Goal: Information Seeking & Learning: Find specific page/section

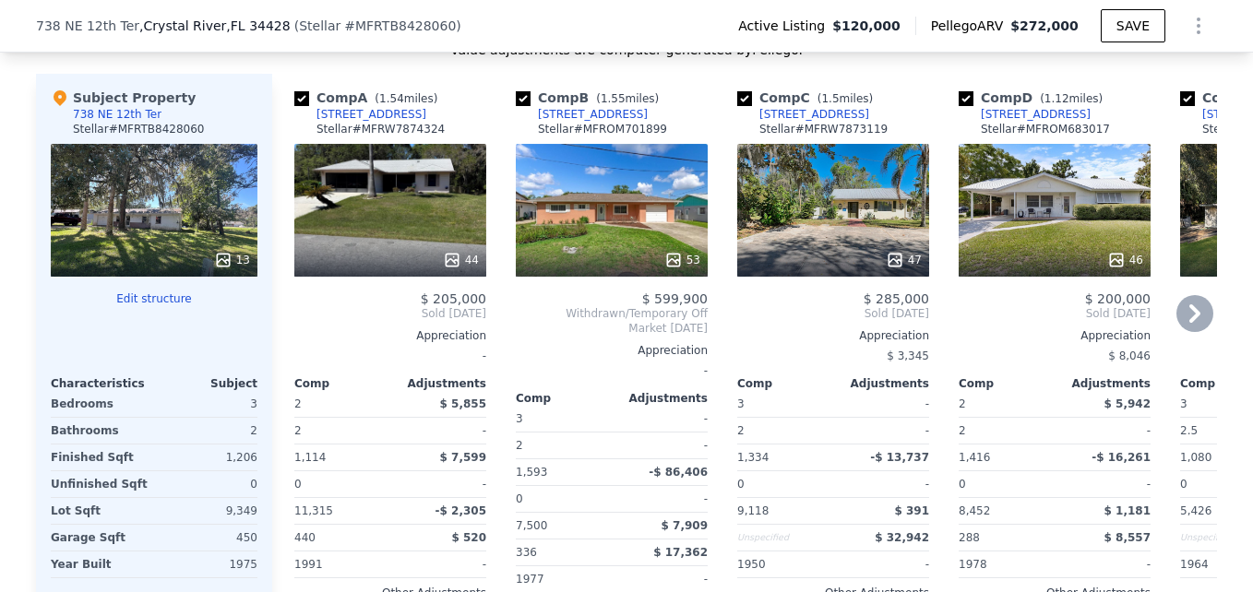
scroll to position [1931, 0]
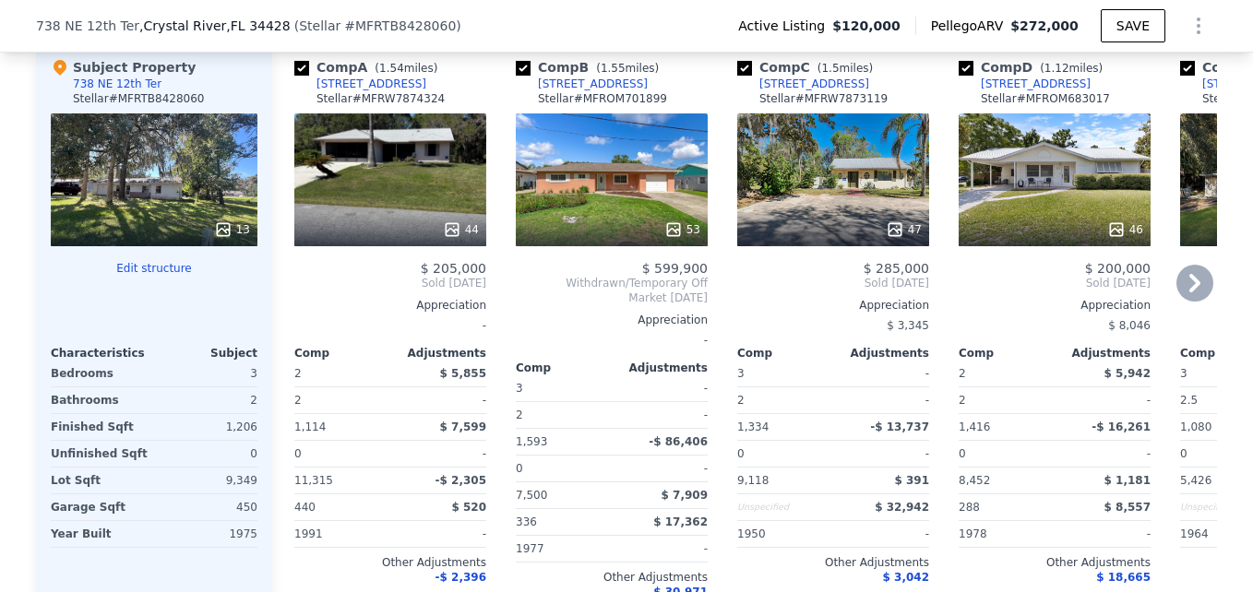
click at [1182, 295] on icon at bounding box center [1194, 283] width 37 height 37
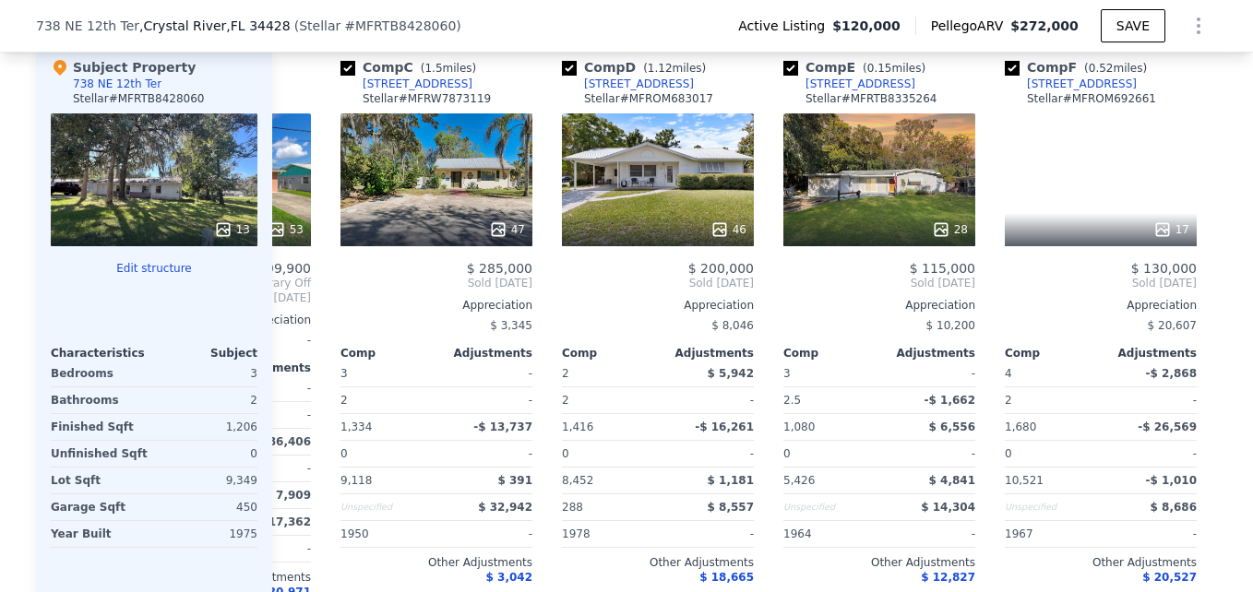
scroll to position [0, 443]
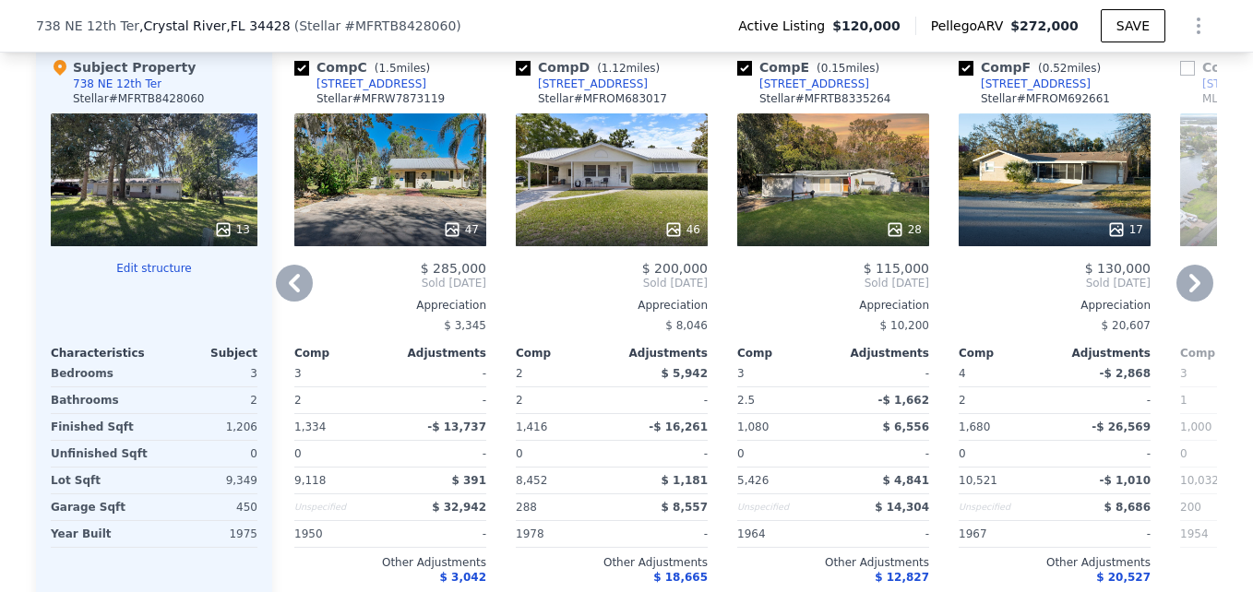
click at [1189, 292] on icon at bounding box center [1194, 283] width 11 height 18
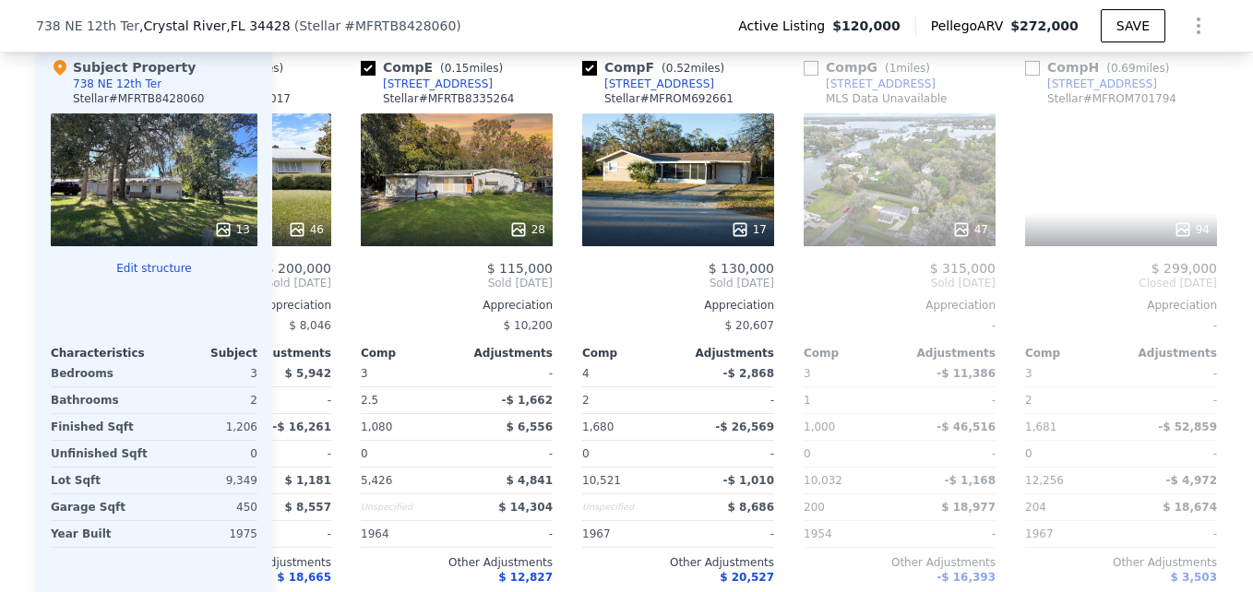
scroll to position [0, 886]
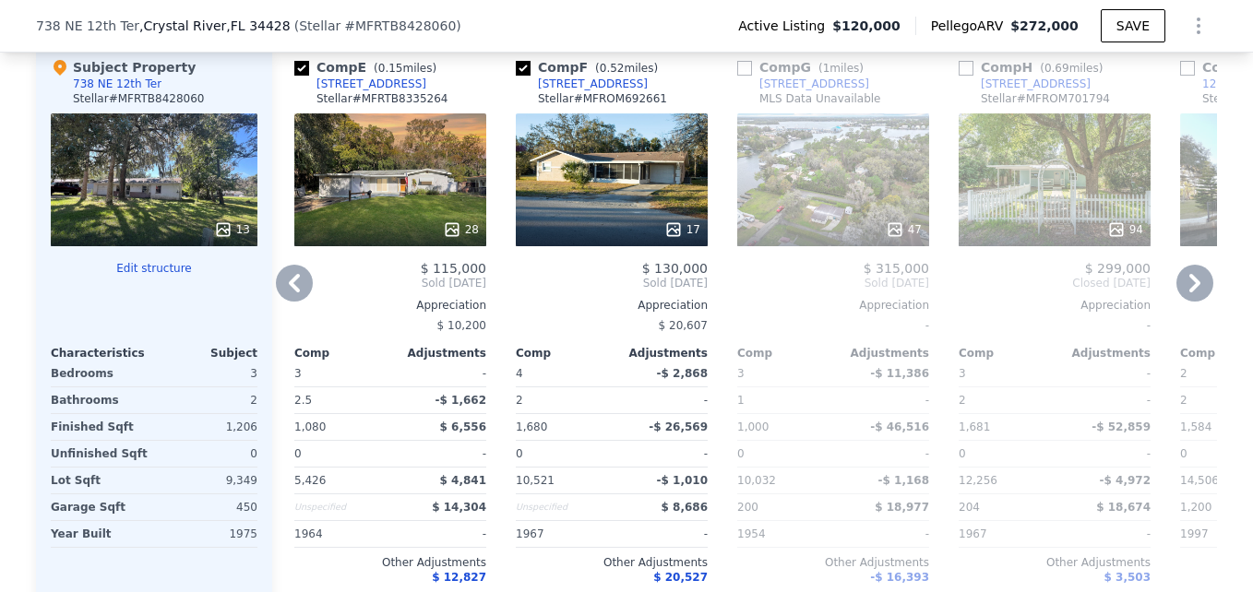
click at [1189, 292] on icon at bounding box center [1194, 283] width 11 height 18
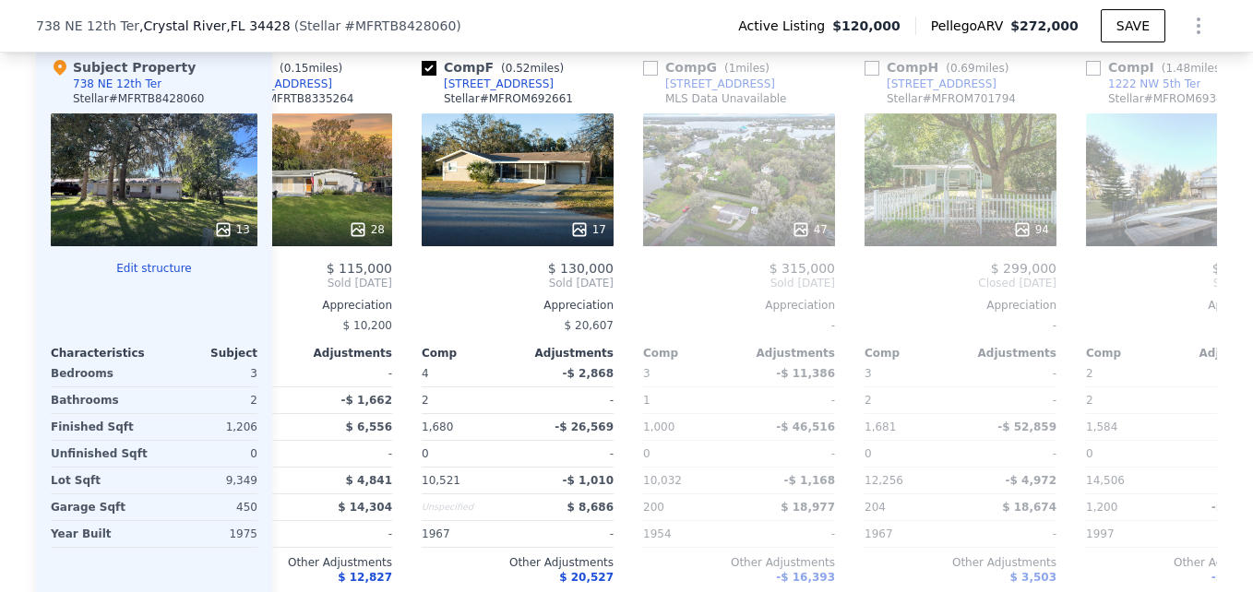
scroll to position [0, 1328]
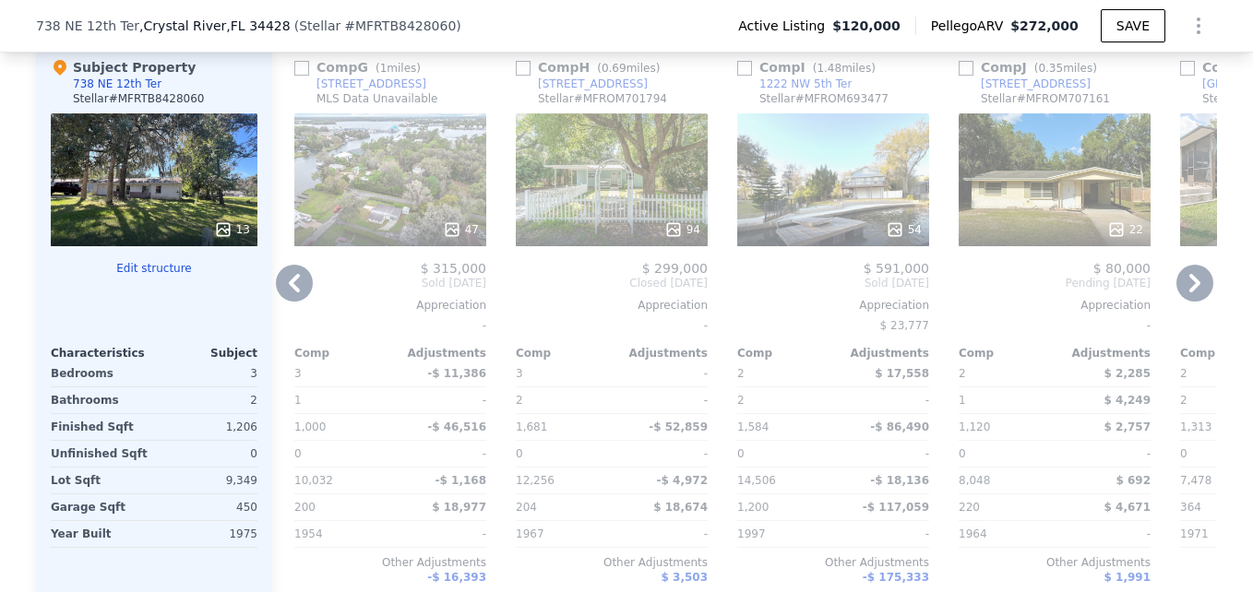
click at [1189, 292] on icon at bounding box center [1194, 283] width 11 height 18
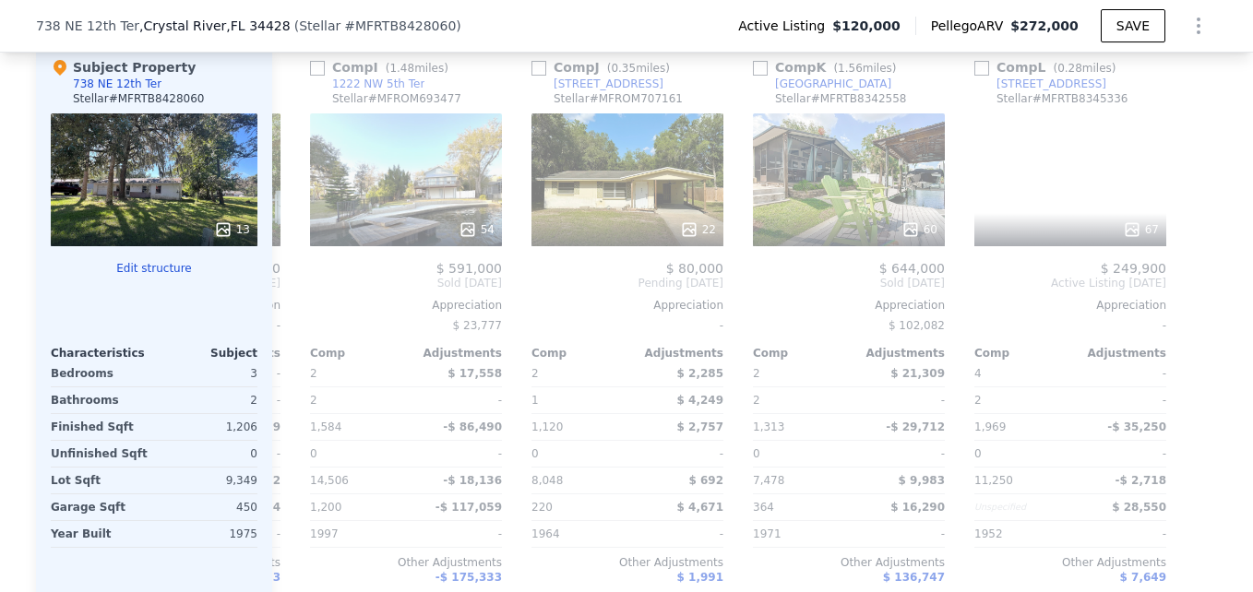
scroll to position [0, 1756]
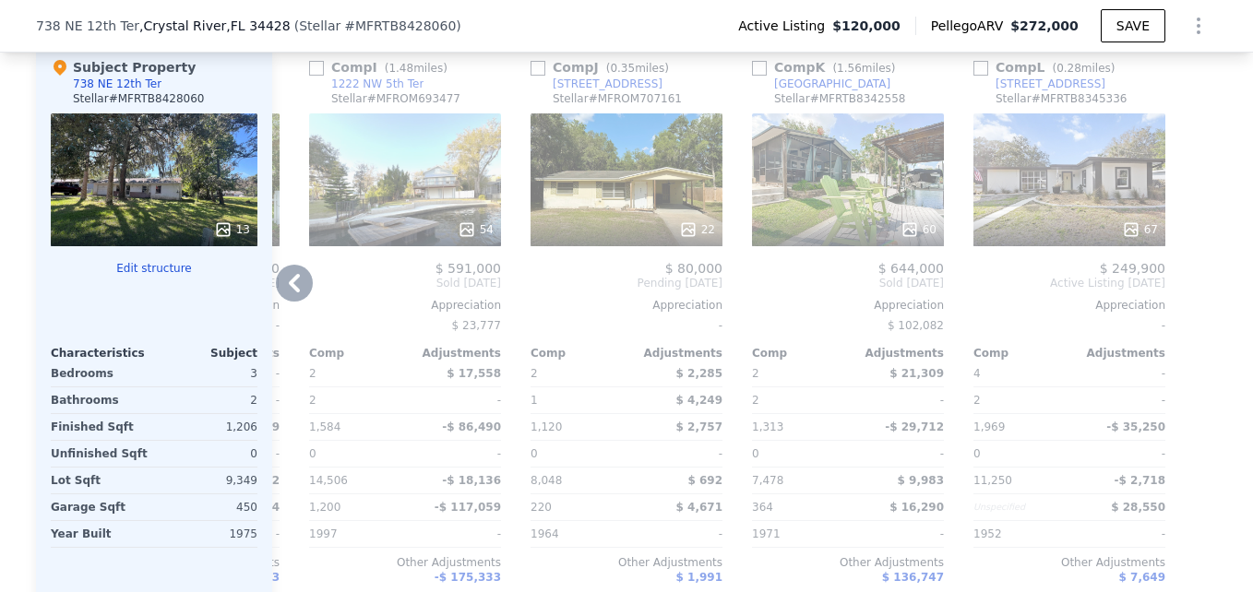
click at [1187, 303] on div at bounding box center [1202, 347] width 30 height 608
click at [299, 291] on icon at bounding box center [294, 283] width 37 height 37
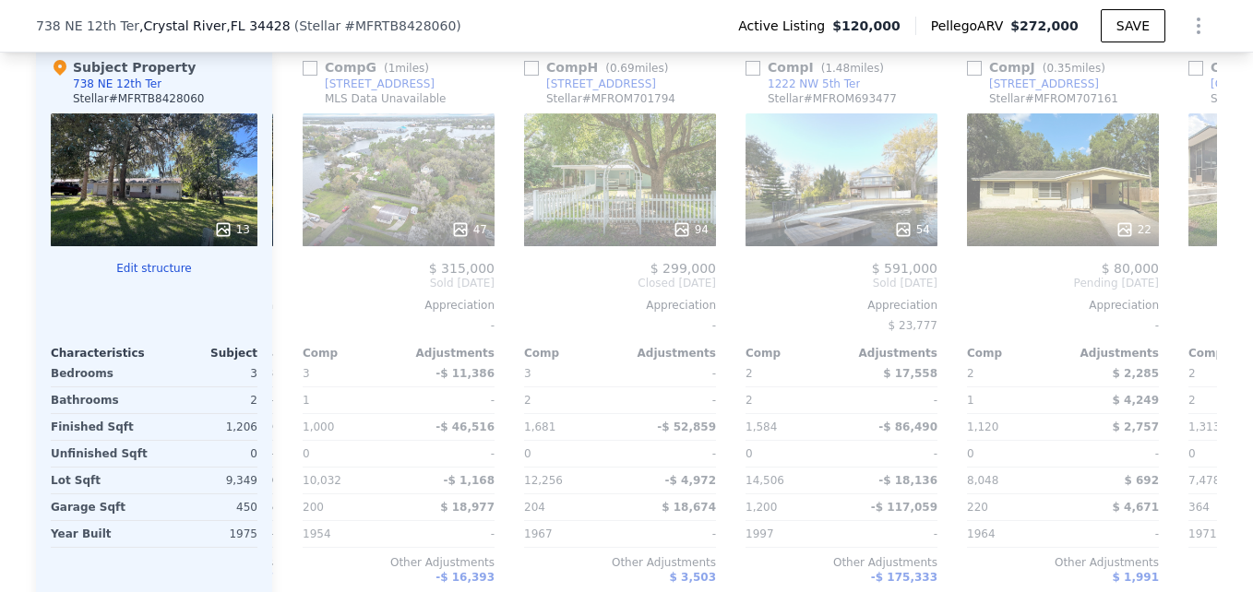
scroll to position [0, 1314]
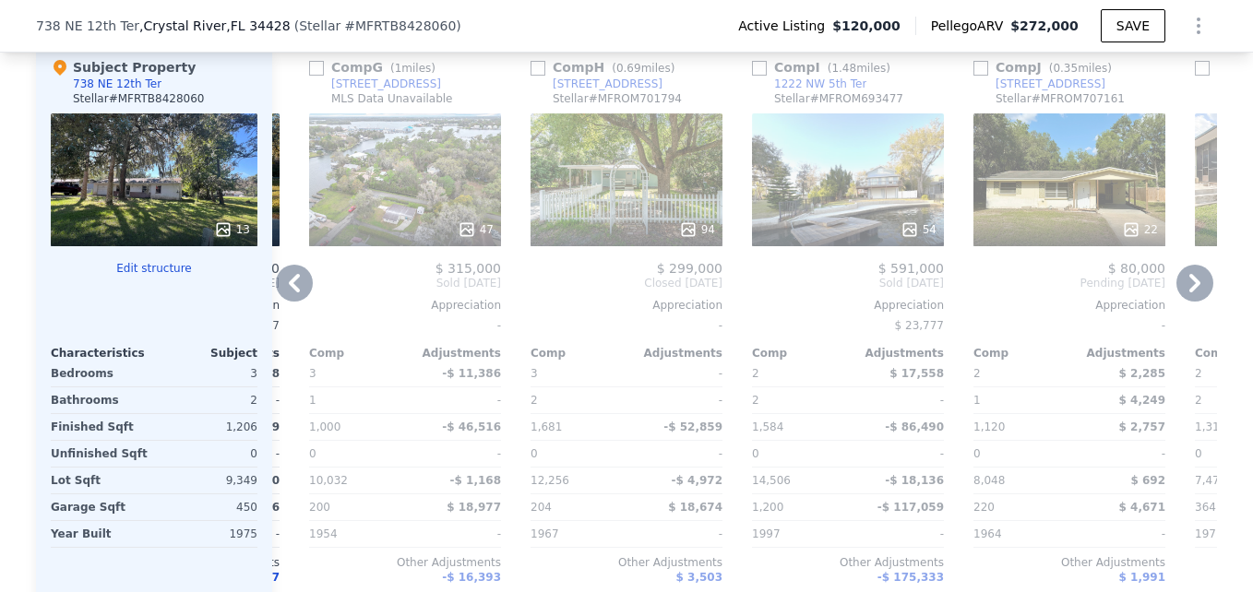
click at [276, 317] on div "Comp F ( 0.52 miles) [STREET_ADDRESS] Stellar # MFROM692661 17 $ 130,000 Sold […" at bounding box center [183, 347] width 207 height 608
click at [291, 286] on icon at bounding box center [294, 283] width 37 height 37
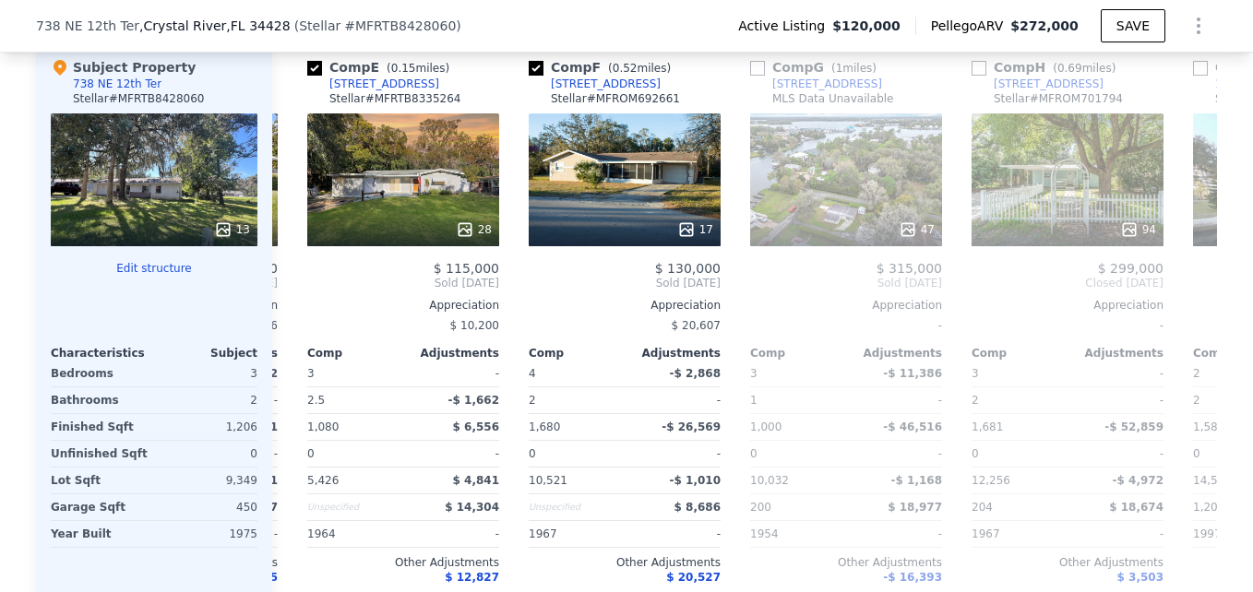
scroll to position [0, 871]
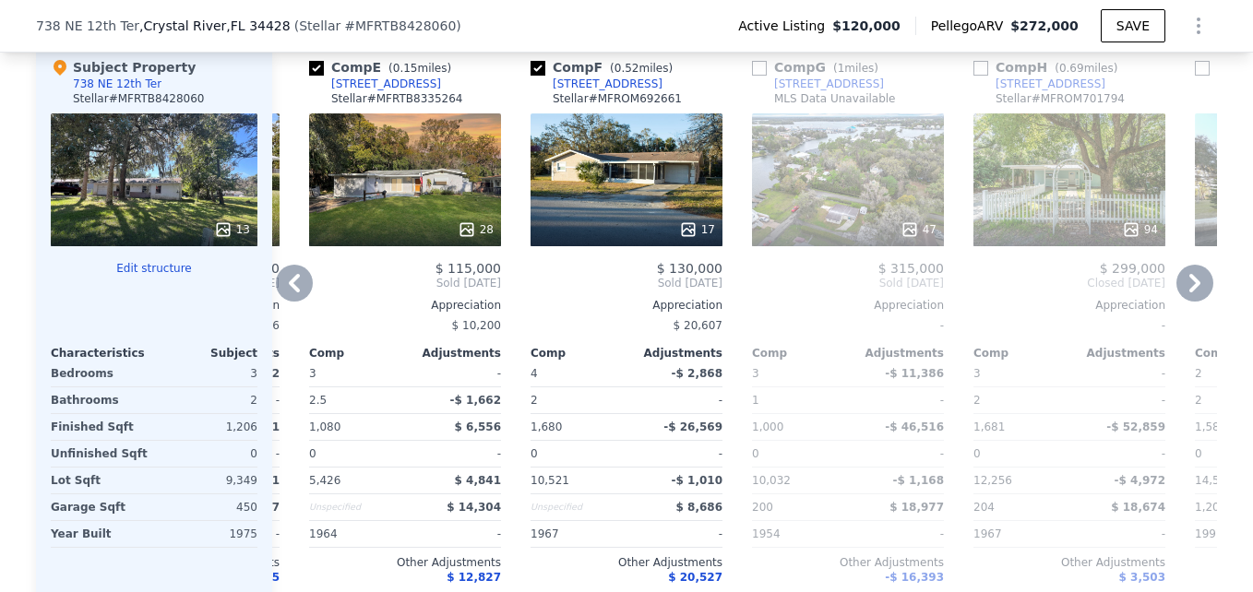
click at [293, 292] on icon at bounding box center [294, 283] width 37 height 37
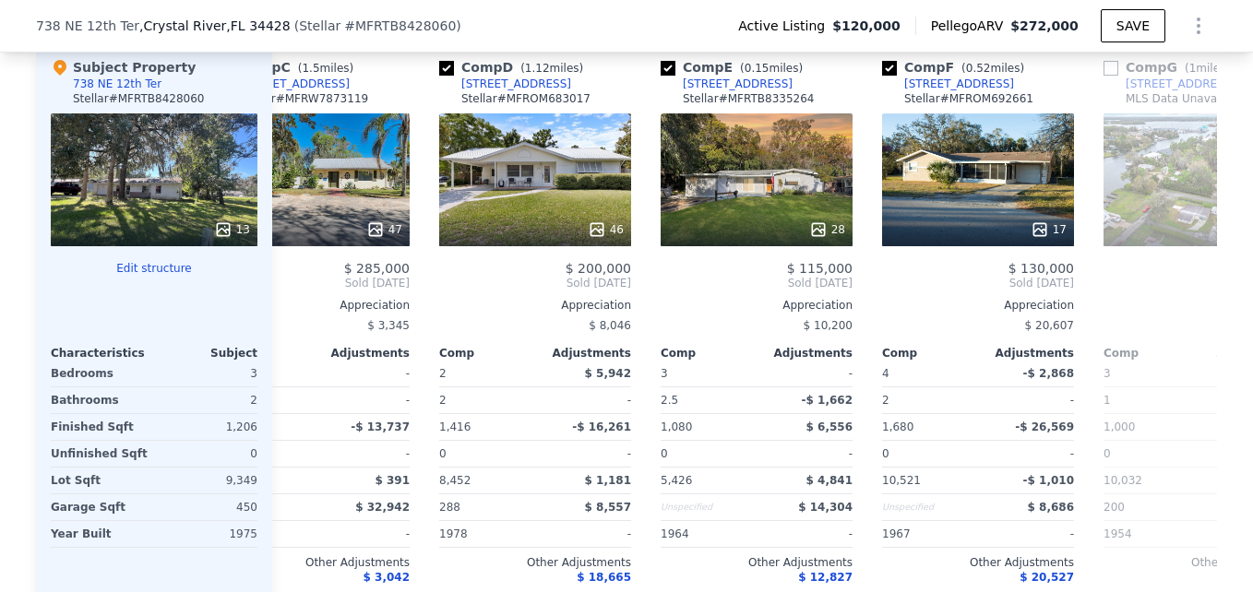
scroll to position [0, 428]
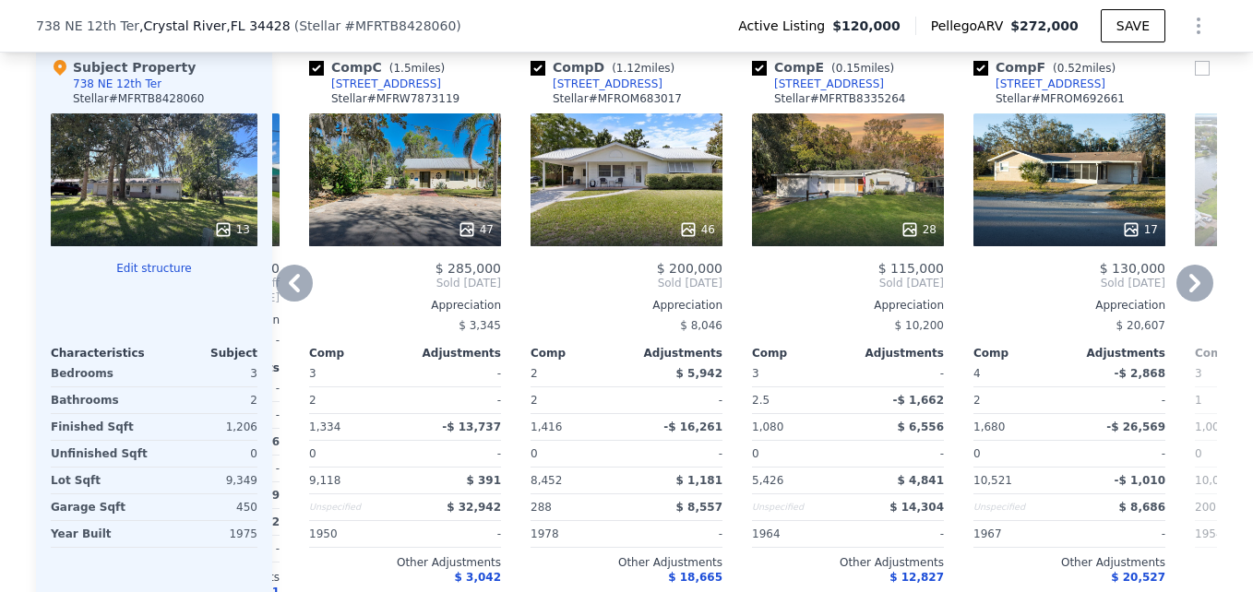
click at [295, 297] on icon at bounding box center [294, 283] width 37 height 37
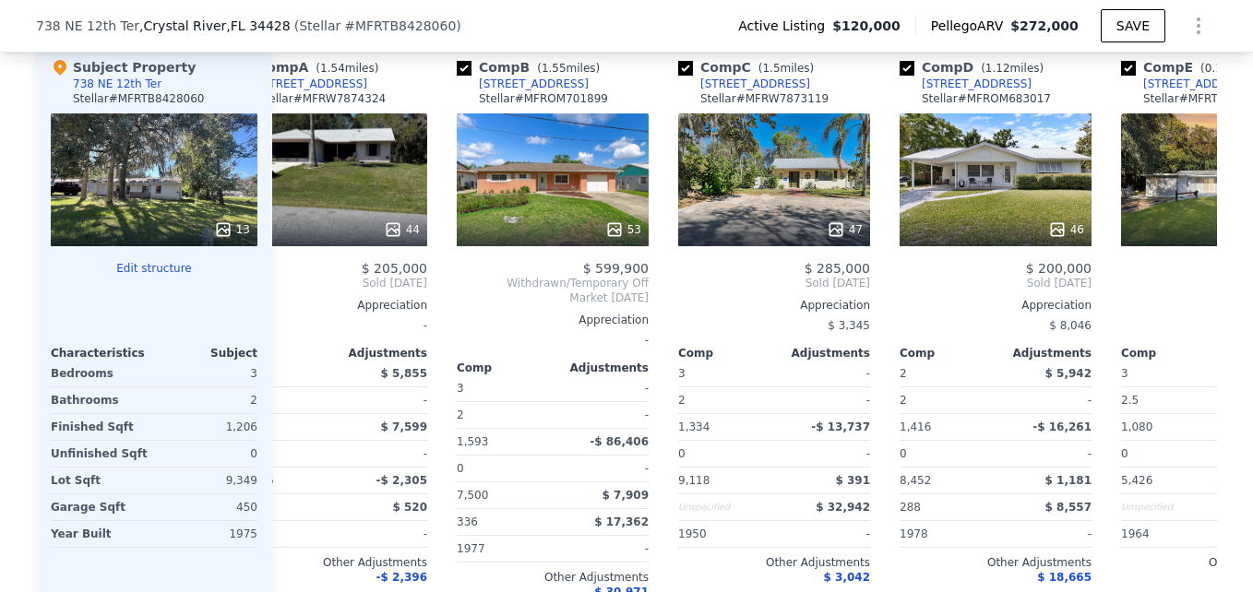
scroll to position [0, 0]
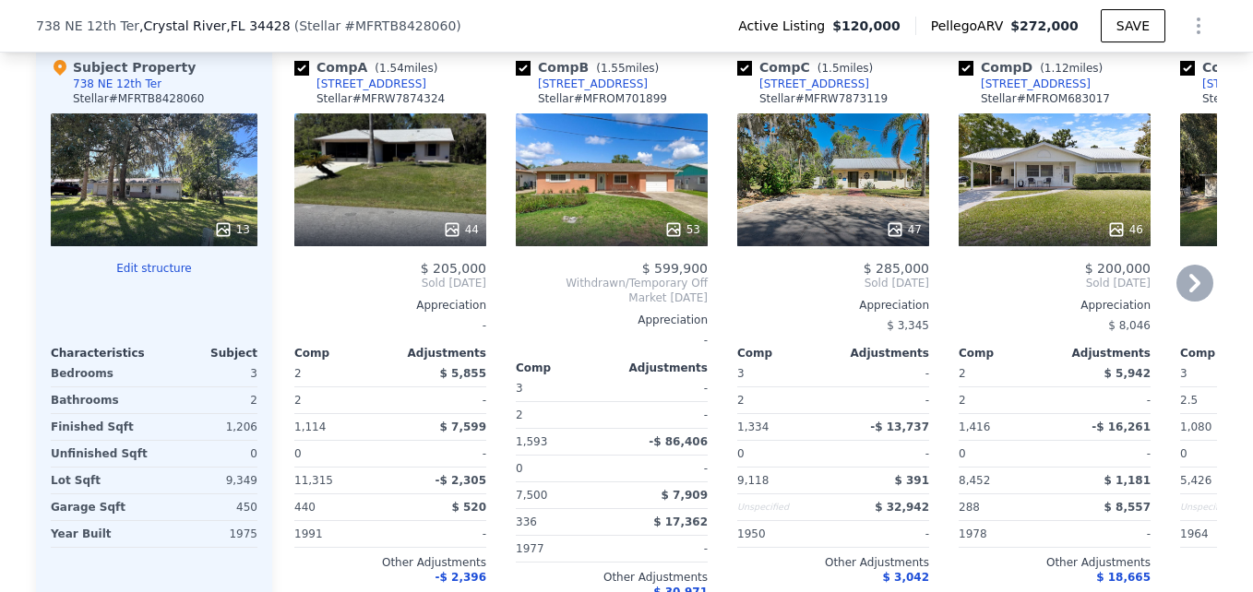
click at [406, 179] on div "44" at bounding box center [390, 179] width 192 height 133
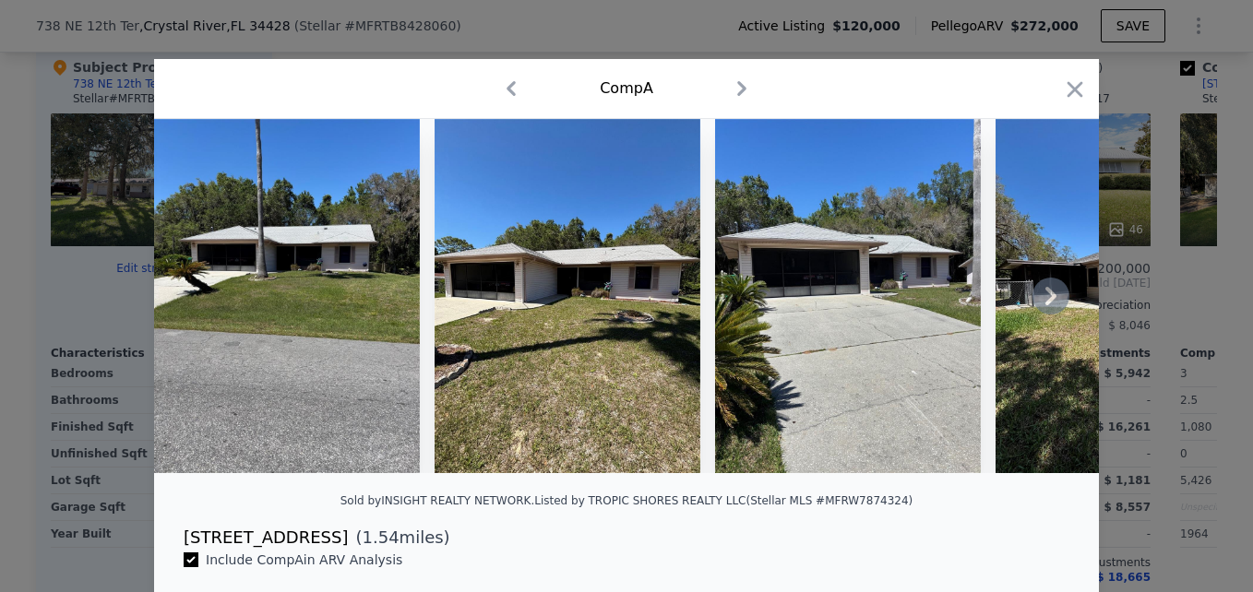
click at [1053, 304] on icon at bounding box center [1050, 296] width 37 height 37
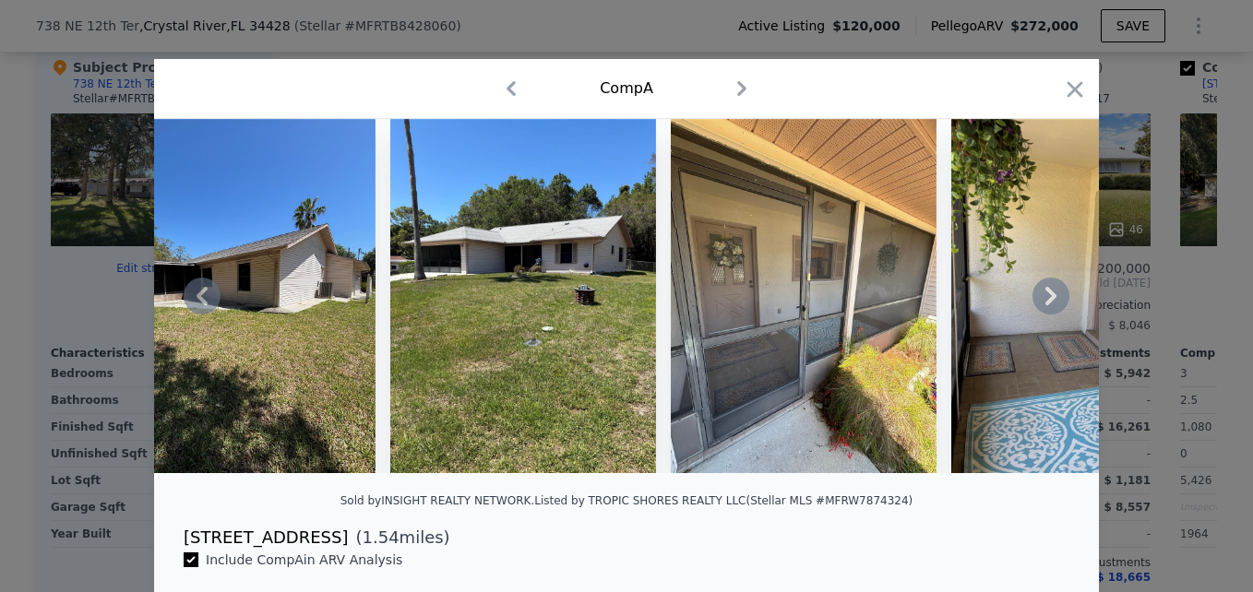
click at [1052, 304] on icon at bounding box center [1050, 296] width 37 height 37
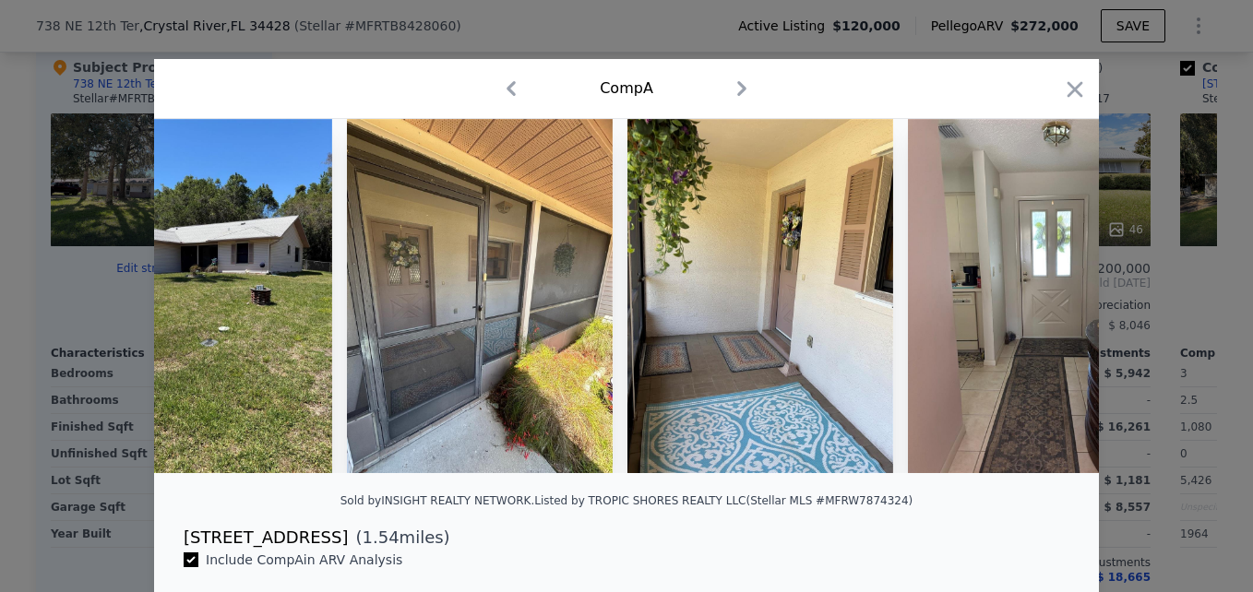
scroll to position [0, 1328]
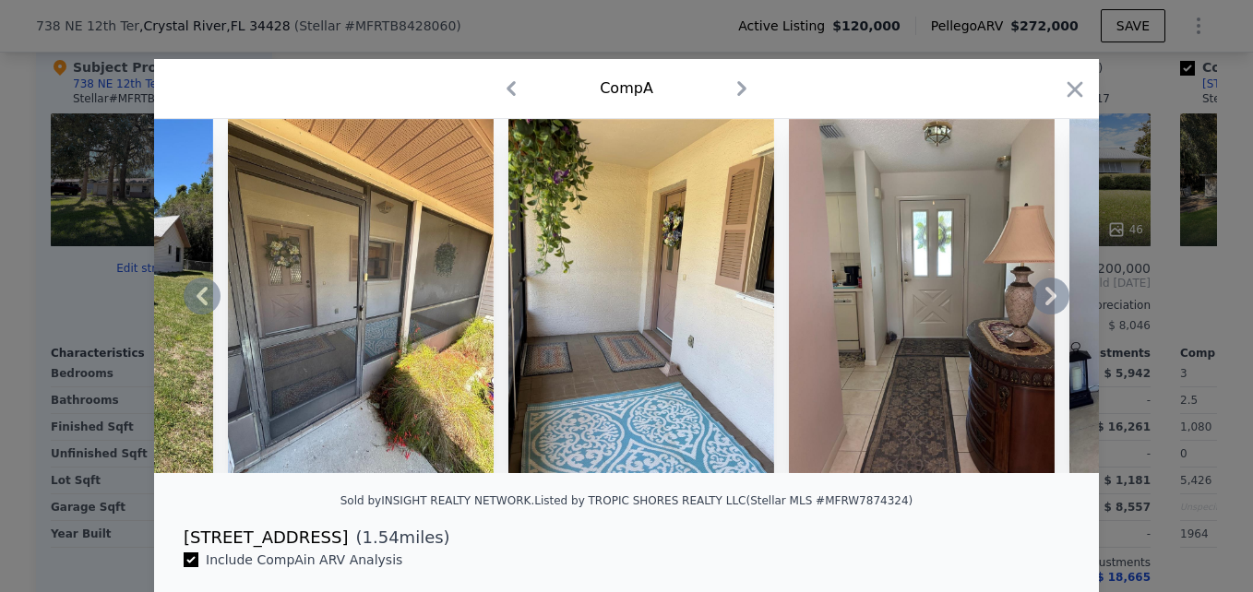
click at [1052, 304] on div at bounding box center [626, 296] width 945 height 354
click at [1052, 304] on icon at bounding box center [1050, 296] width 37 height 37
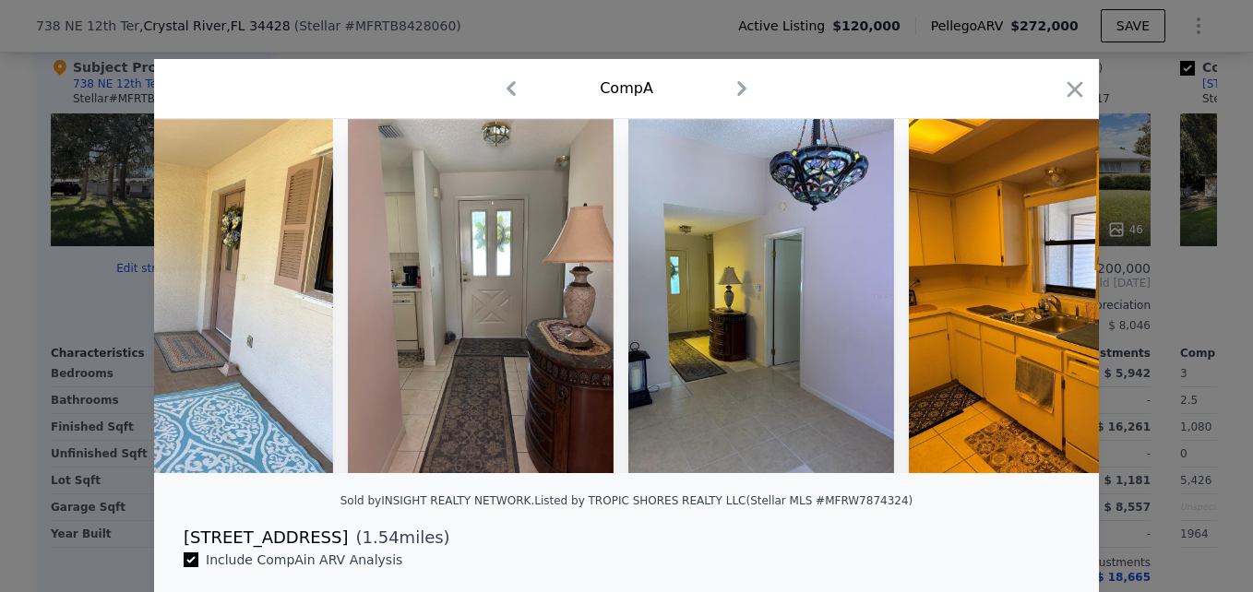
scroll to position [0, 1771]
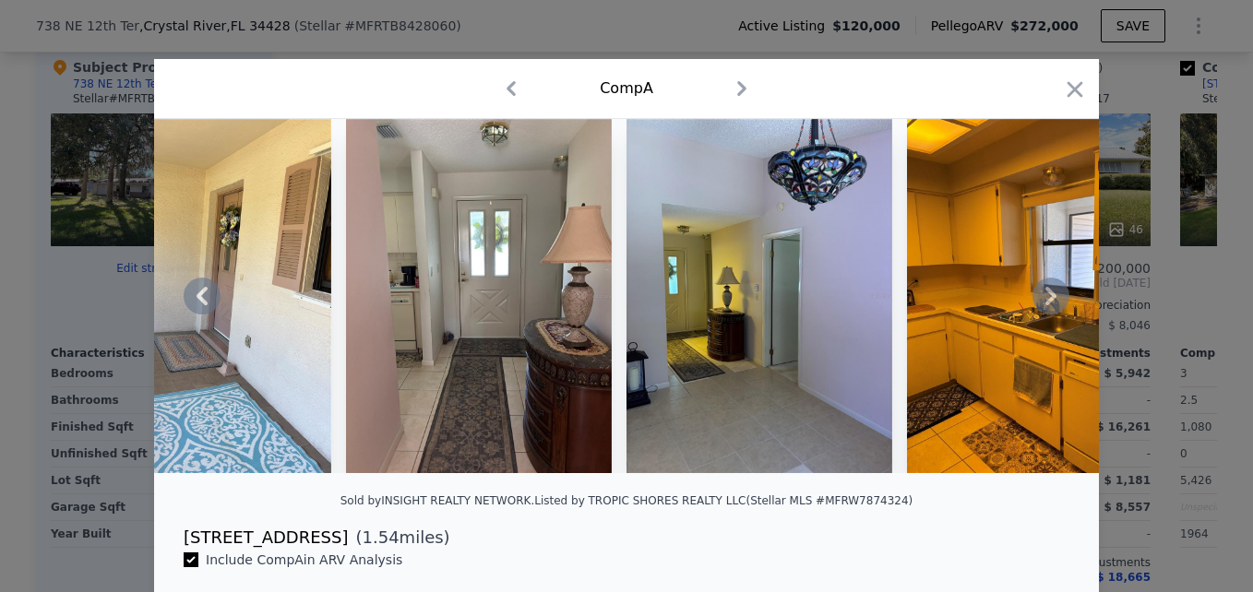
click at [1052, 304] on div at bounding box center [626, 296] width 945 height 354
click at [1052, 304] on icon at bounding box center [1050, 296] width 37 height 37
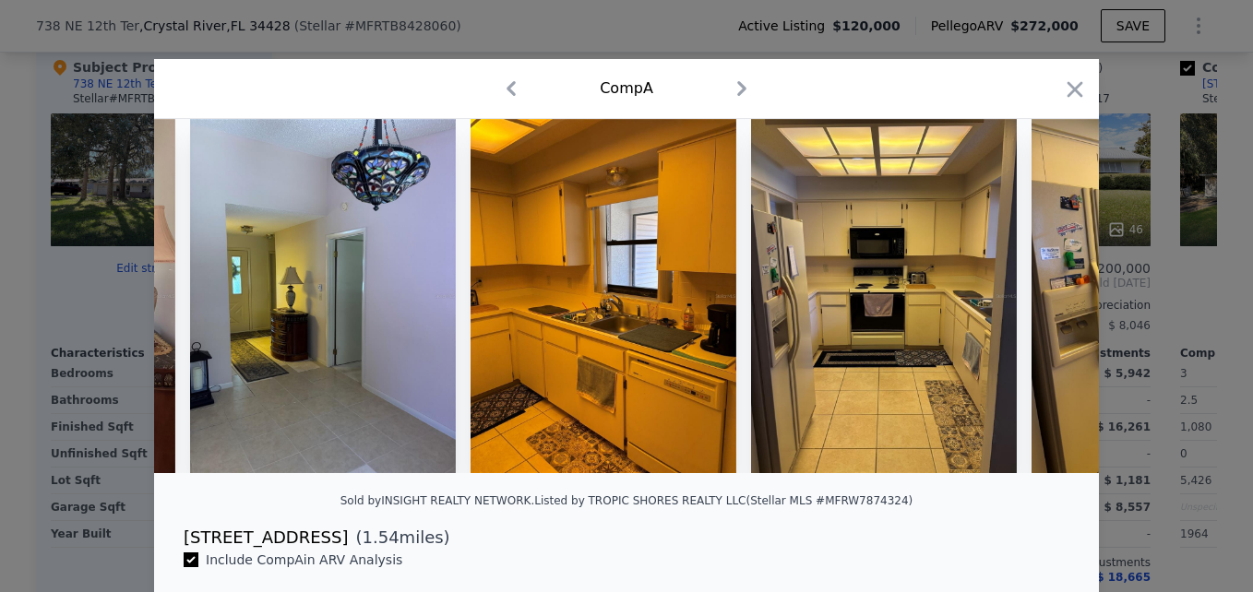
scroll to position [0, 2214]
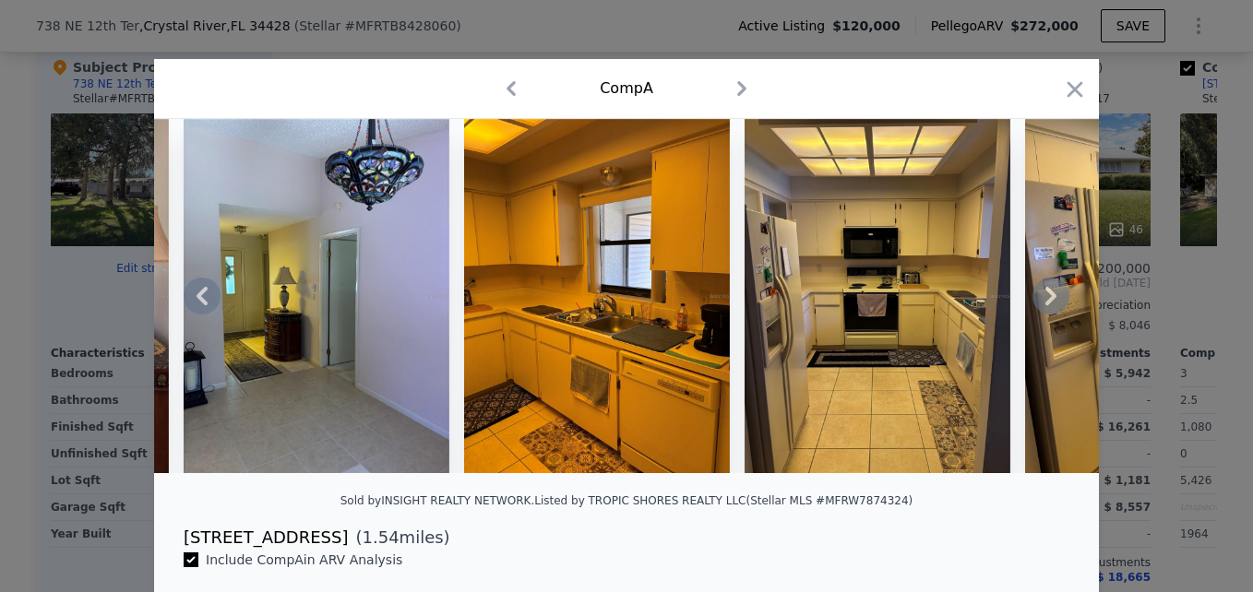
click at [1043, 304] on icon at bounding box center [1050, 296] width 37 height 37
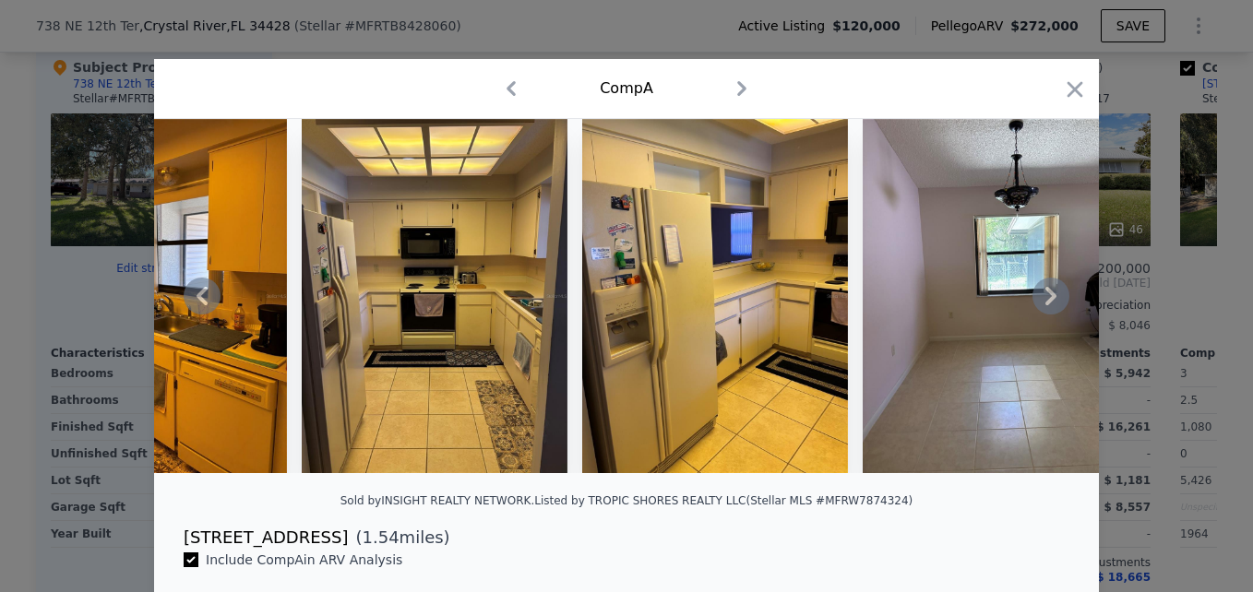
click at [1043, 304] on icon at bounding box center [1050, 296] width 37 height 37
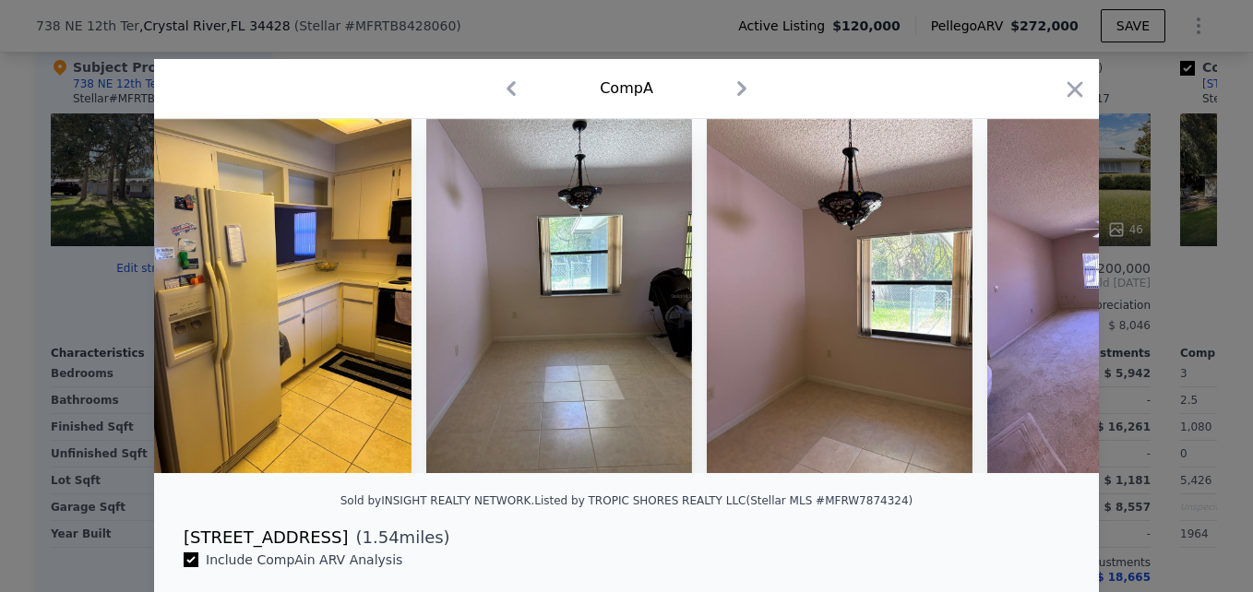
scroll to position [0, 3099]
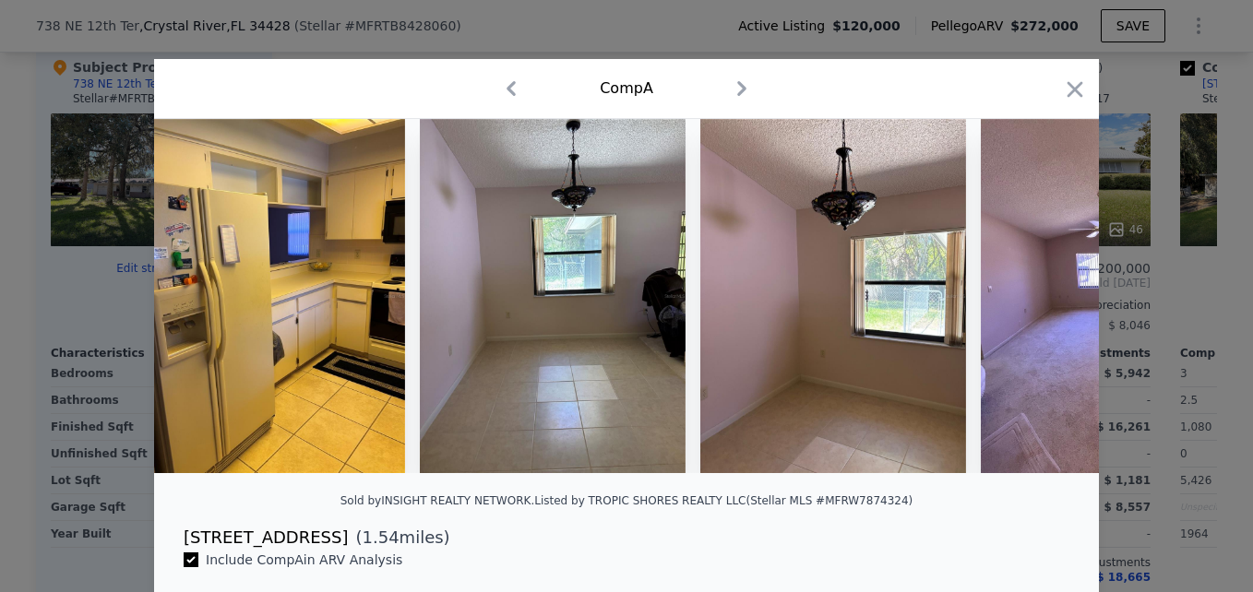
click at [1043, 304] on div at bounding box center [626, 296] width 945 height 354
click at [1043, 304] on icon at bounding box center [1050, 296] width 37 height 37
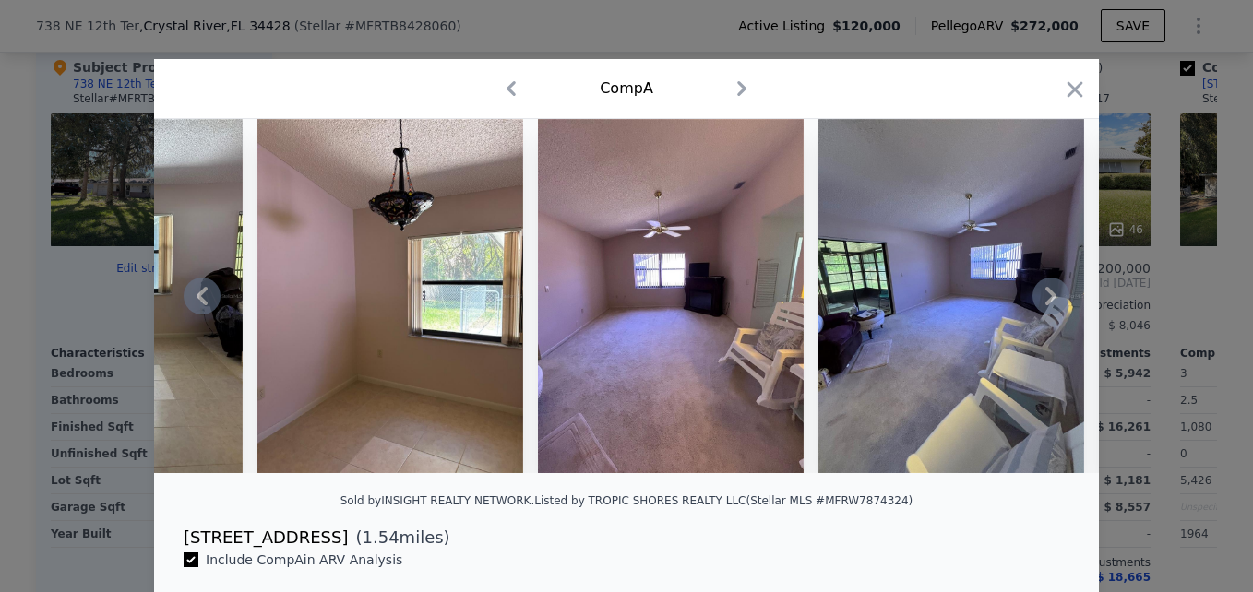
click at [1043, 304] on icon at bounding box center [1050, 296] width 37 height 37
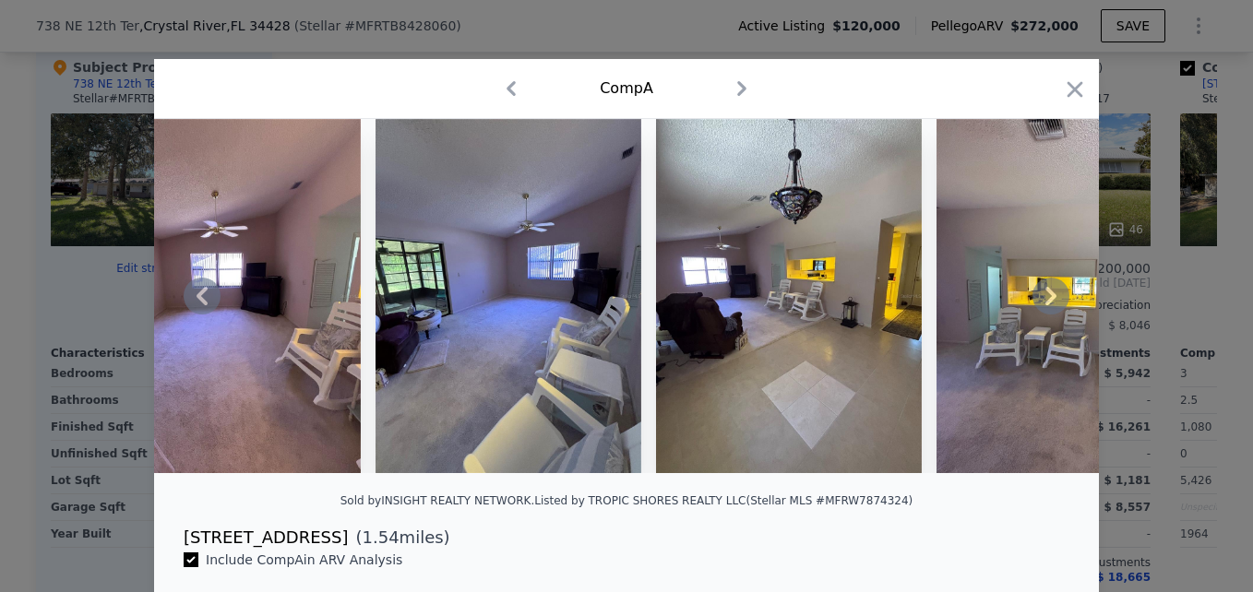
click at [1043, 304] on icon at bounding box center [1050, 296] width 37 height 37
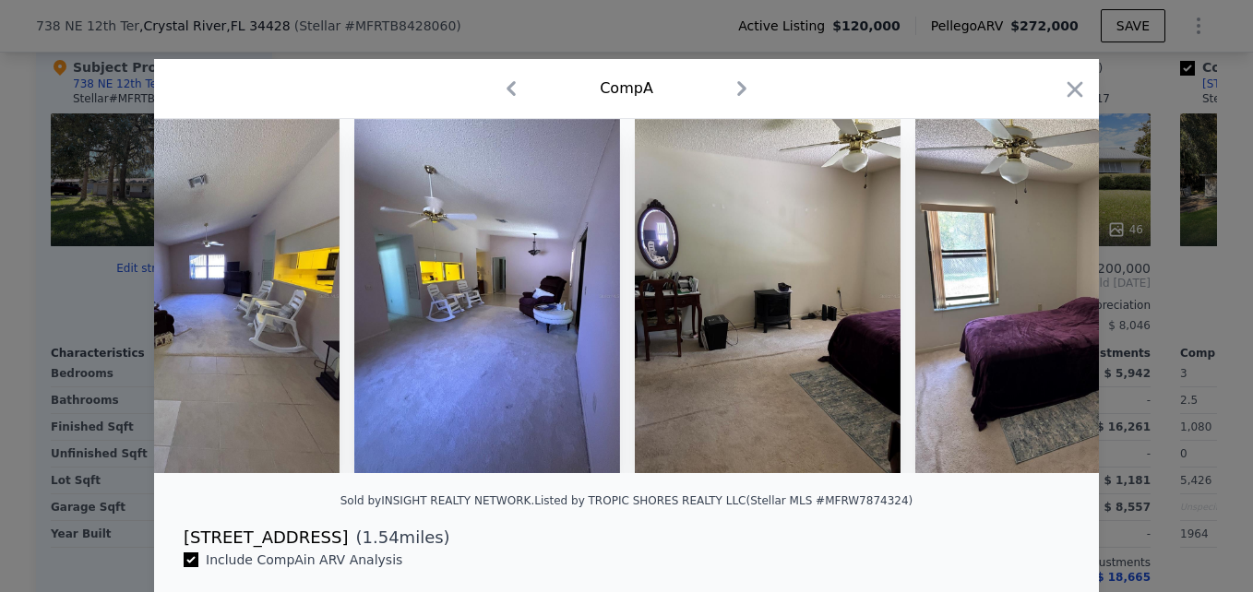
scroll to position [0, 5313]
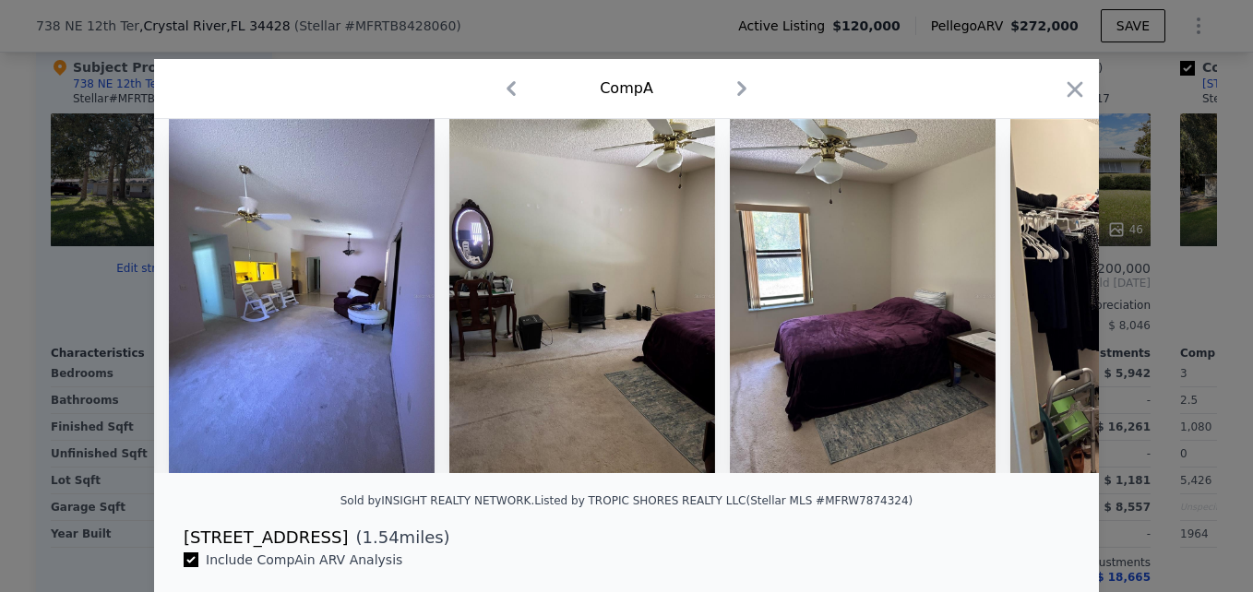
click at [1043, 304] on div at bounding box center [626, 296] width 945 height 354
click at [1069, 91] on icon "button" at bounding box center [1075, 89] width 16 height 16
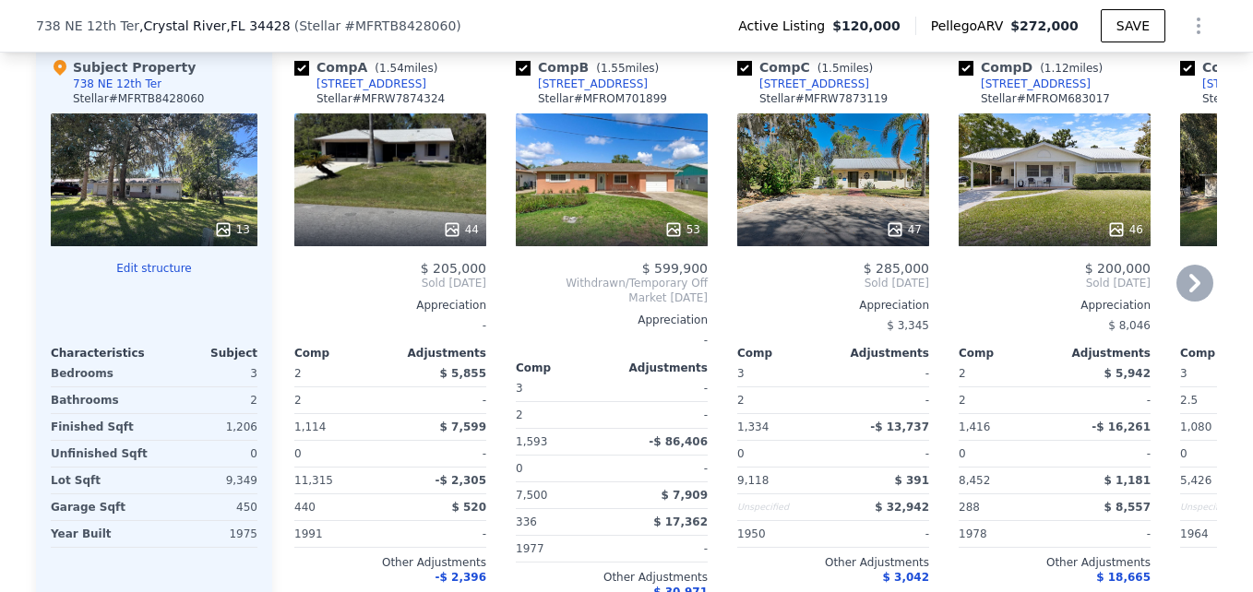
click at [822, 215] on div "47" at bounding box center [833, 179] width 192 height 133
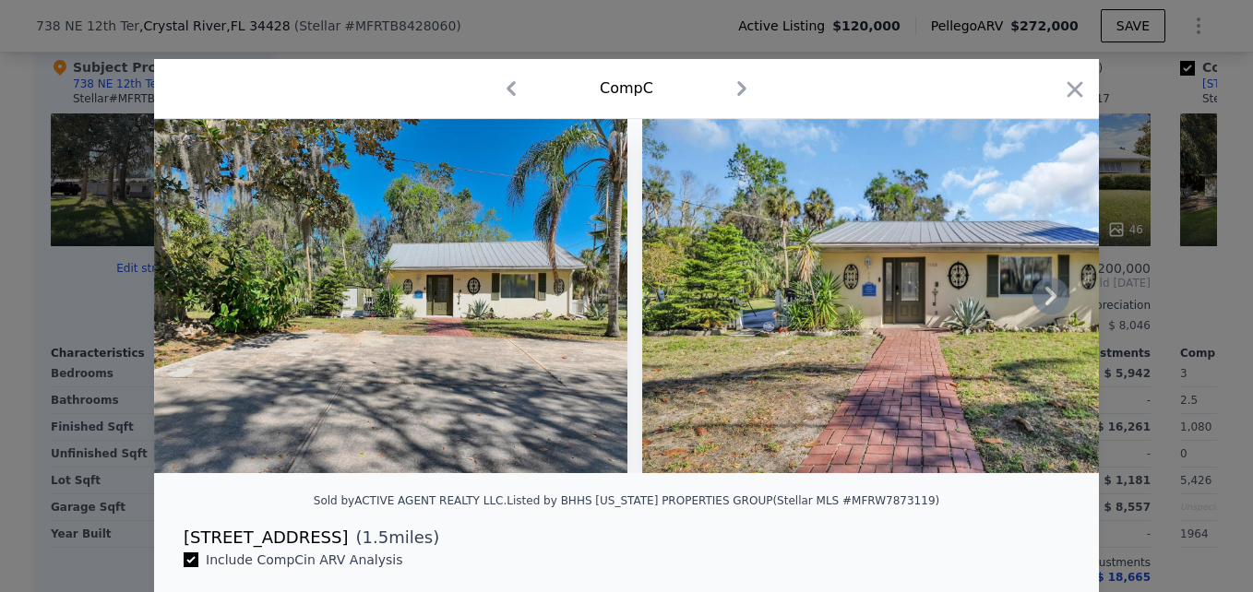
click at [1048, 300] on icon at bounding box center [1050, 296] width 37 height 37
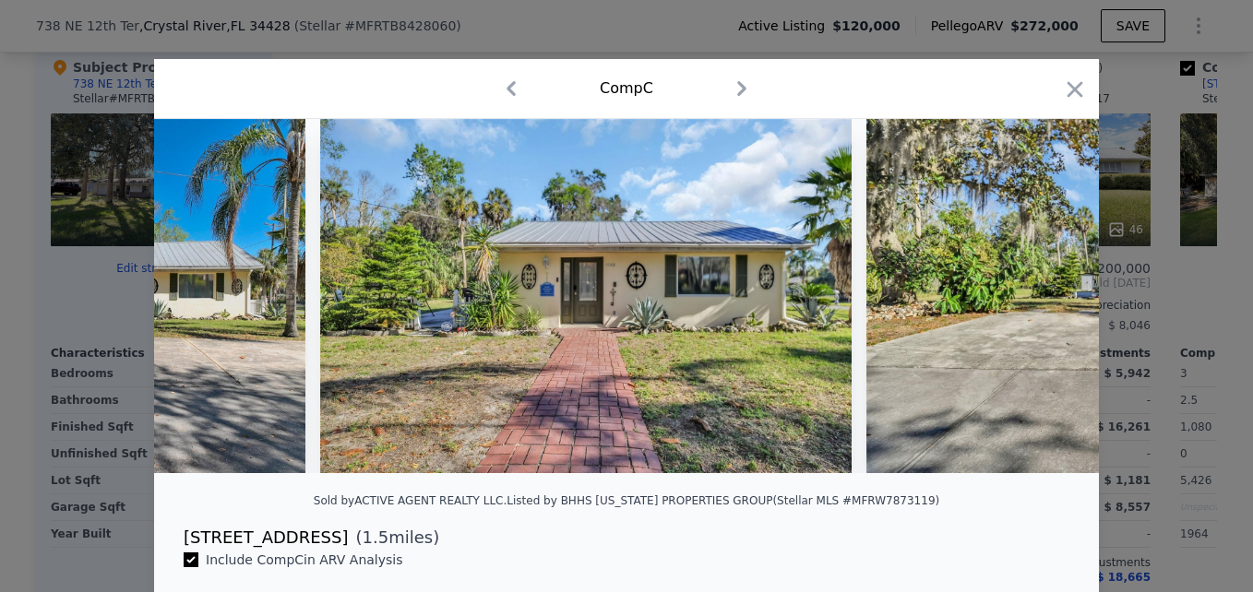
scroll to position [0, 443]
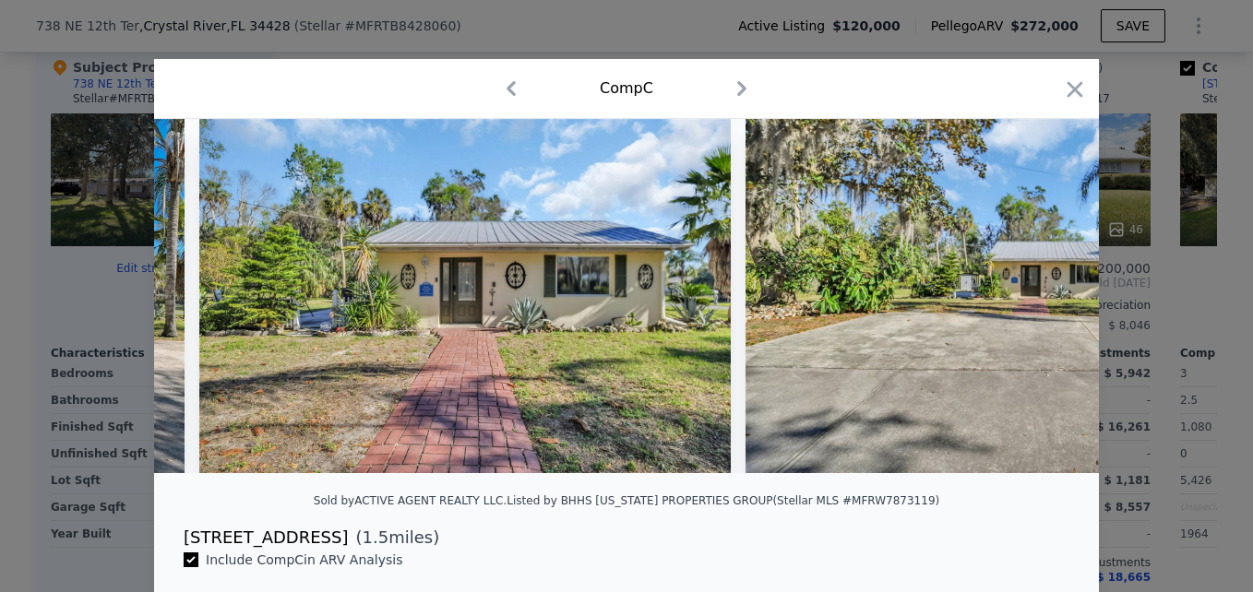
click at [1048, 300] on div at bounding box center [626, 296] width 945 height 354
click at [1048, 300] on icon at bounding box center [1050, 296] width 37 height 37
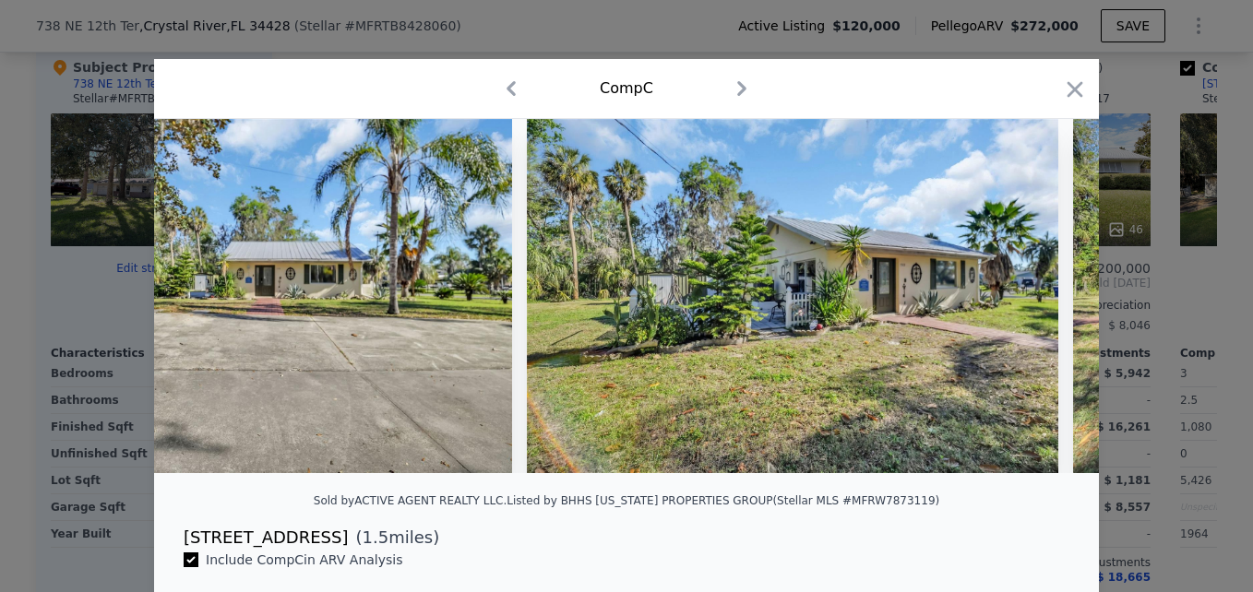
scroll to position [0, 1328]
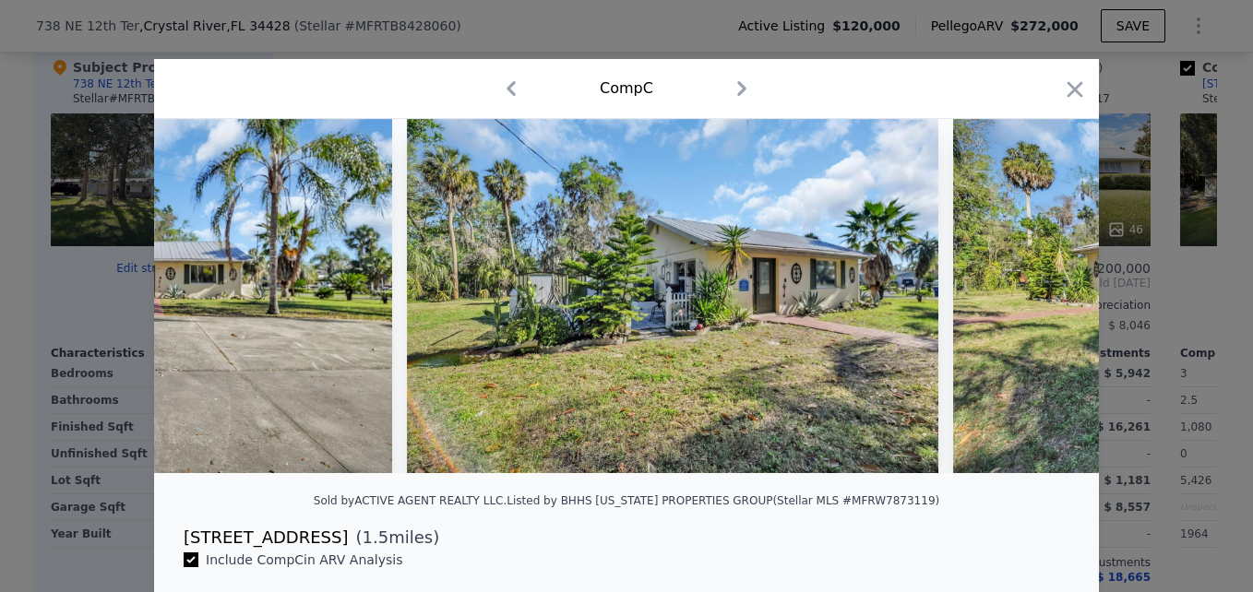
click at [1048, 300] on div at bounding box center [626, 296] width 945 height 354
click at [1048, 300] on icon at bounding box center [1050, 296] width 37 height 37
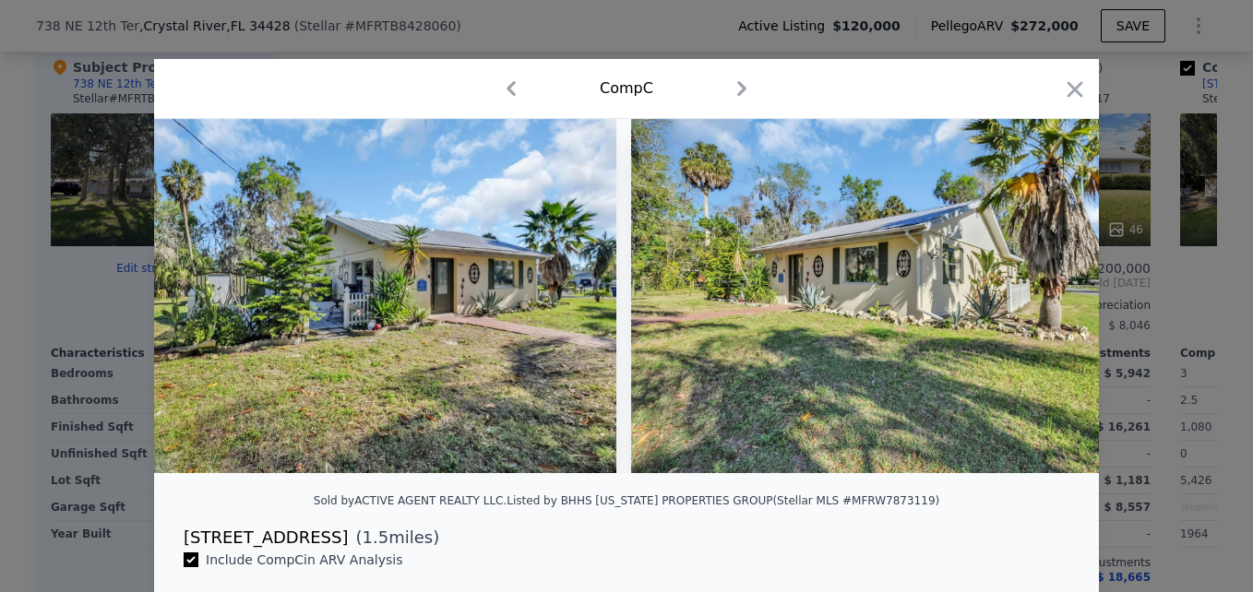
scroll to position [0, 1771]
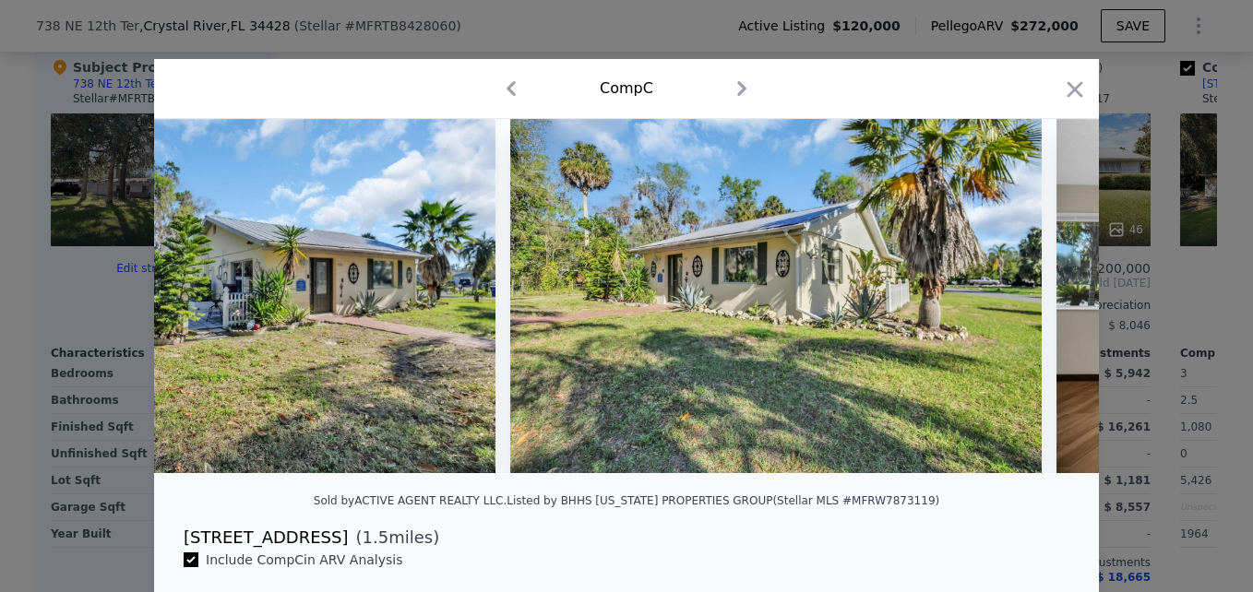
click at [1048, 300] on div at bounding box center [626, 296] width 945 height 354
click at [1048, 300] on icon at bounding box center [1050, 296] width 37 height 37
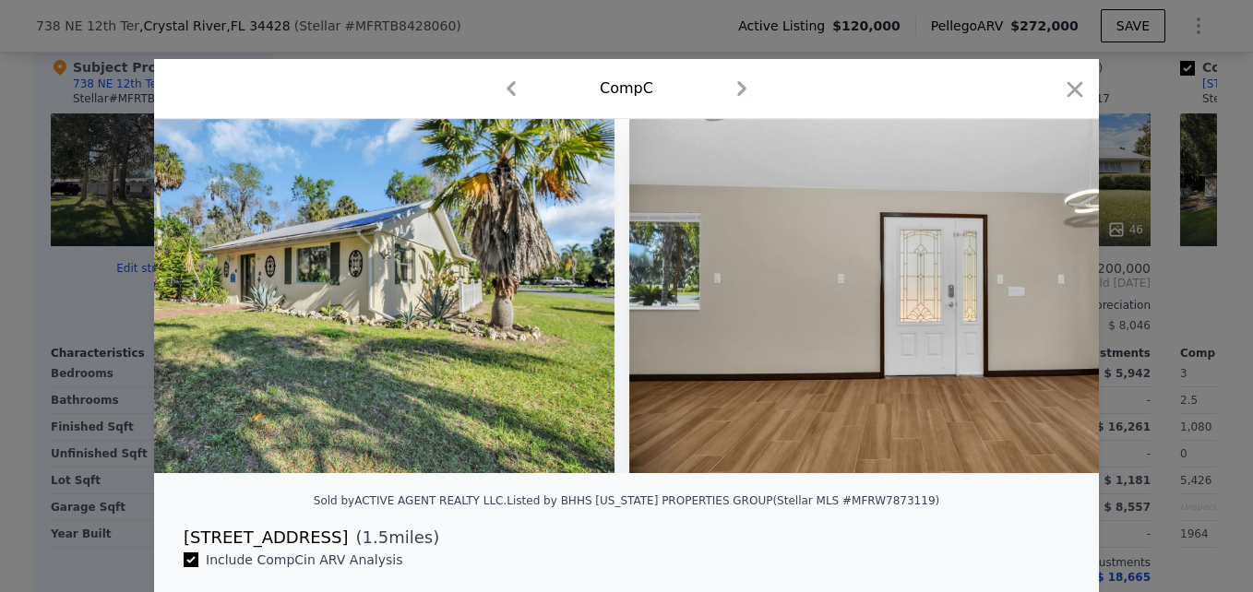
scroll to position [0, 2214]
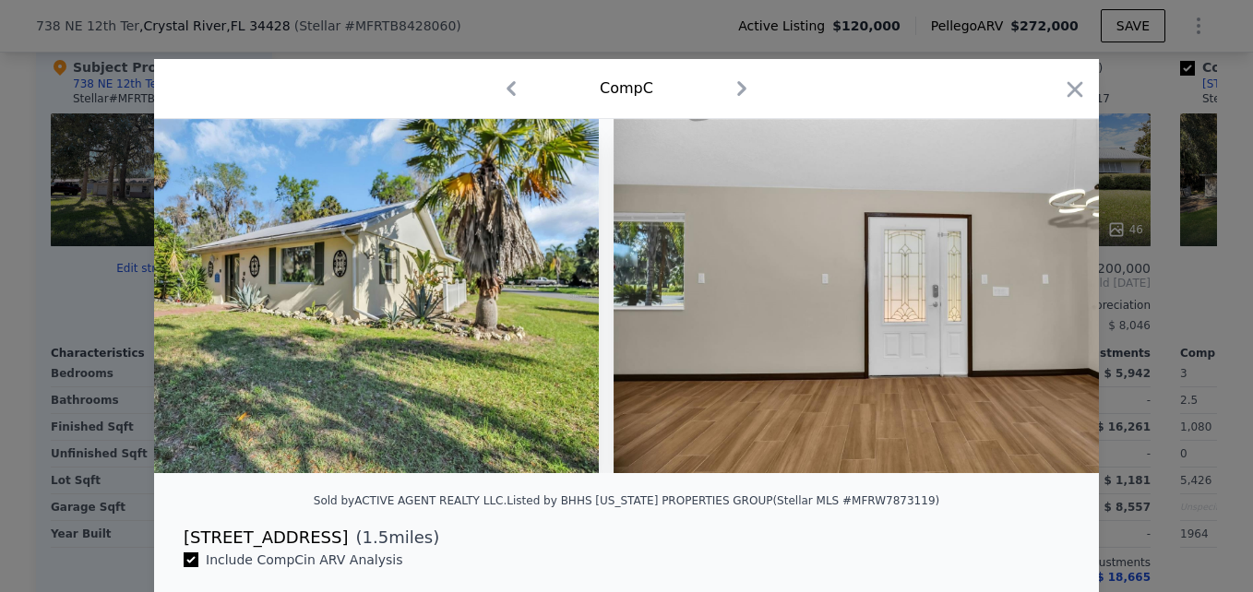
click at [1048, 300] on div at bounding box center [626, 296] width 945 height 354
click at [1048, 300] on icon at bounding box center [1050, 296] width 37 height 37
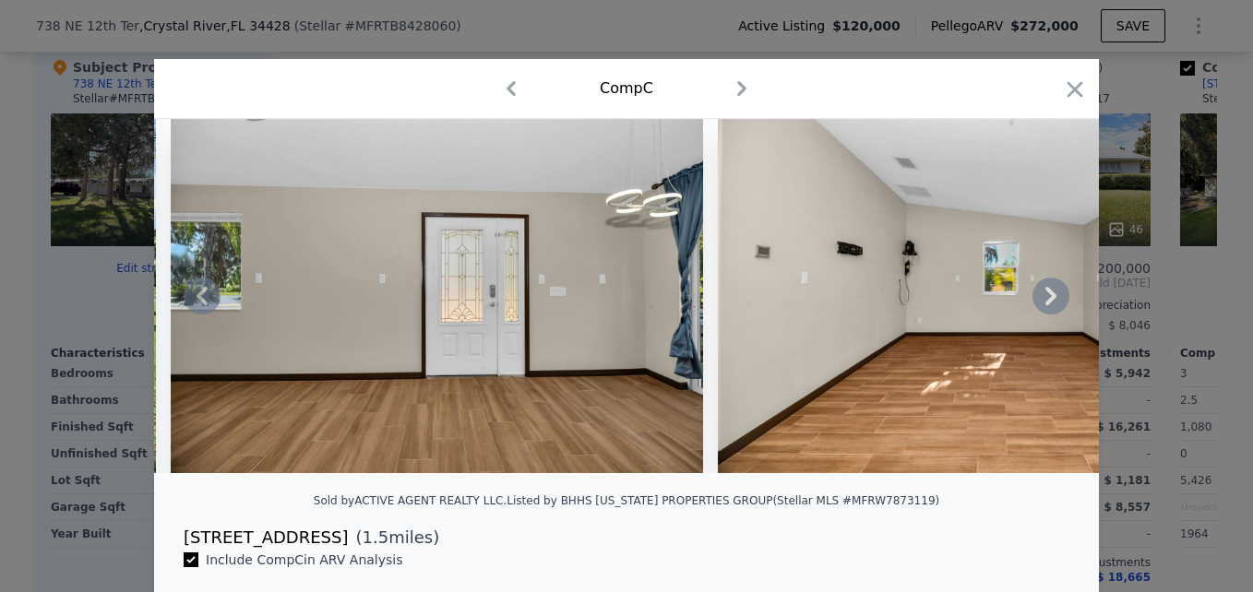
click at [1048, 300] on icon at bounding box center [1050, 296] width 37 height 37
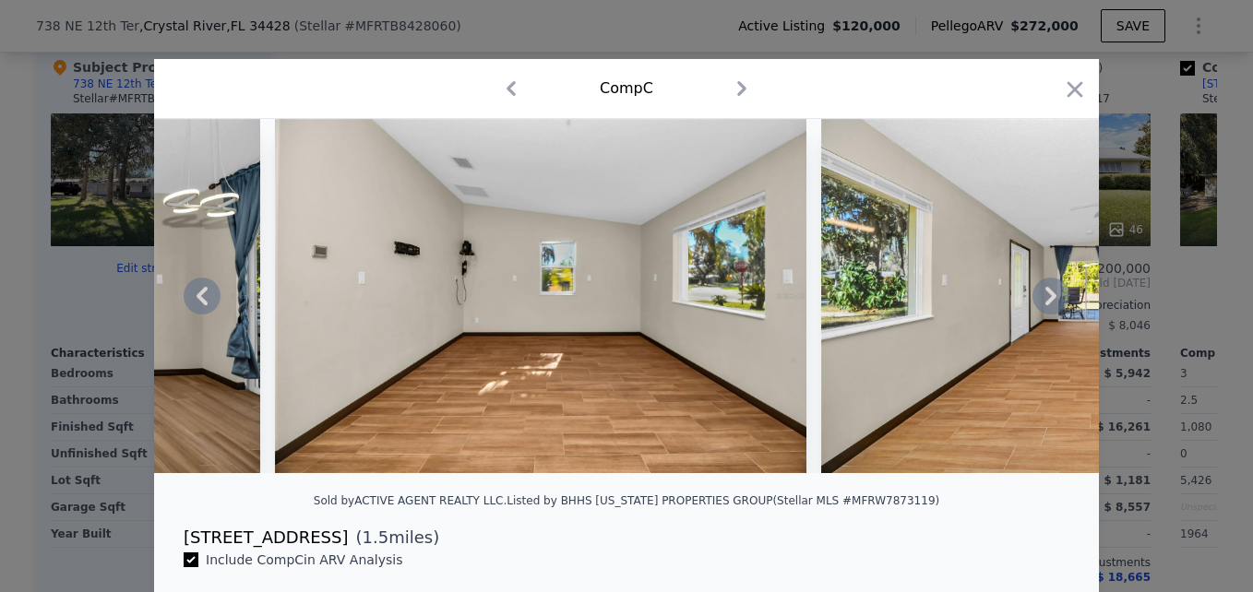
click at [1048, 300] on icon at bounding box center [1050, 296] width 37 height 37
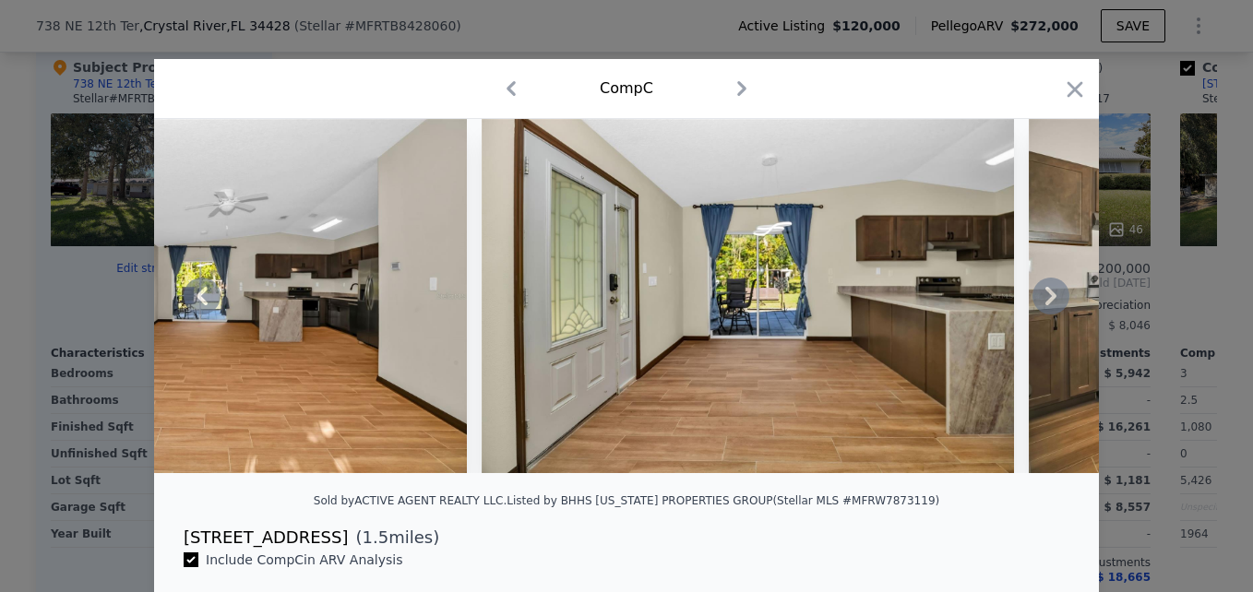
click at [1048, 300] on icon at bounding box center [1050, 296] width 37 height 37
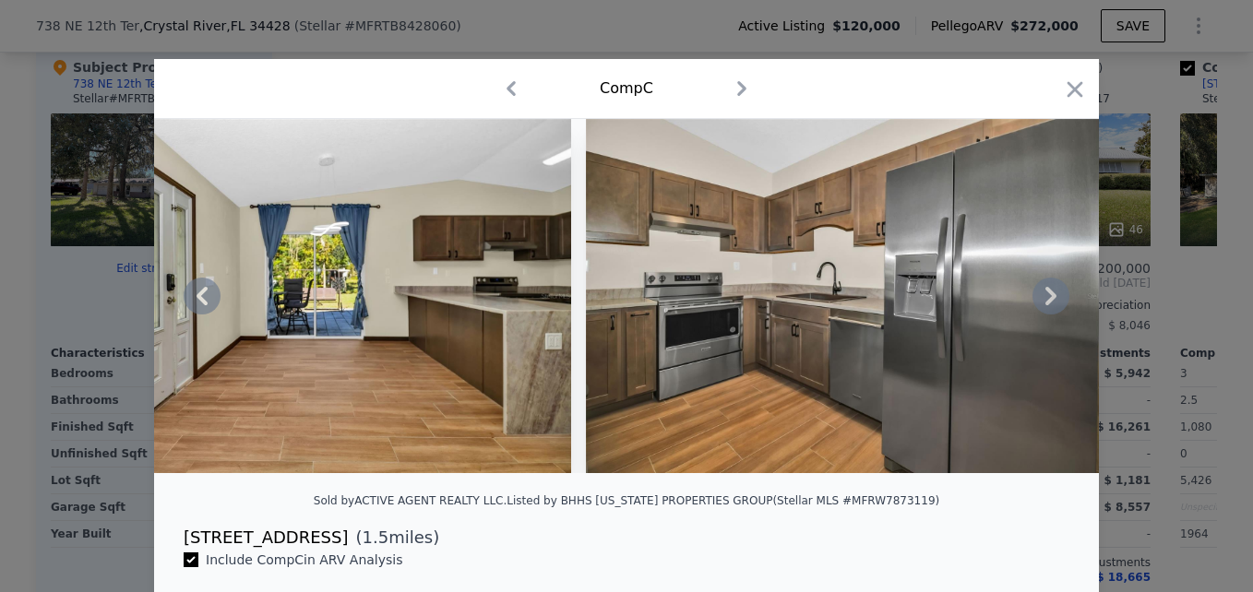
click at [1048, 300] on icon at bounding box center [1050, 296] width 37 height 37
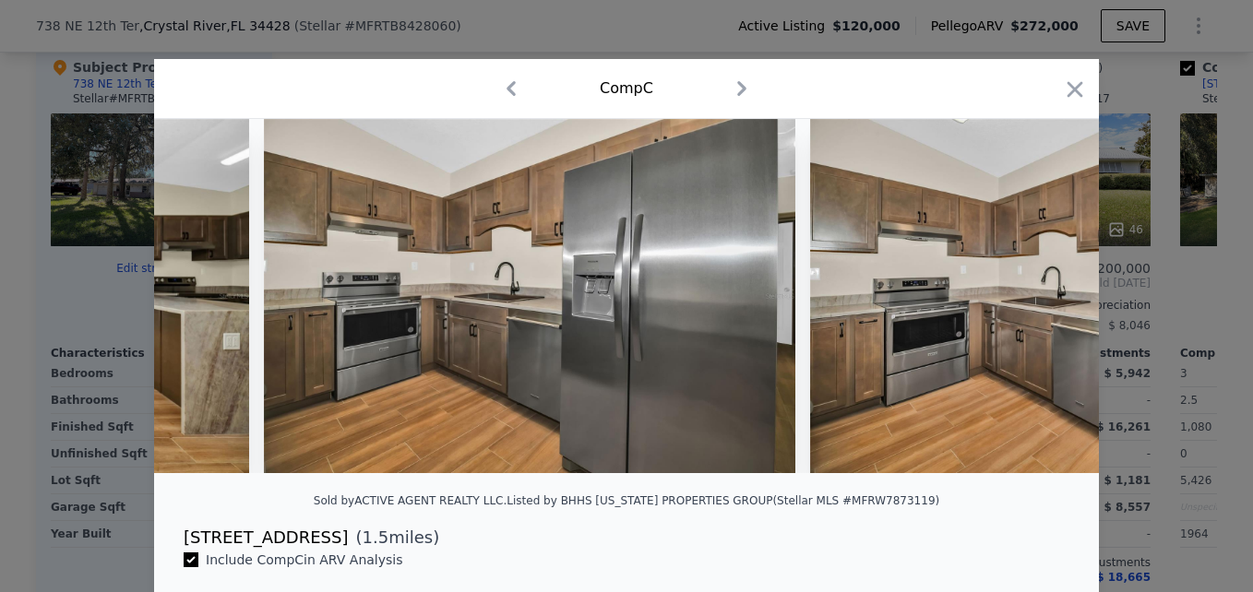
scroll to position [0, 4871]
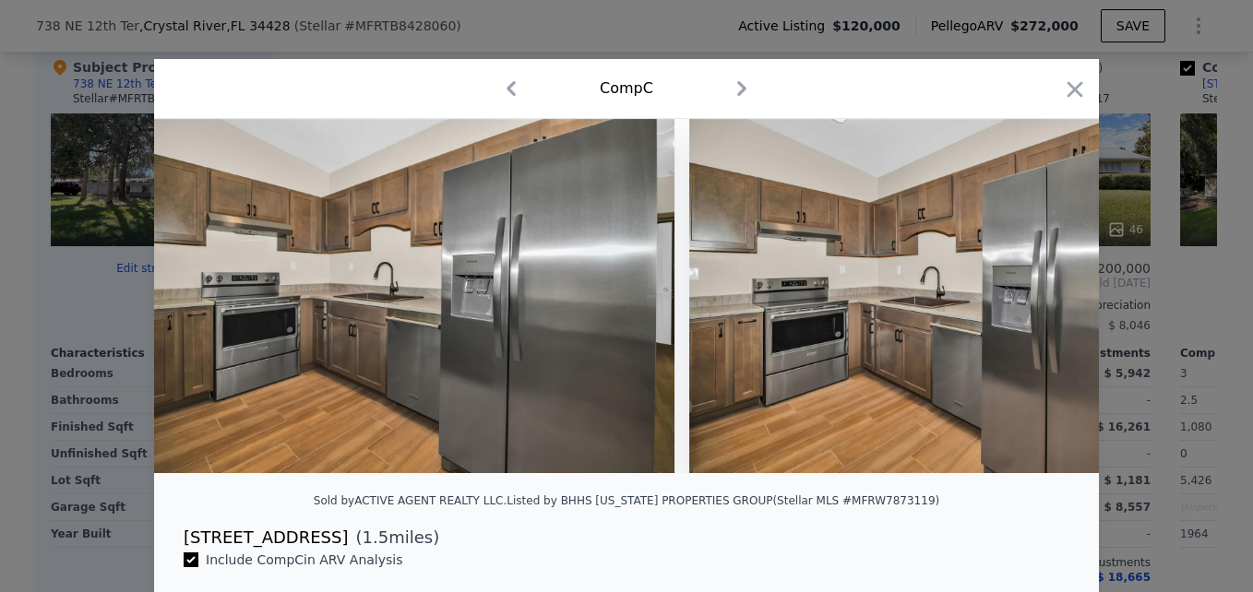
click at [1048, 300] on div at bounding box center [626, 296] width 945 height 354
click at [592, 30] on div at bounding box center [626, 296] width 1253 height 592
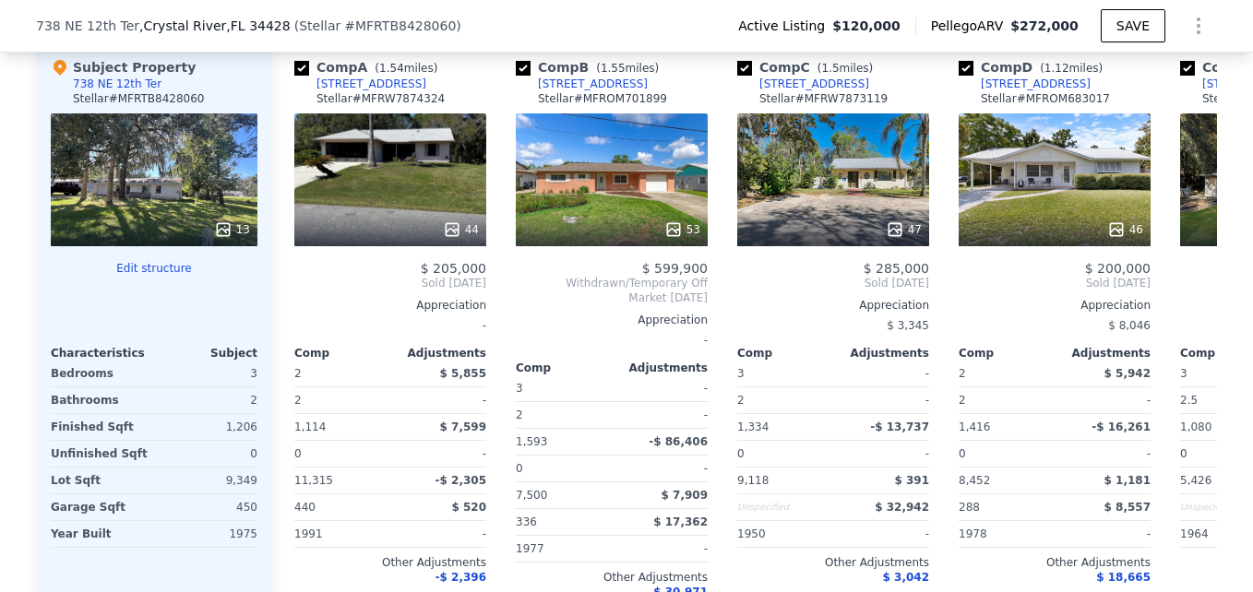
click at [157, 208] on div "13" at bounding box center [154, 179] width 207 height 133
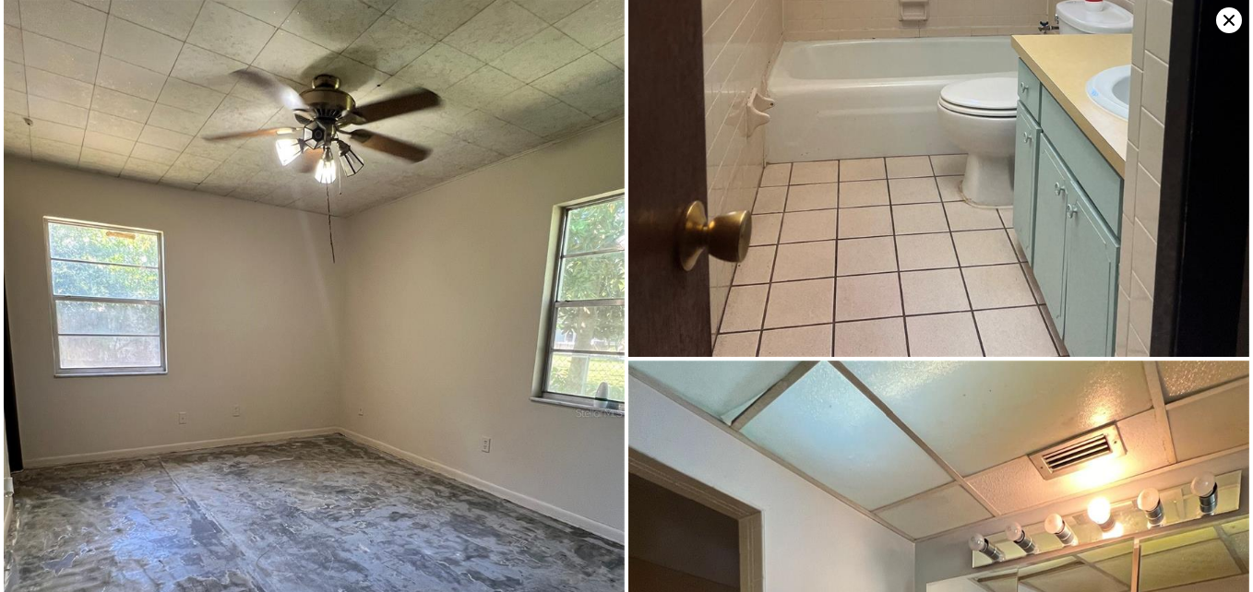
scroll to position [464, 0]
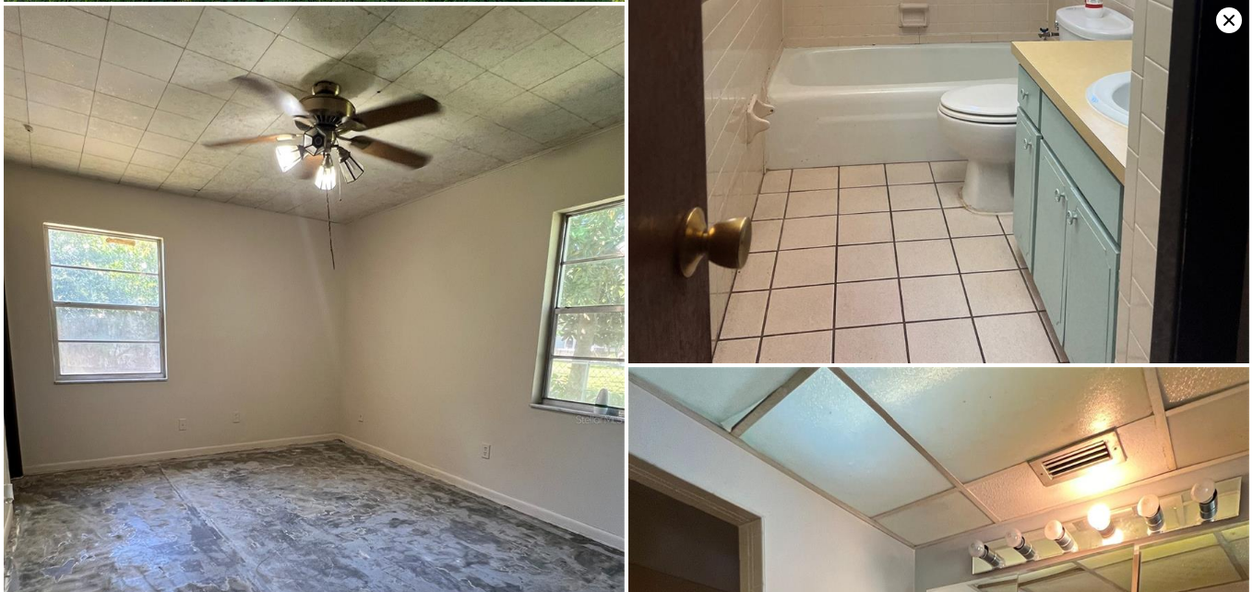
click at [1233, 17] on icon at bounding box center [1228, 20] width 11 height 11
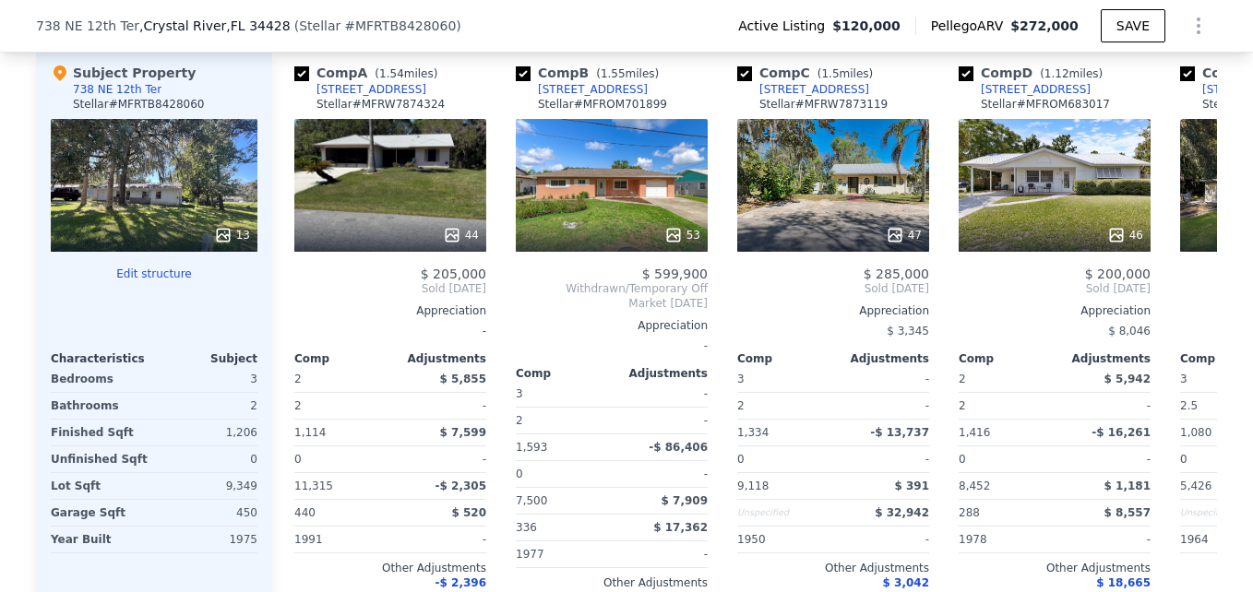
scroll to position [1935, 0]
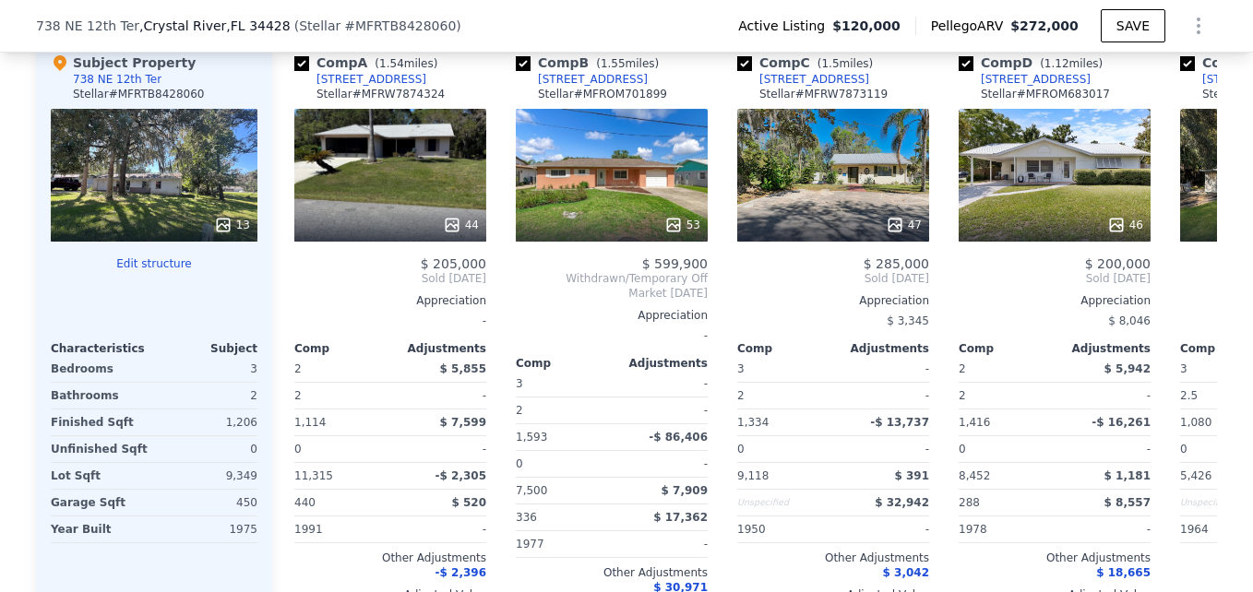
click at [99, 199] on div "13" at bounding box center [154, 175] width 207 height 133
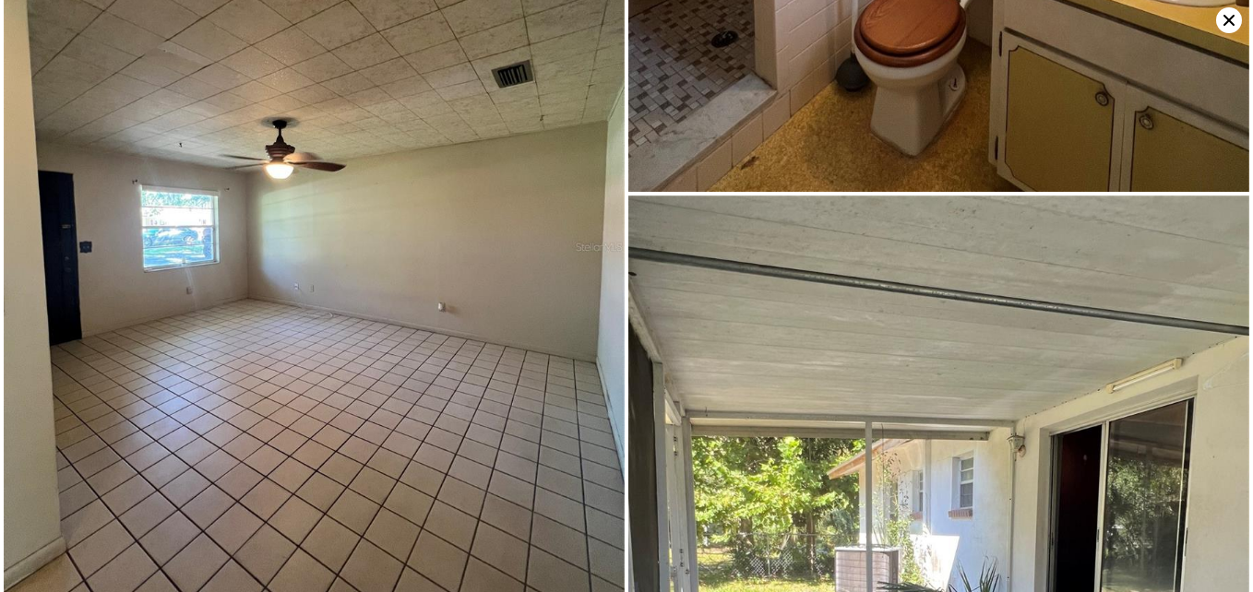
scroll to position [1513, 0]
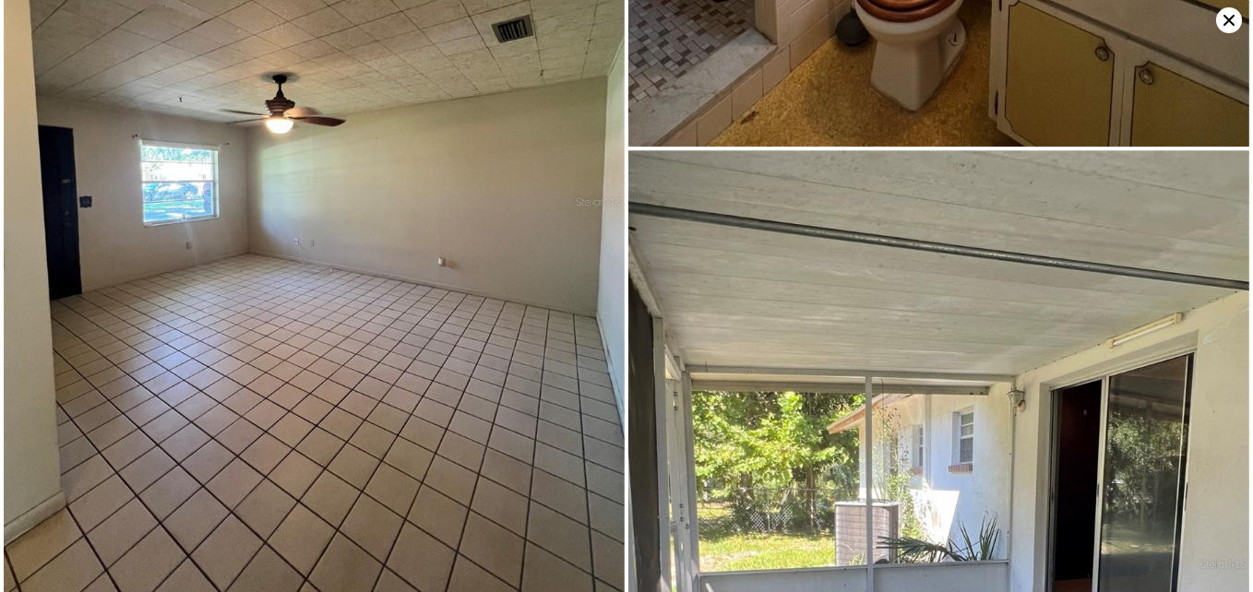
click at [1222, 19] on icon at bounding box center [1229, 20] width 26 height 26
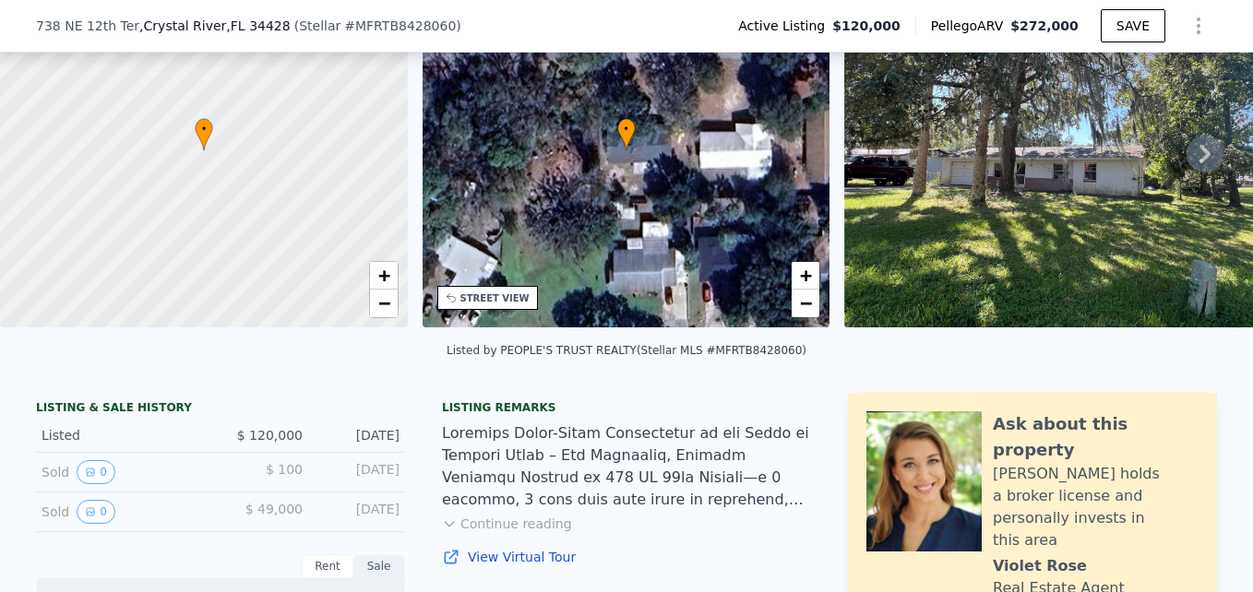
scroll to position [0, 0]
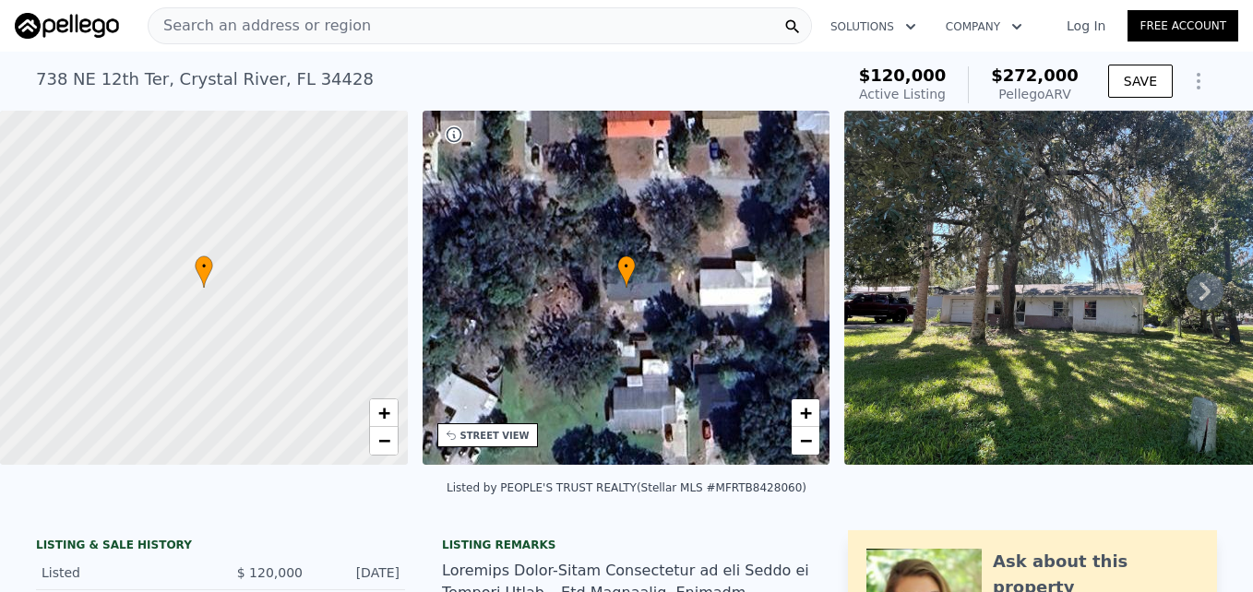
click at [211, 26] on span "Search an address or region" at bounding box center [260, 26] width 222 height 22
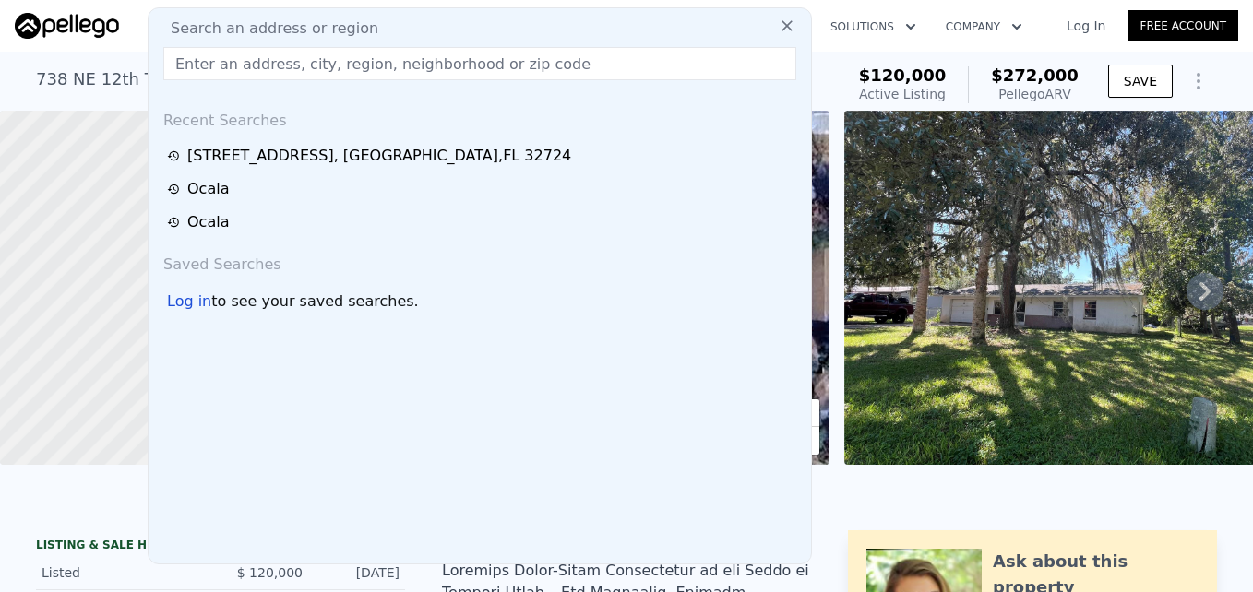
click at [389, 61] on input "text" at bounding box center [479, 63] width 633 height 33
click at [415, 61] on input "text" at bounding box center [479, 63] width 633 height 33
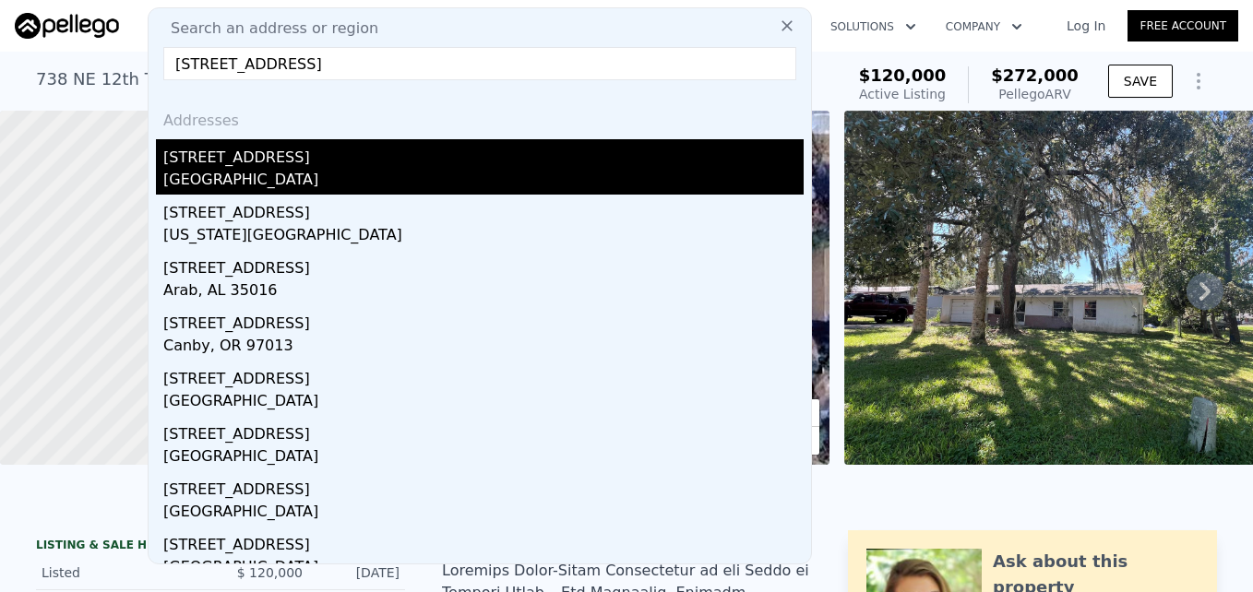
type input "[STREET_ADDRESS]"
click at [195, 176] on div "[GEOGRAPHIC_DATA]" at bounding box center [483, 182] width 640 height 26
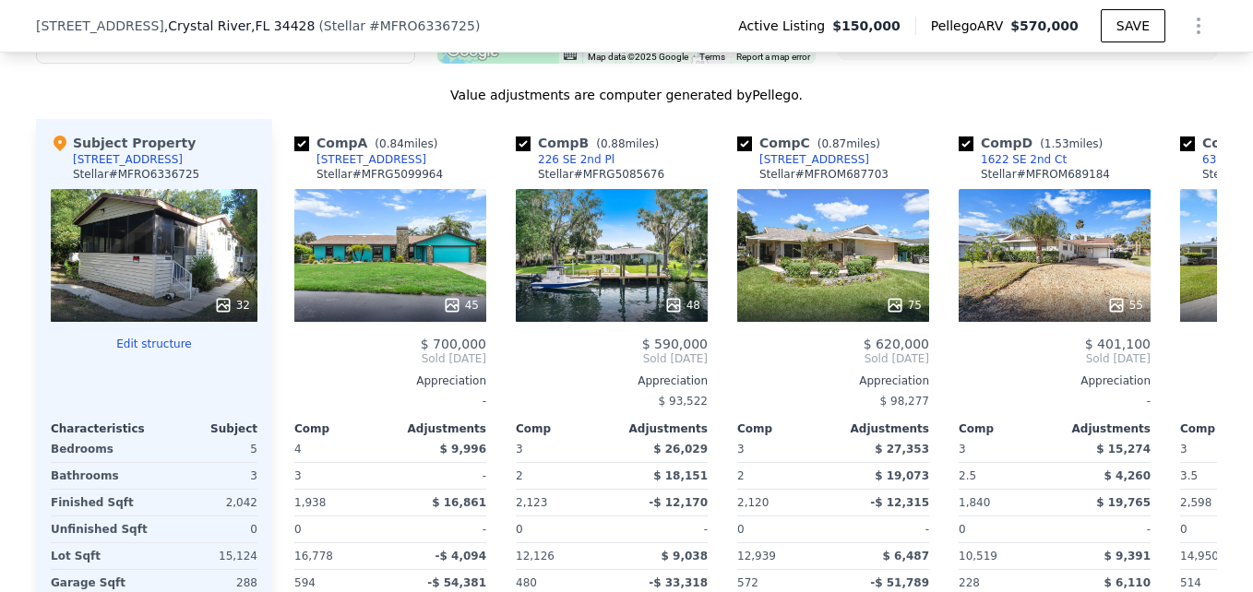
scroll to position [1931, 0]
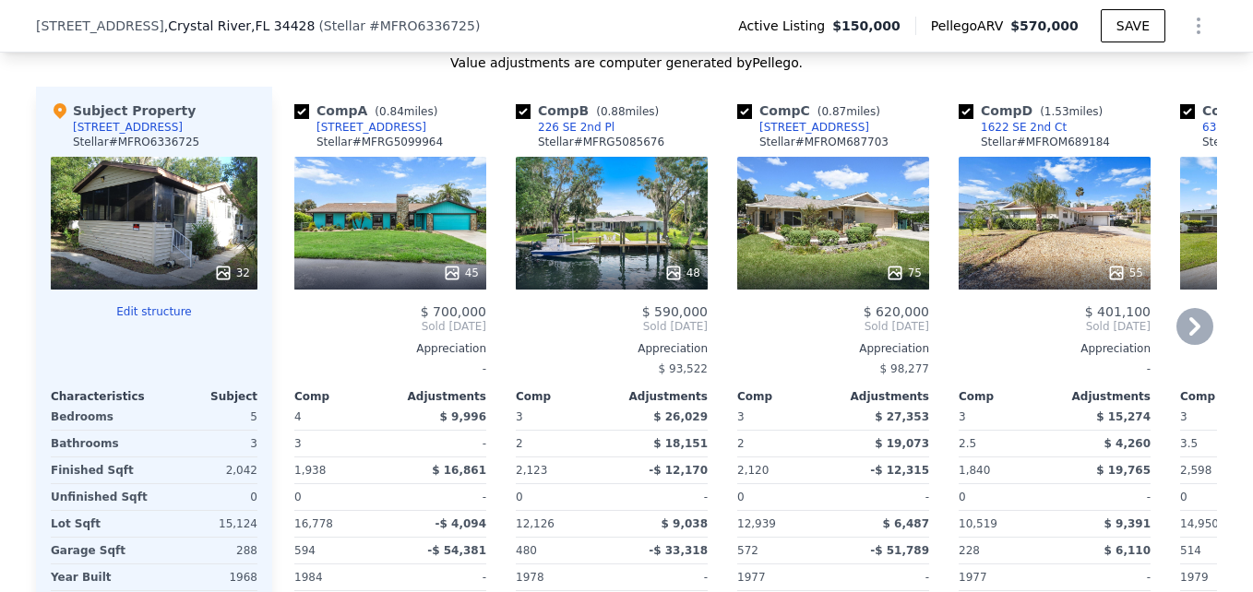
click at [617, 244] on div "48" at bounding box center [612, 223] width 192 height 133
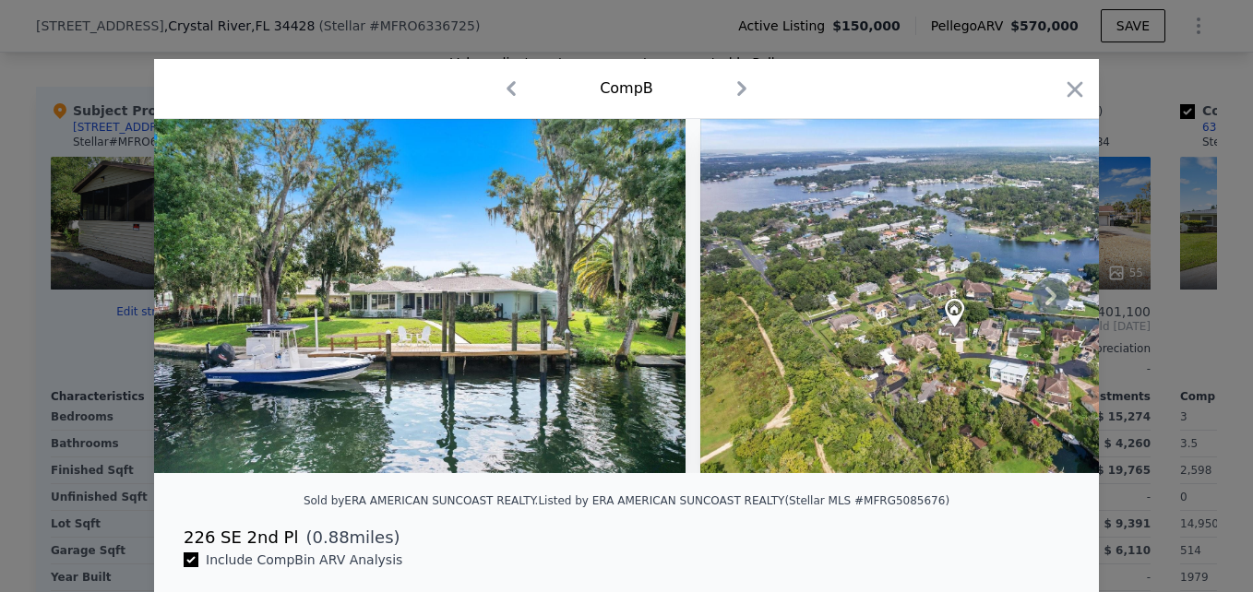
click at [1047, 299] on icon at bounding box center [1050, 296] width 37 height 37
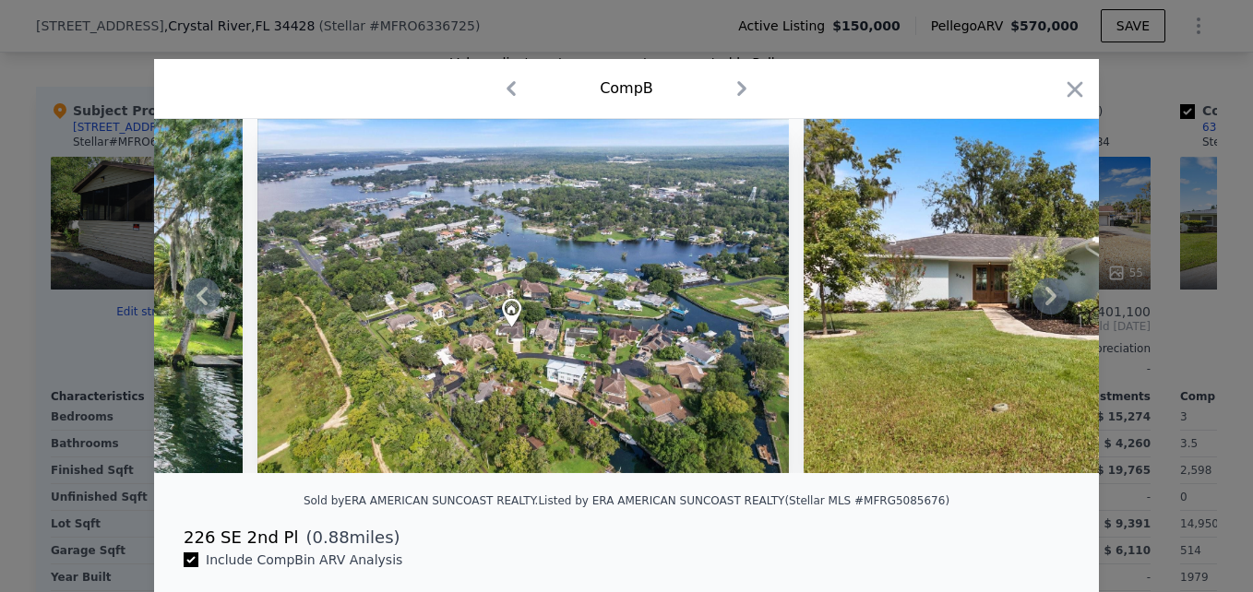
click at [1047, 299] on icon at bounding box center [1050, 296] width 37 height 37
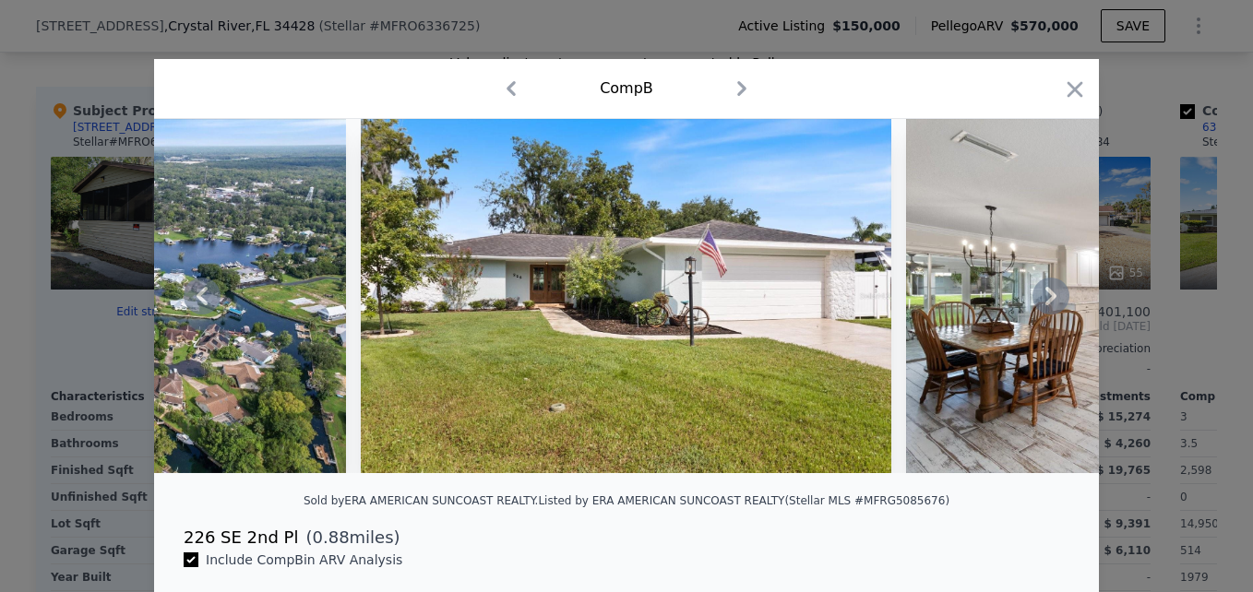
click at [1047, 299] on icon at bounding box center [1050, 296] width 37 height 37
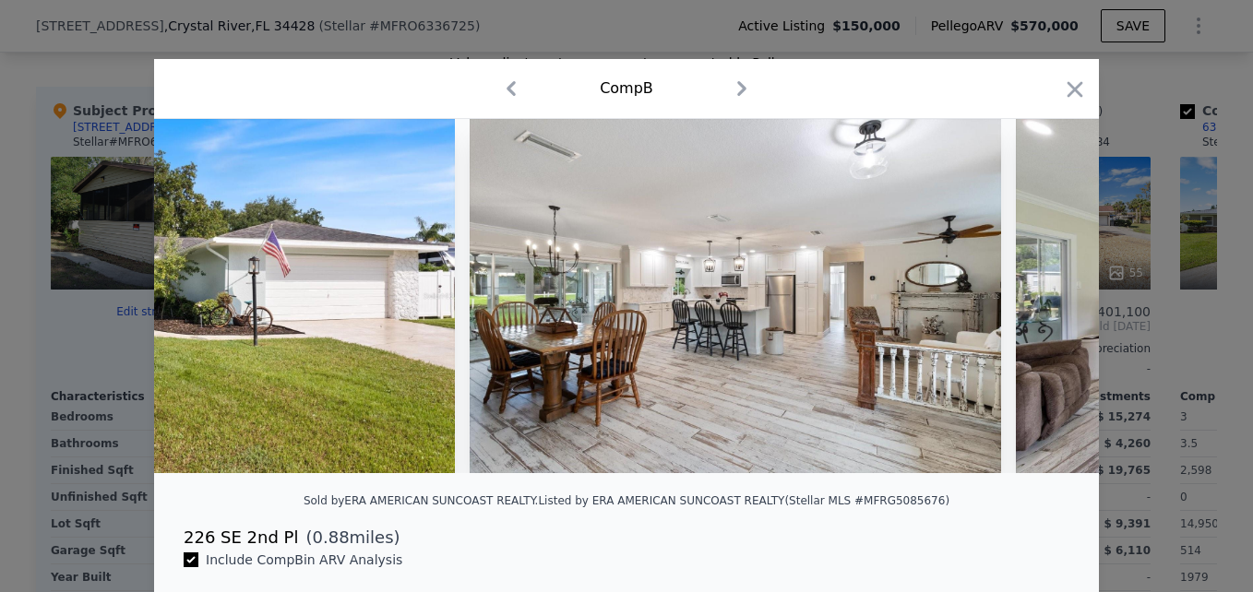
scroll to position [0, 1328]
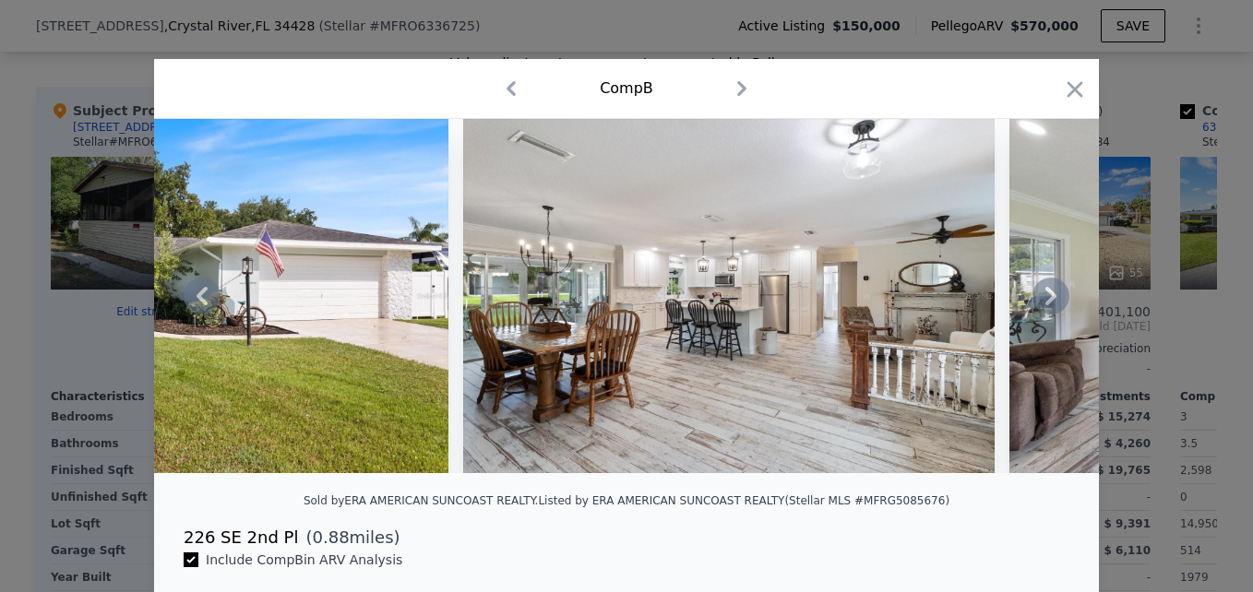
click at [1046, 300] on icon at bounding box center [1050, 296] width 11 height 18
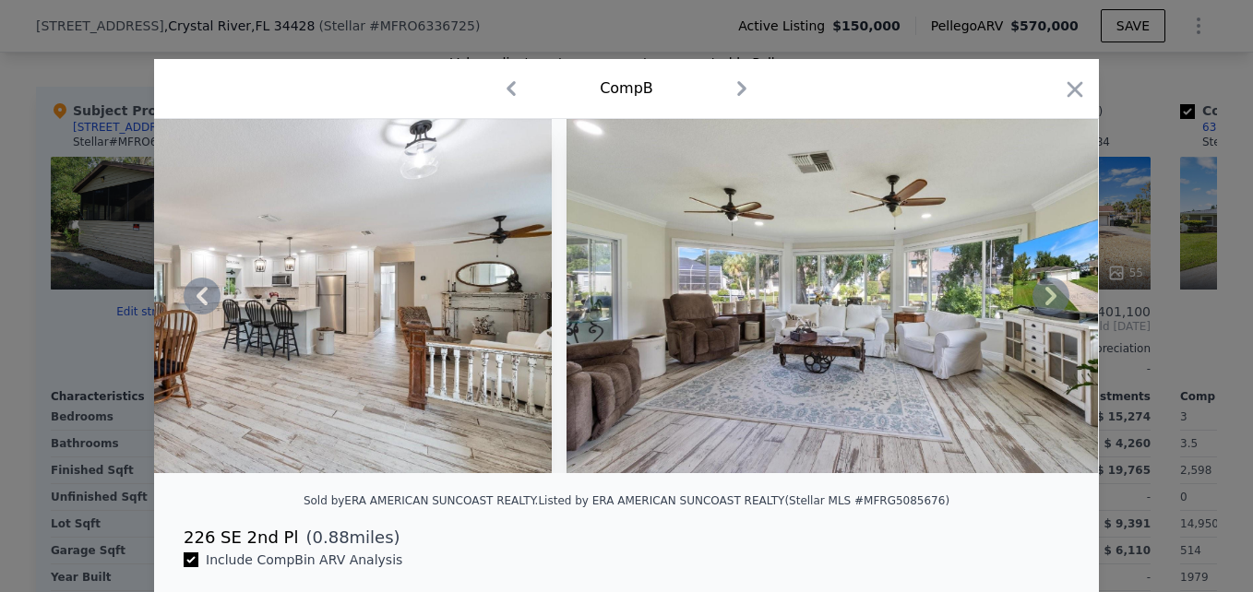
click at [1046, 300] on icon at bounding box center [1050, 296] width 11 height 18
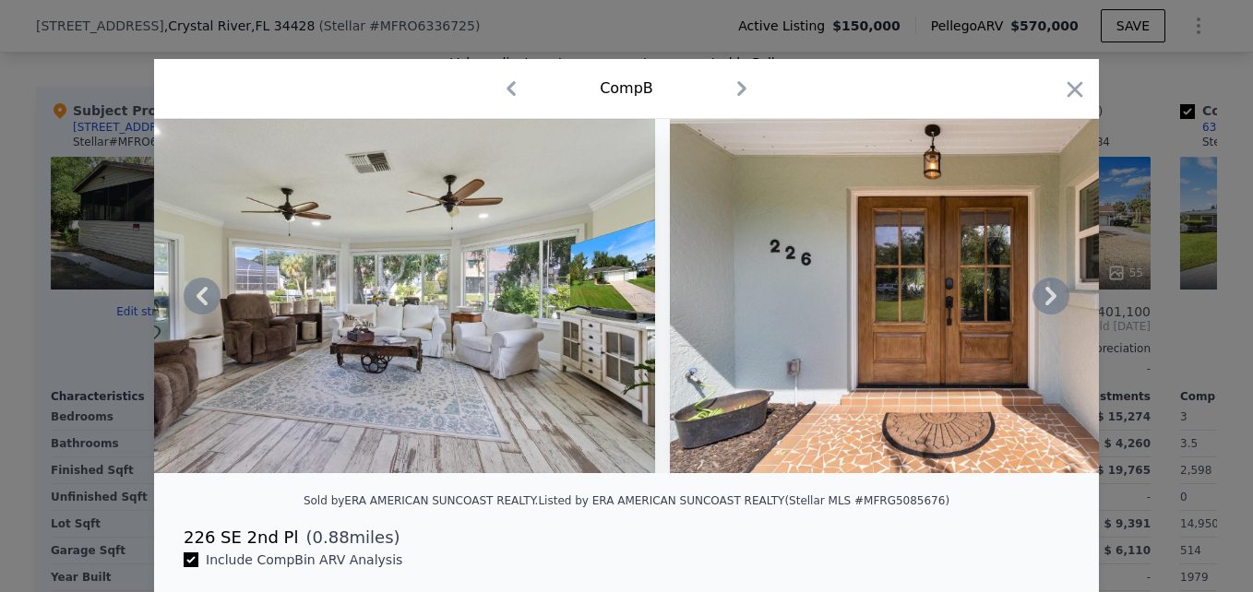
click at [1046, 301] on icon at bounding box center [1050, 296] width 11 height 18
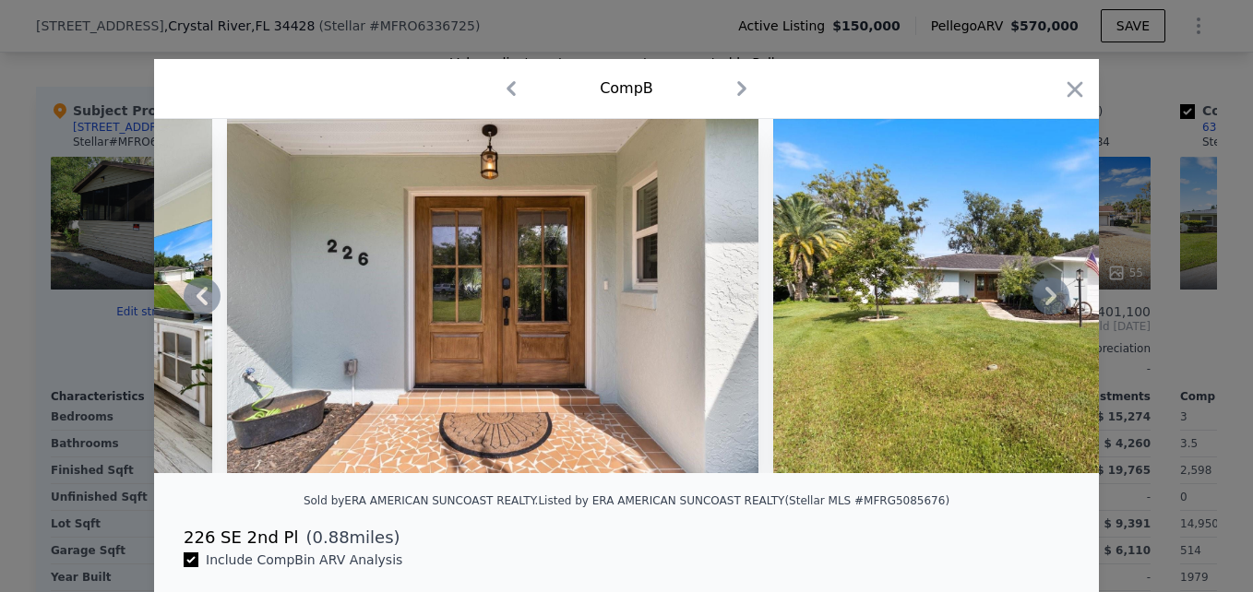
click at [1046, 301] on icon at bounding box center [1050, 296] width 11 height 18
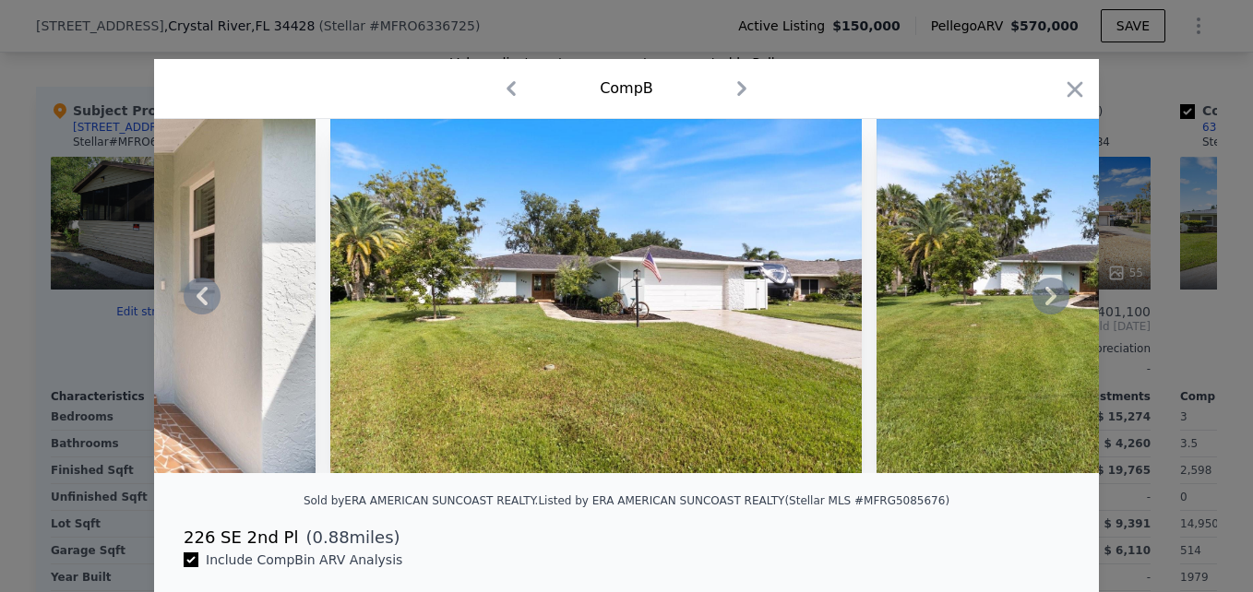
click at [1046, 301] on icon at bounding box center [1050, 296] width 11 height 18
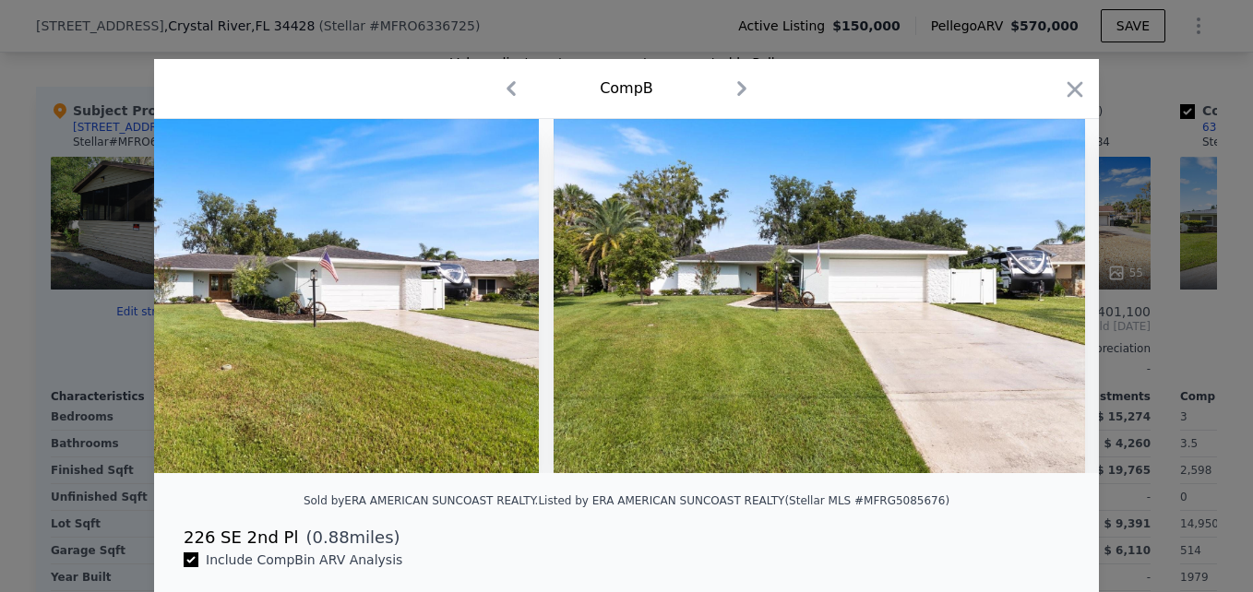
scroll to position [0, 3542]
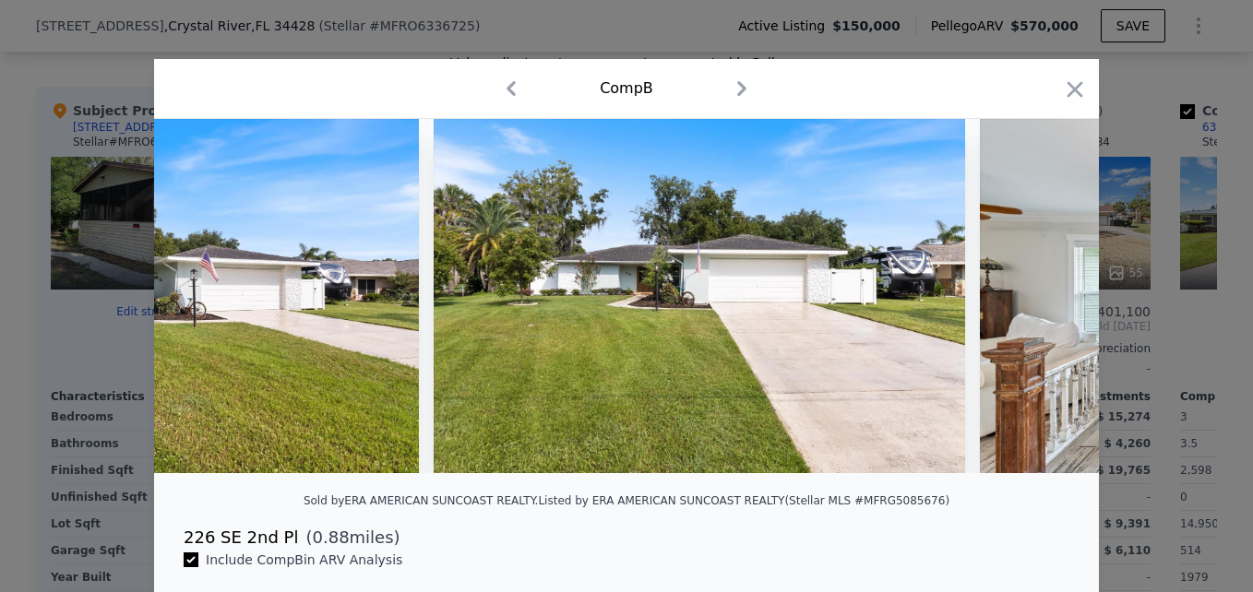
click at [1046, 301] on img at bounding box center [1245, 296] width 531 height 354
click at [1046, 301] on icon at bounding box center [1050, 296] width 11 height 18
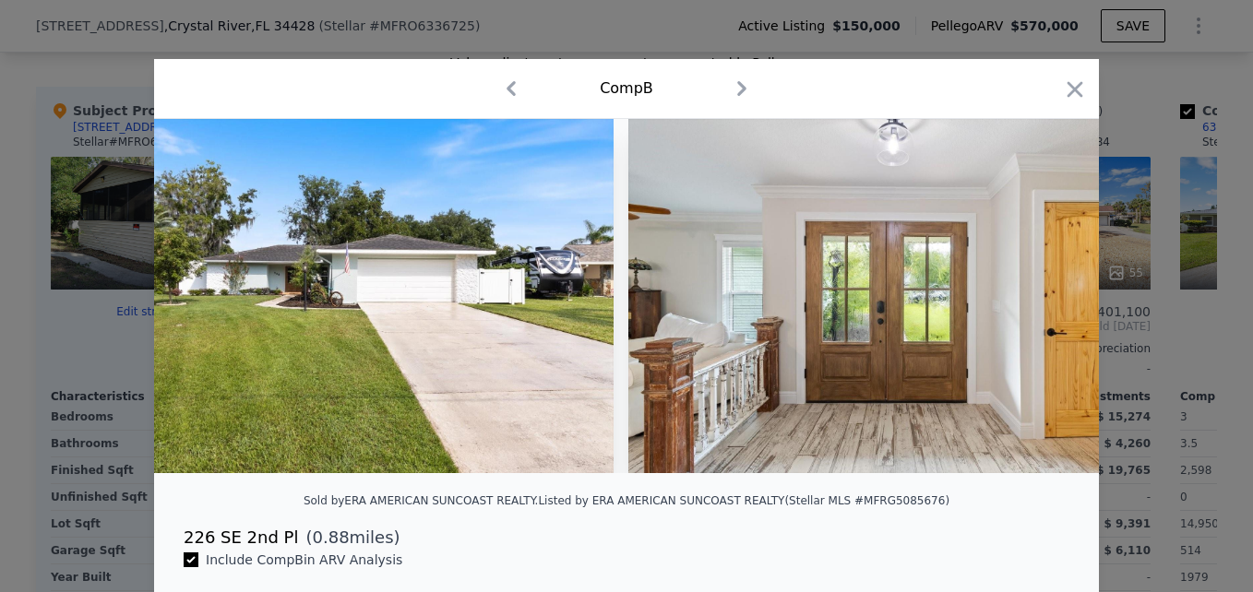
scroll to position [0, 3985]
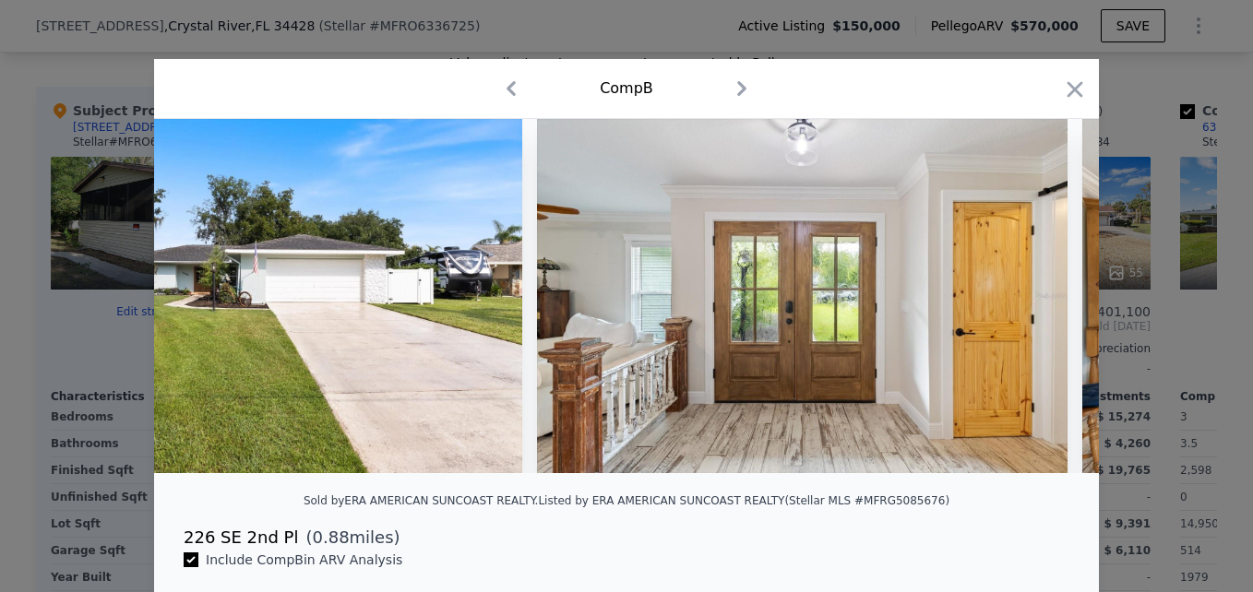
click at [1046, 301] on div at bounding box center [626, 296] width 945 height 354
click at [1046, 301] on icon at bounding box center [1050, 296] width 11 height 18
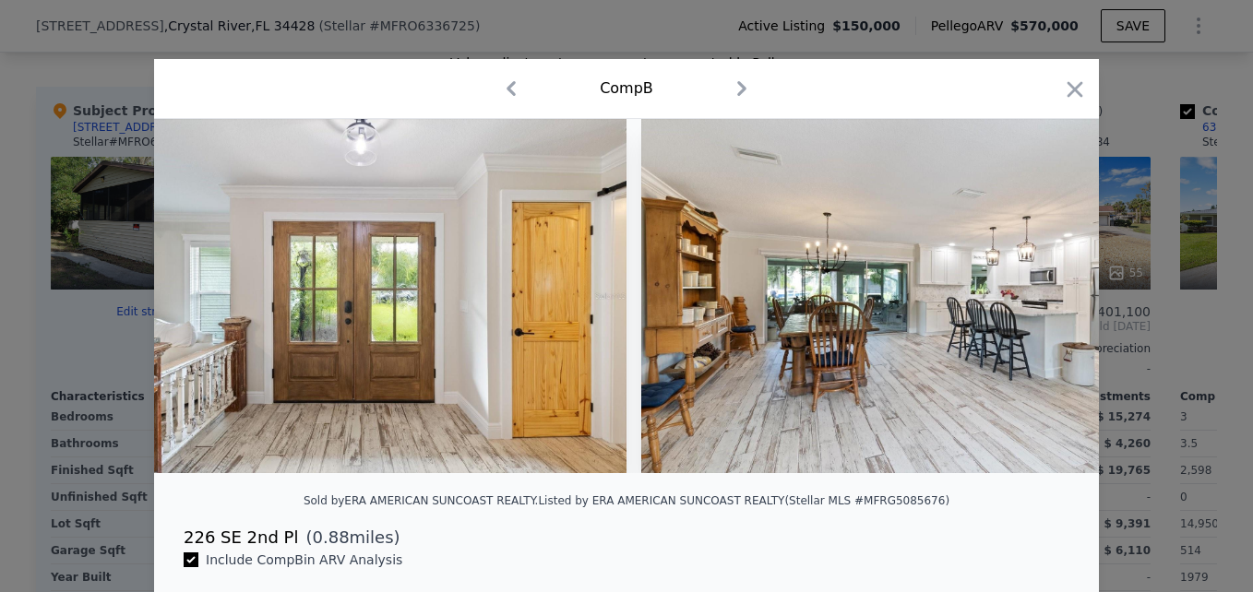
scroll to position [0, 4428]
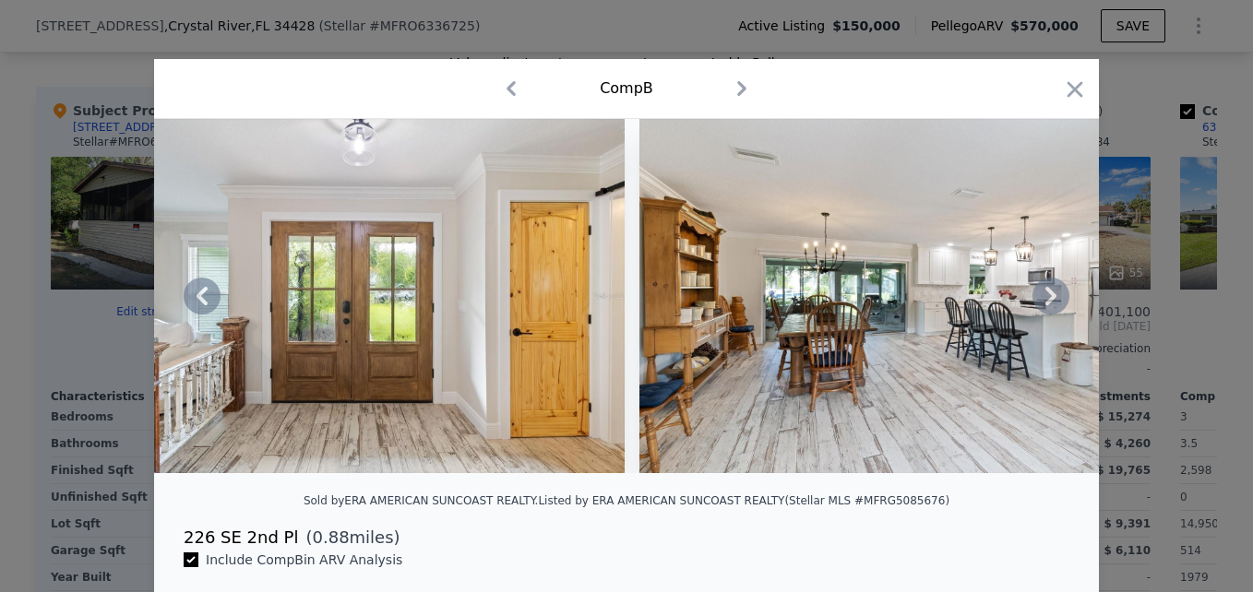
click at [1046, 302] on icon at bounding box center [1050, 296] width 11 height 18
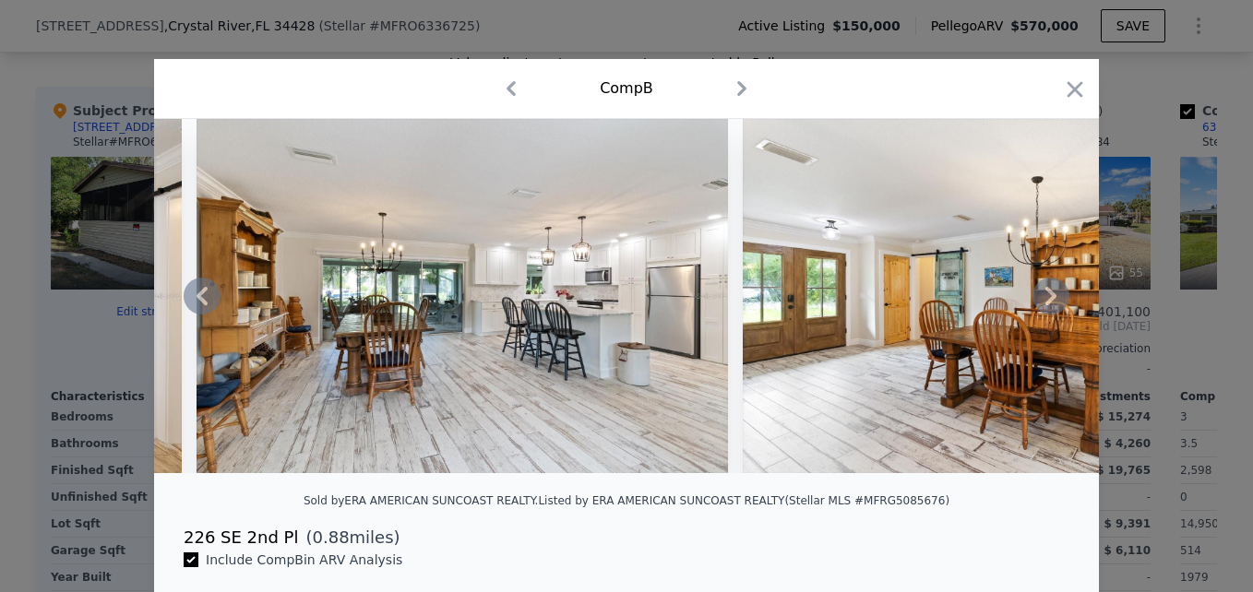
click at [1047, 303] on icon at bounding box center [1050, 296] width 11 height 18
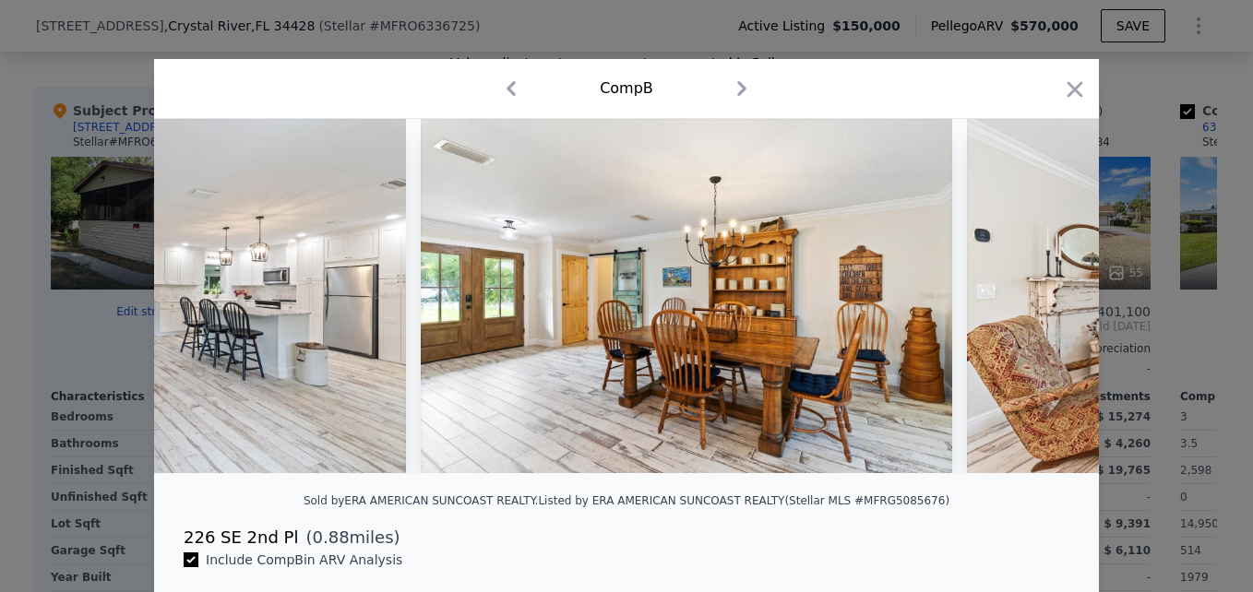
scroll to position [0, 5313]
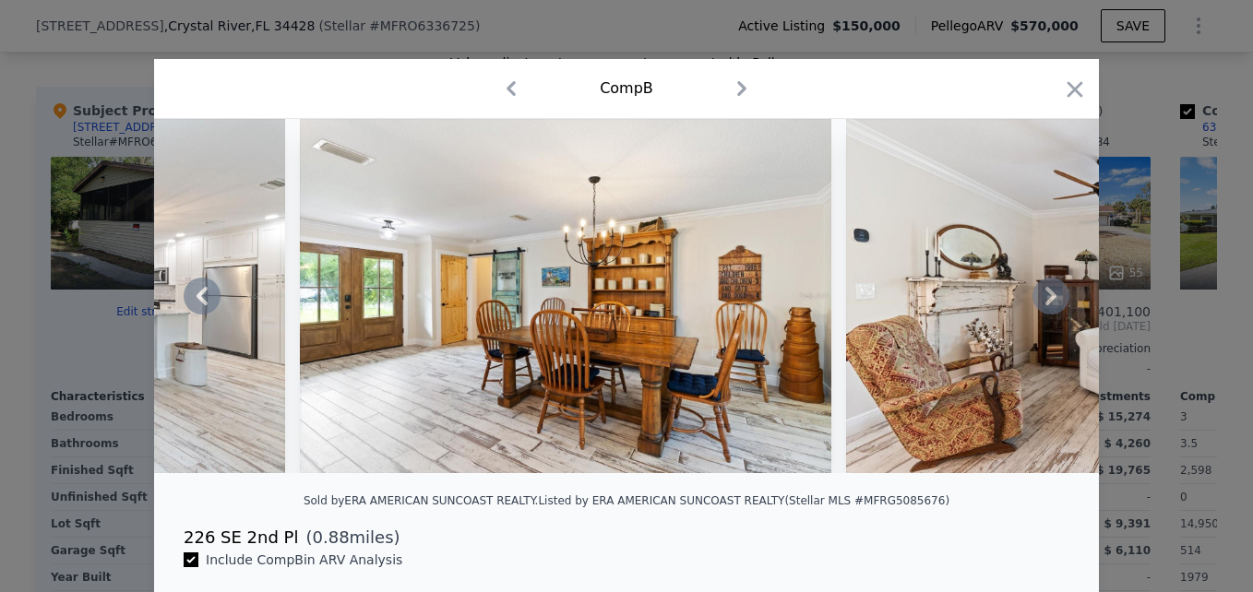
click at [1040, 301] on icon at bounding box center [1050, 296] width 37 height 37
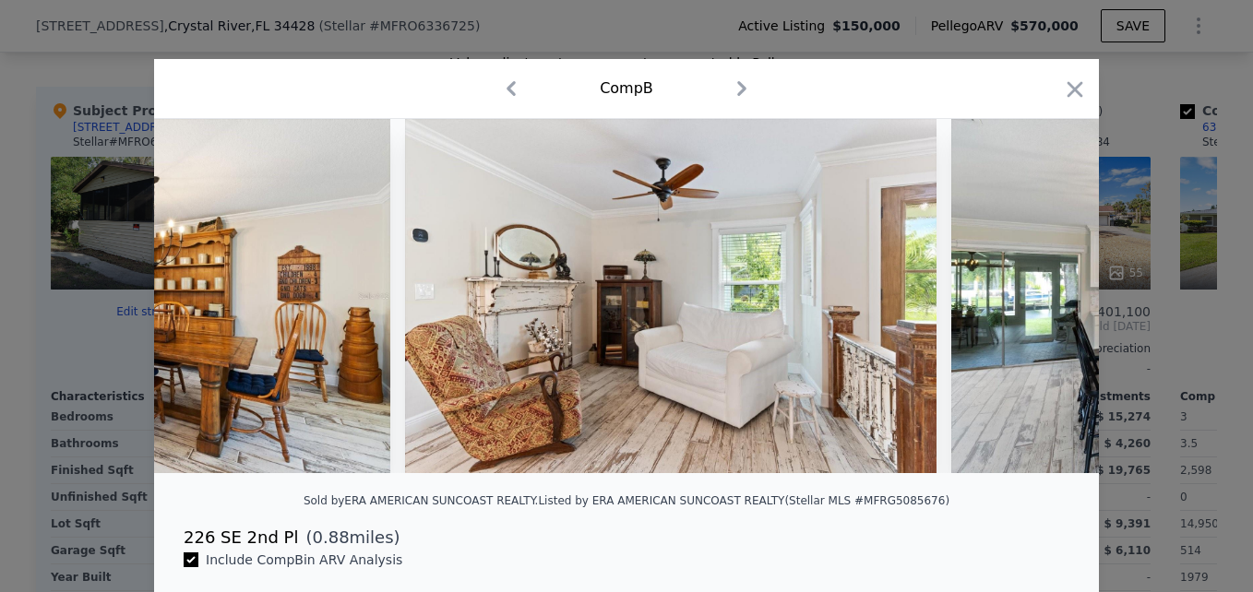
scroll to position [0, 5756]
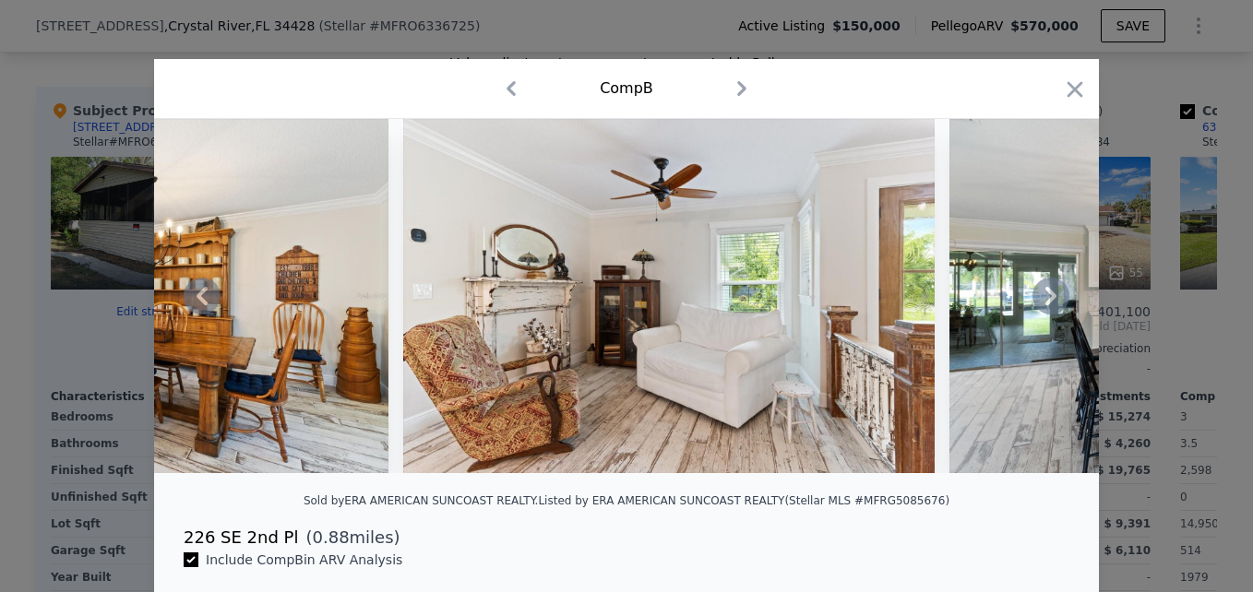
click at [1046, 311] on icon at bounding box center [1050, 296] width 37 height 37
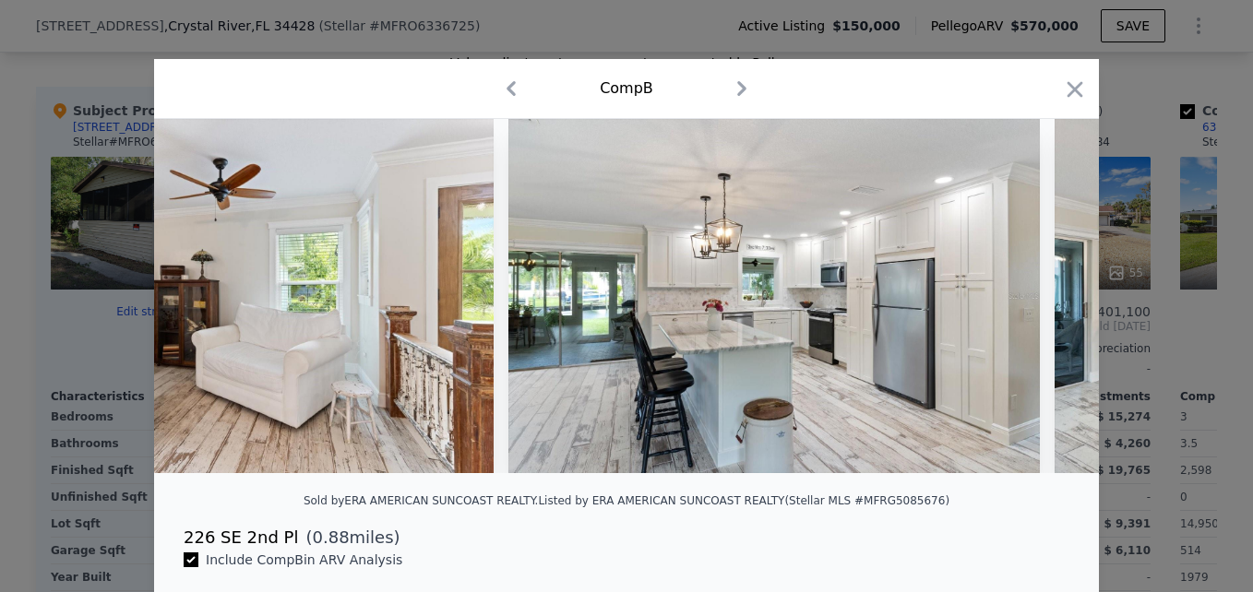
scroll to position [0, 6199]
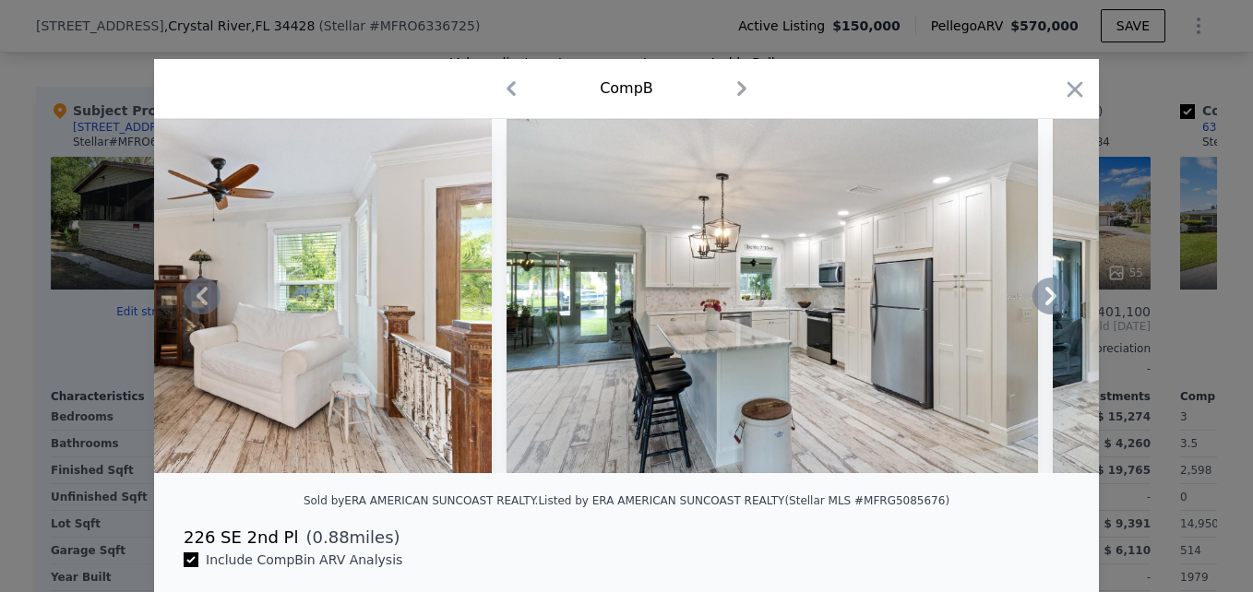
click at [1046, 311] on icon at bounding box center [1050, 296] width 37 height 37
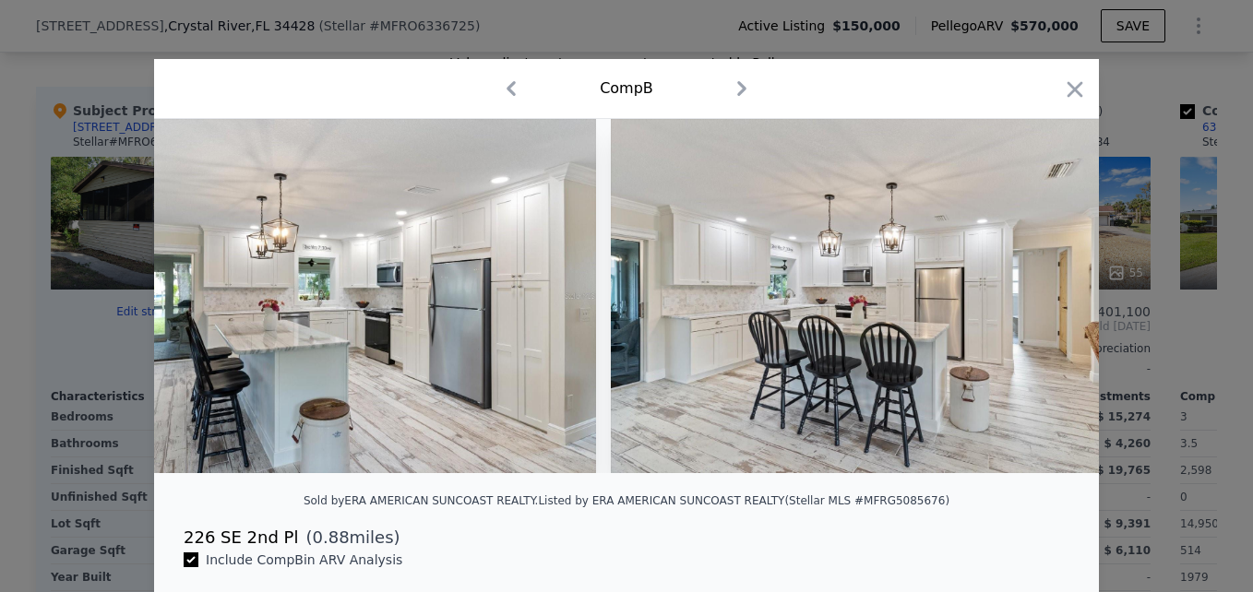
scroll to position [0, 6642]
click at [1062, 89] on icon "button" at bounding box center [1075, 90] width 26 height 26
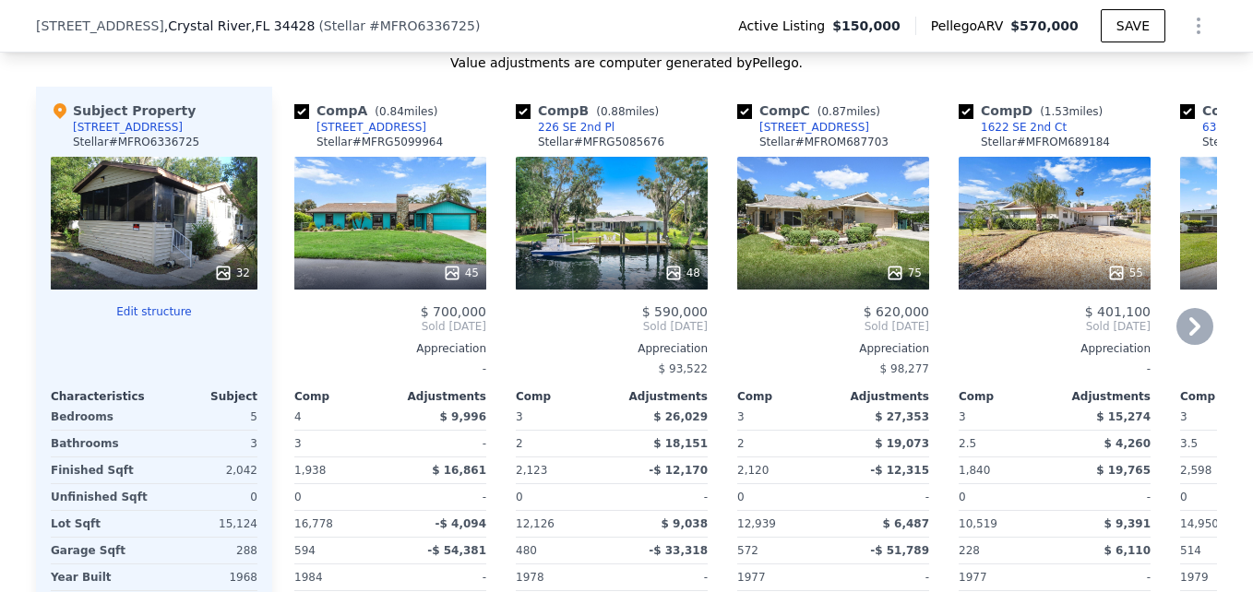
click at [434, 237] on div "45" at bounding box center [390, 223] width 192 height 133
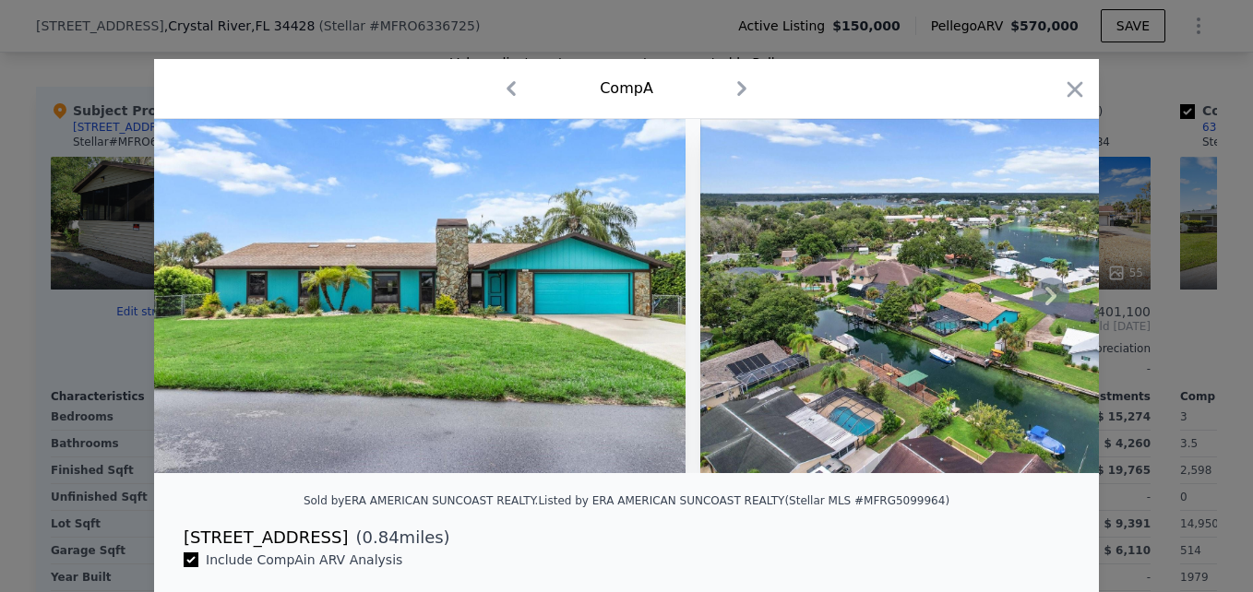
click at [1050, 298] on icon at bounding box center [1050, 296] width 37 height 37
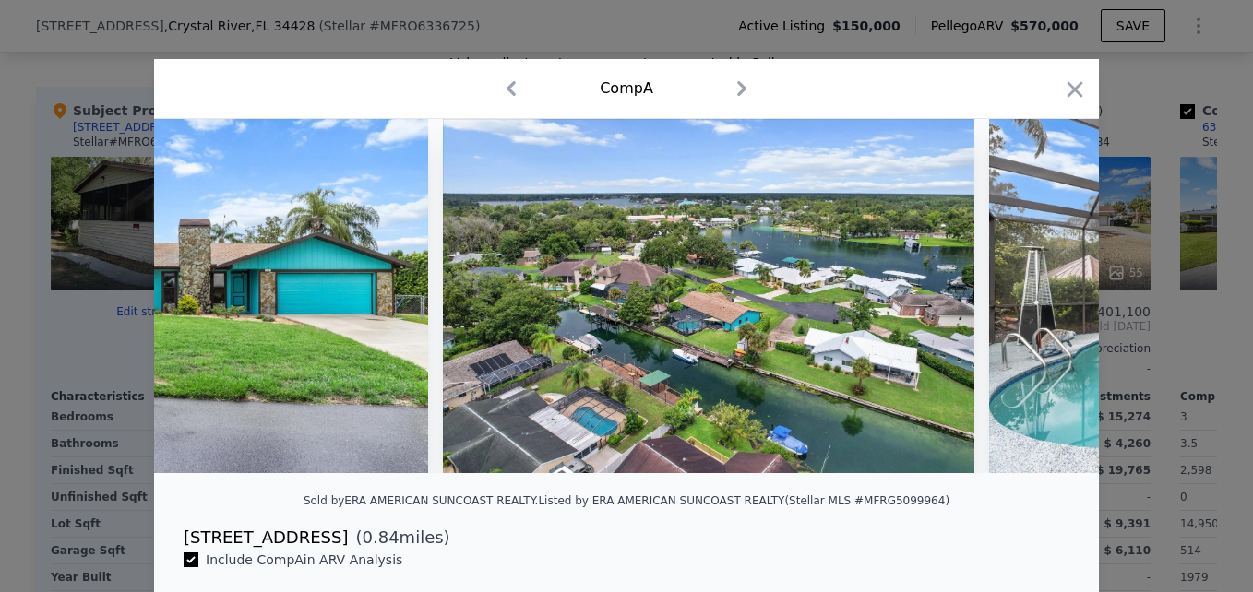
scroll to position [0, 443]
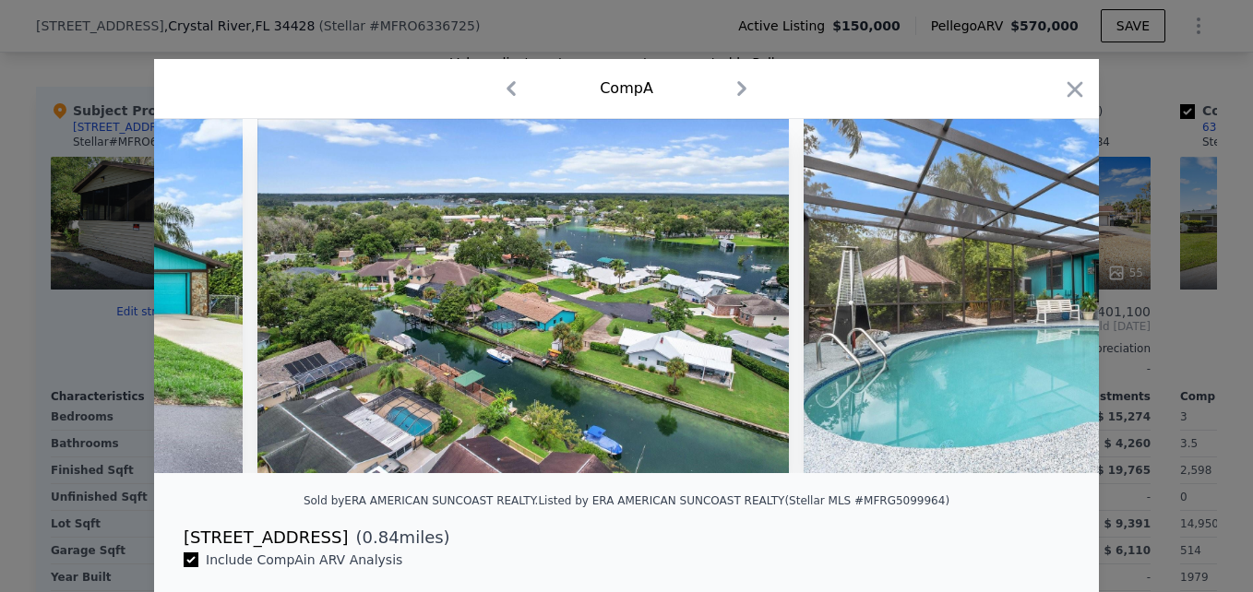
click at [1052, 298] on div at bounding box center [626, 296] width 945 height 354
click at [1053, 300] on icon at bounding box center [1050, 296] width 37 height 37
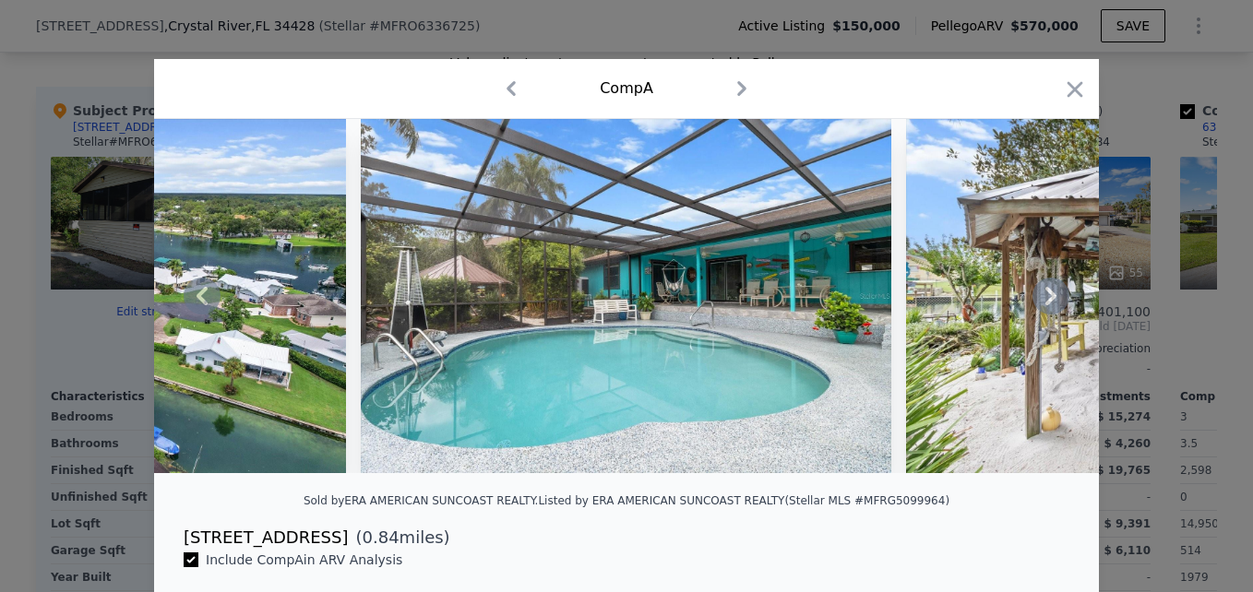
click at [1052, 303] on icon at bounding box center [1050, 296] width 37 height 37
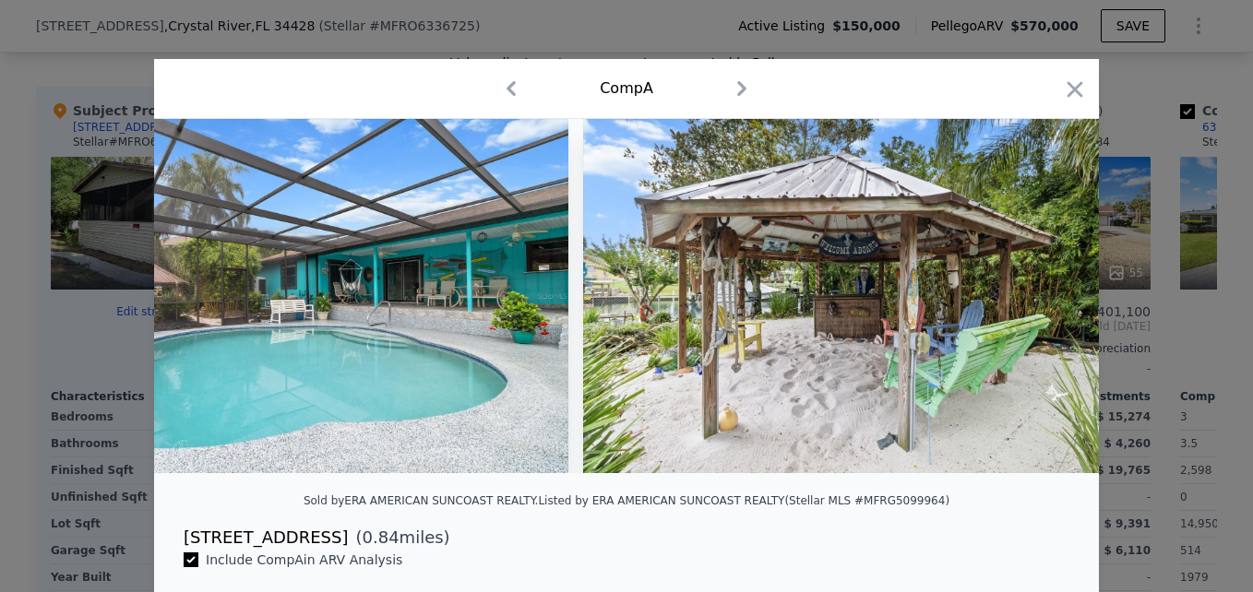
scroll to position [0, 1328]
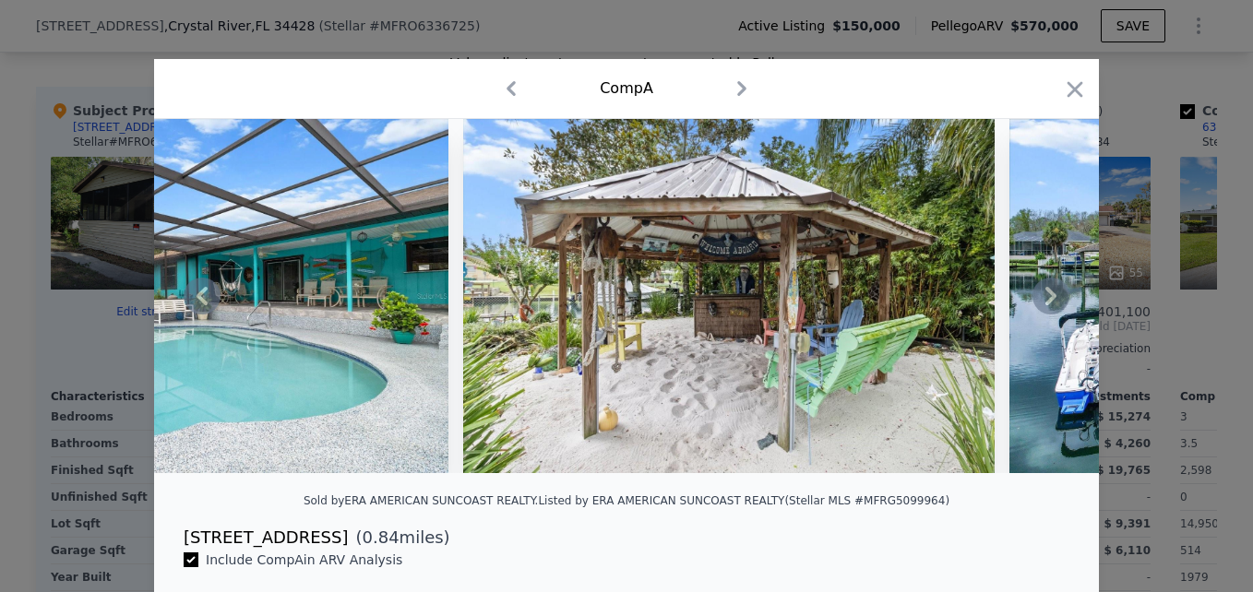
click at [1052, 303] on icon at bounding box center [1050, 296] width 37 height 37
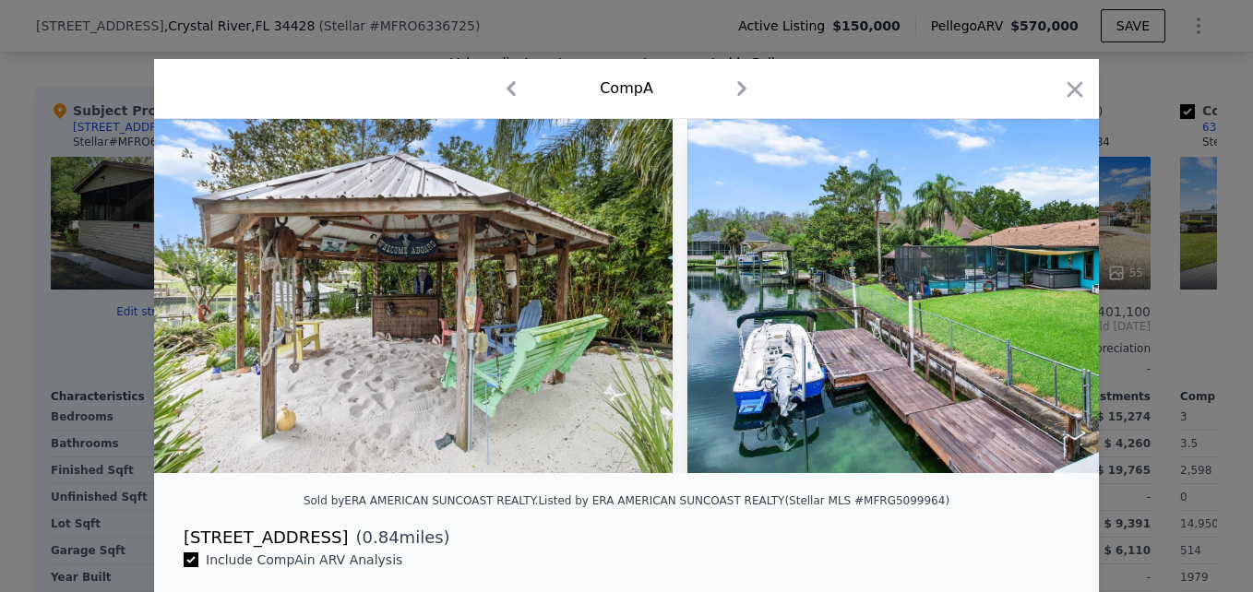
scroll to position [0, 1771]
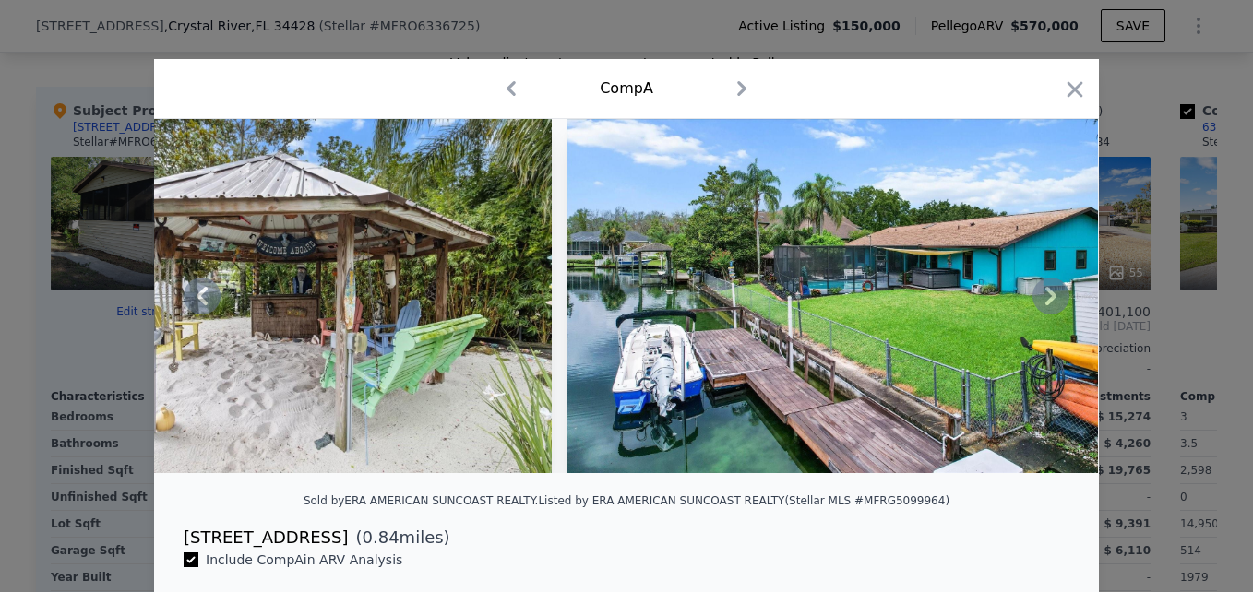
click at [1052, 303] on icon at bounding box center [1050, 296] width 37 height 37
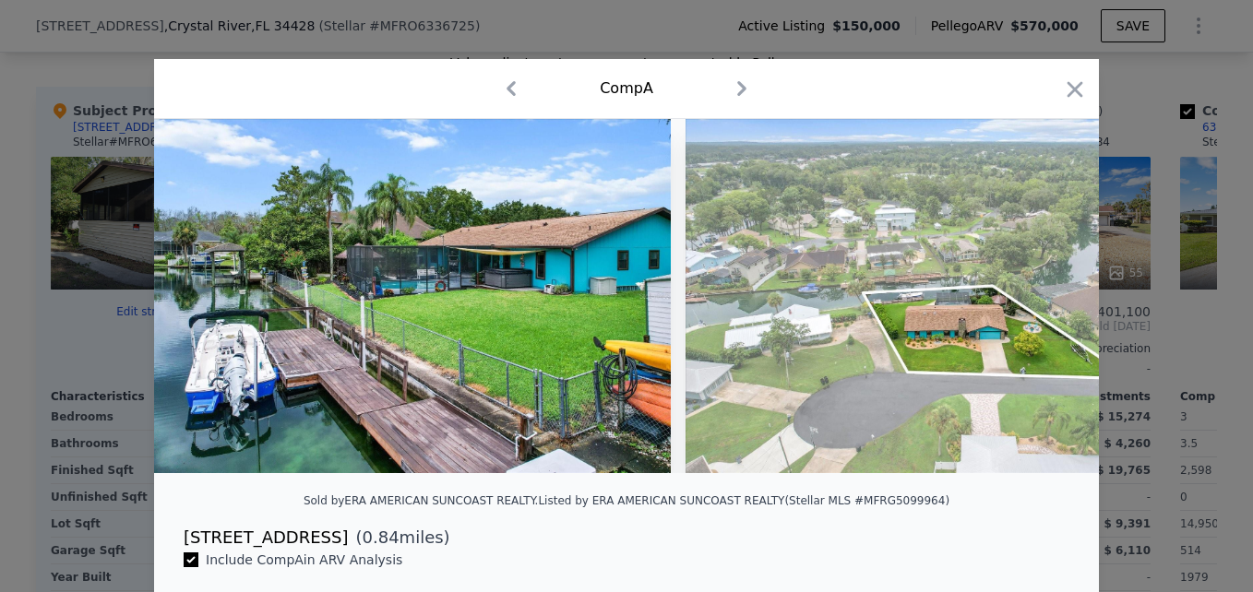
scroll to position [0, 2214]
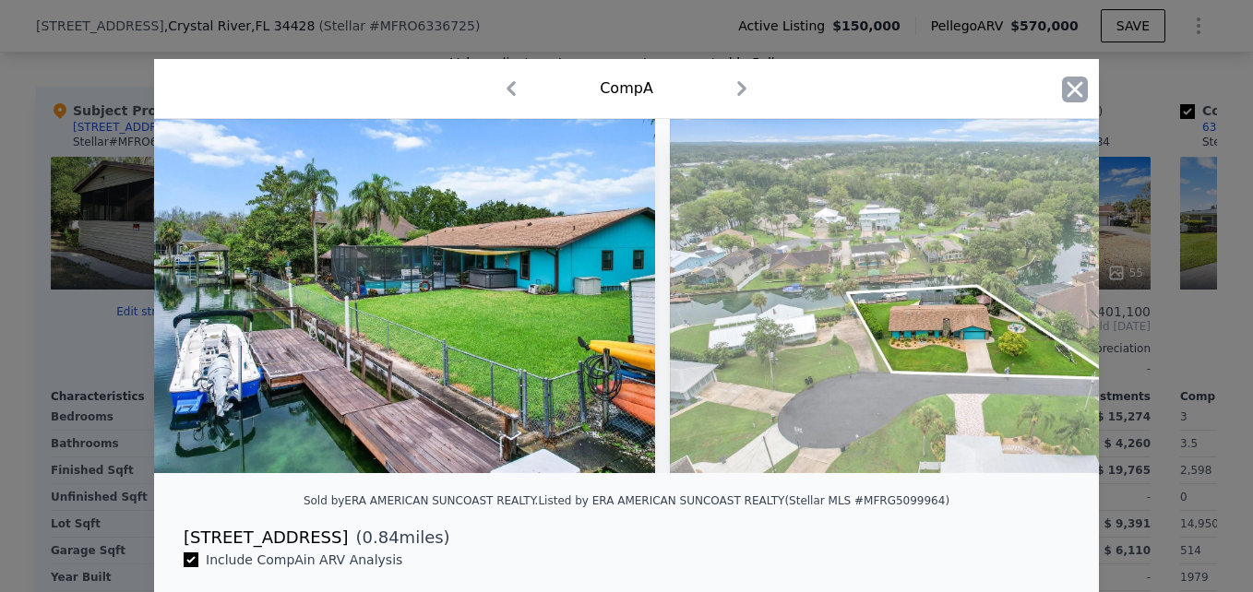
click at [1074, 93] on icon "button" at bounding box center [1075, 90] width 26 height 26
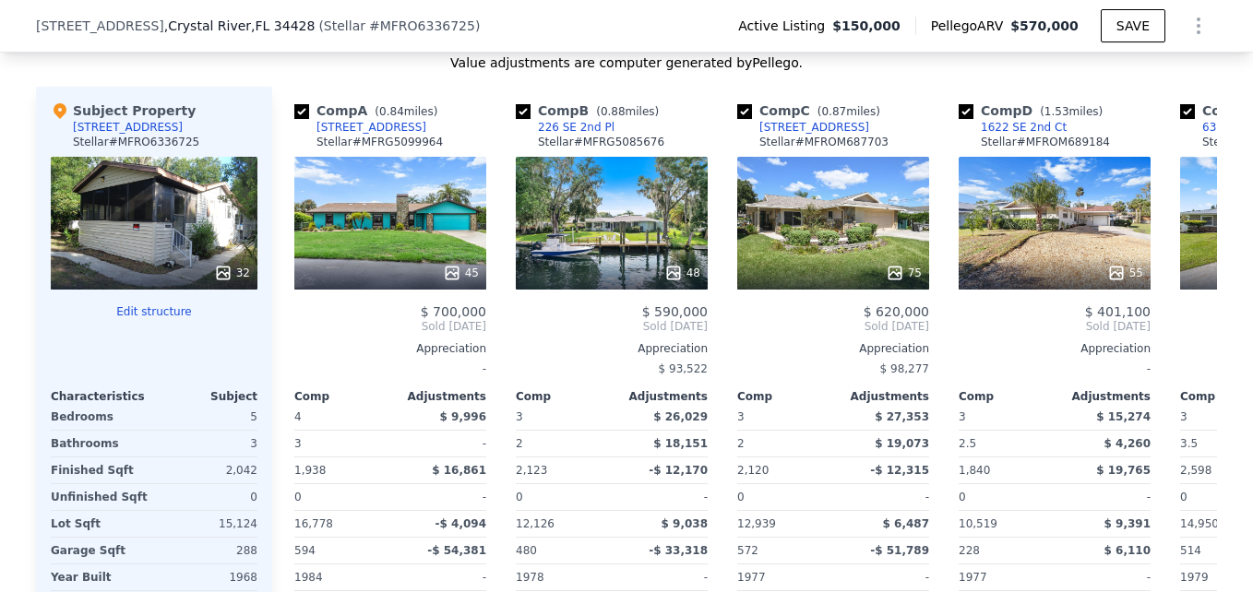
click at [142, 232] on div "32" at bounding box center [154, 223] width 207 height 133
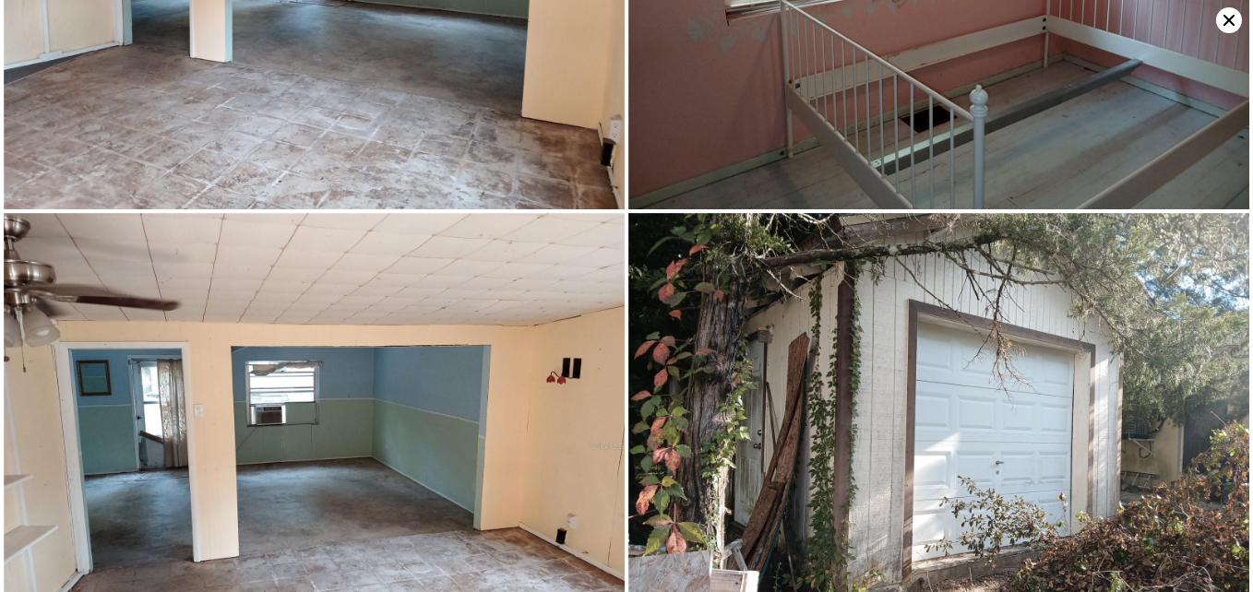
scroll to position [6830, 0]
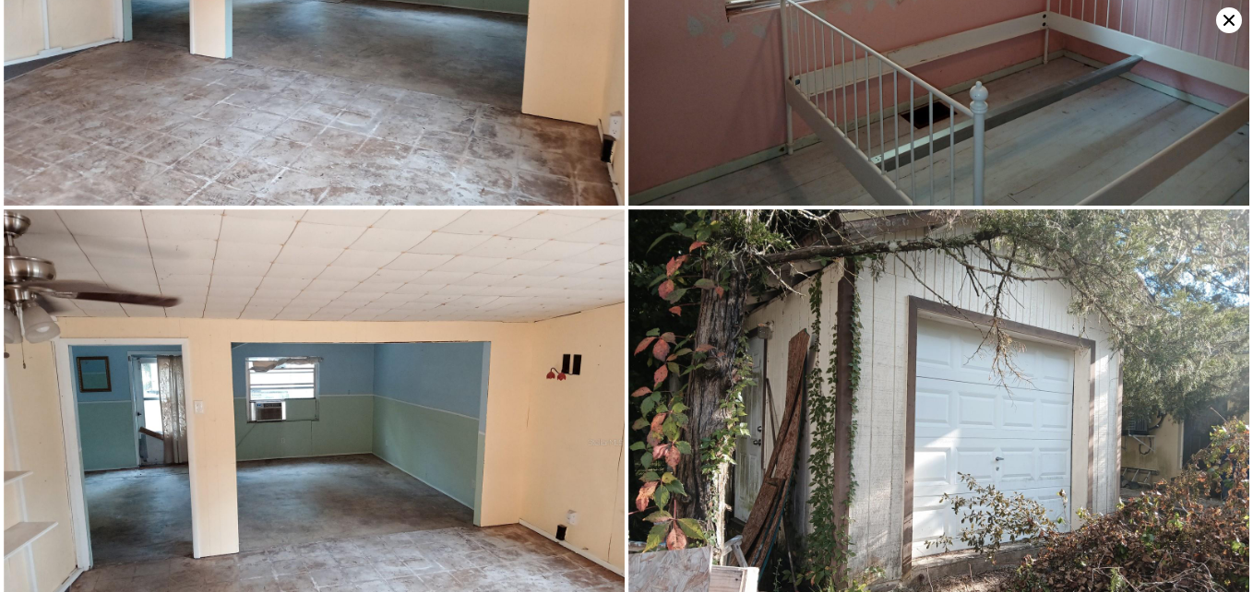
click at [1227, 17] on icon at bounding box center [1229, 20] width 26 height 26
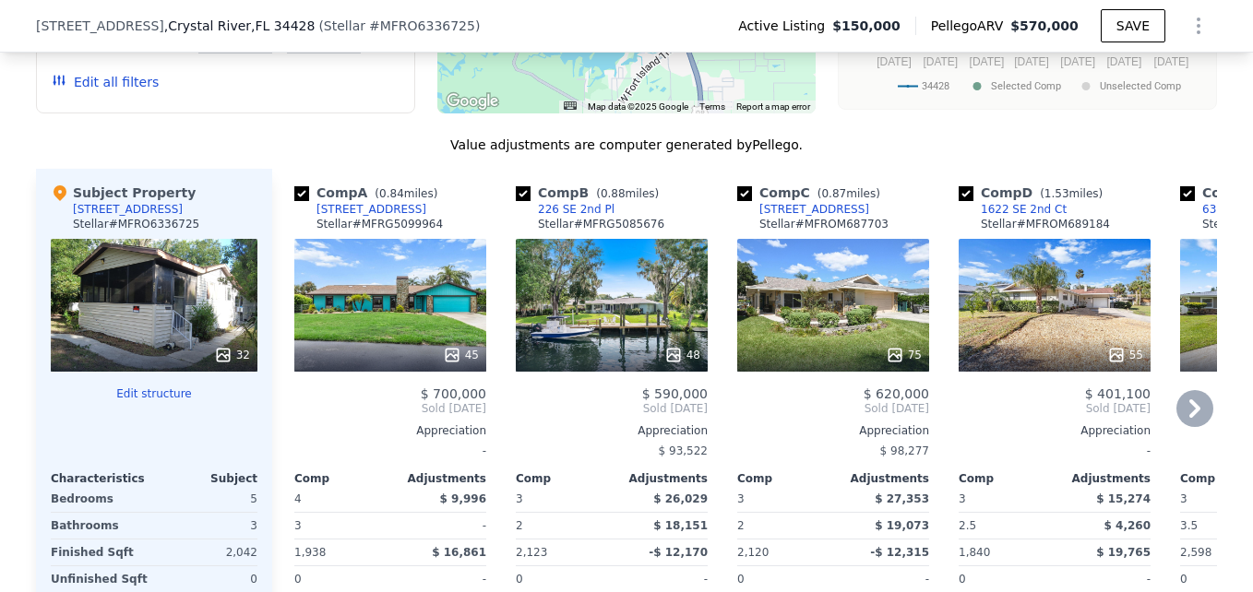
scroll to position [1838, 0]
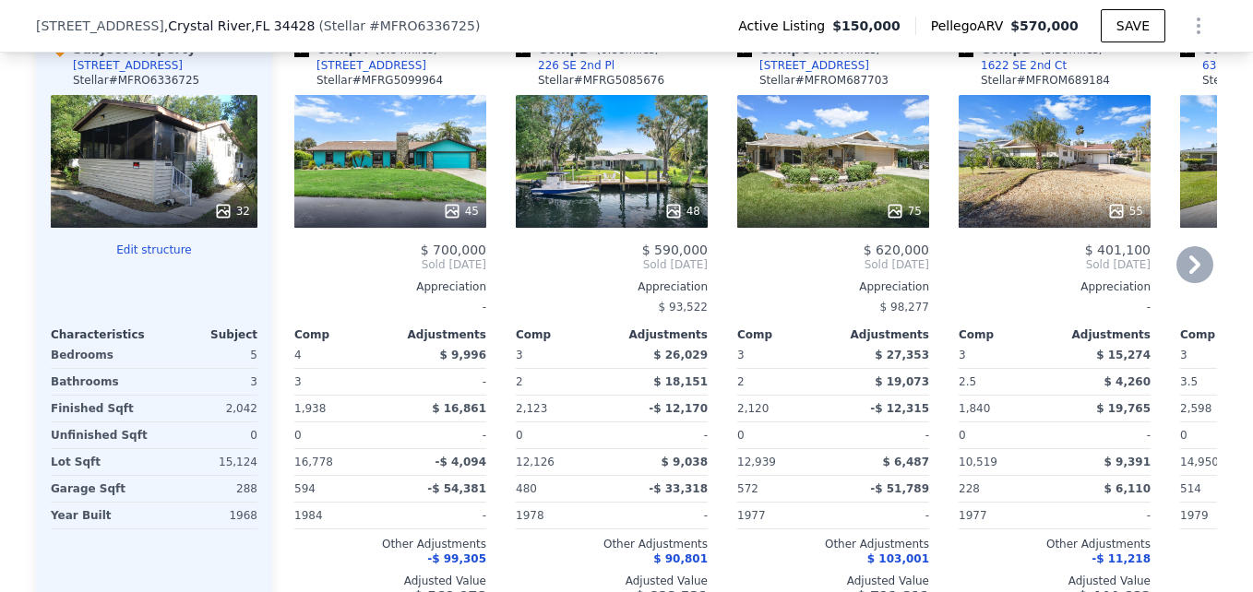
scroll to position [2023, 0]
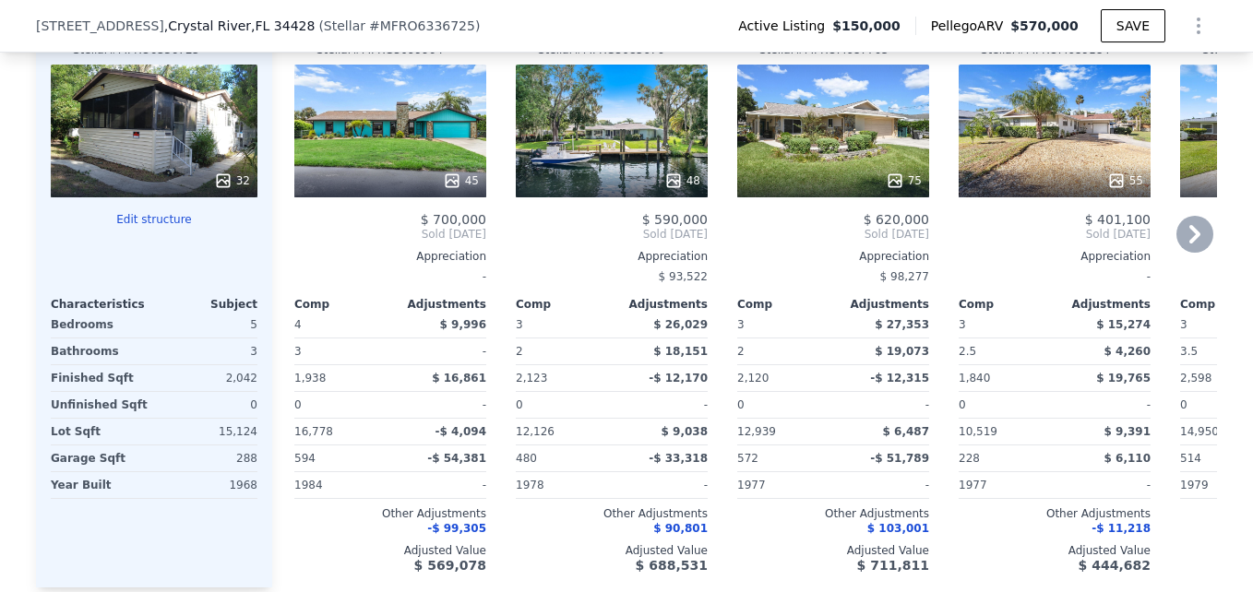
click at [1178, 241] on icon at bounding box center [1194, 234] width 37 height 37
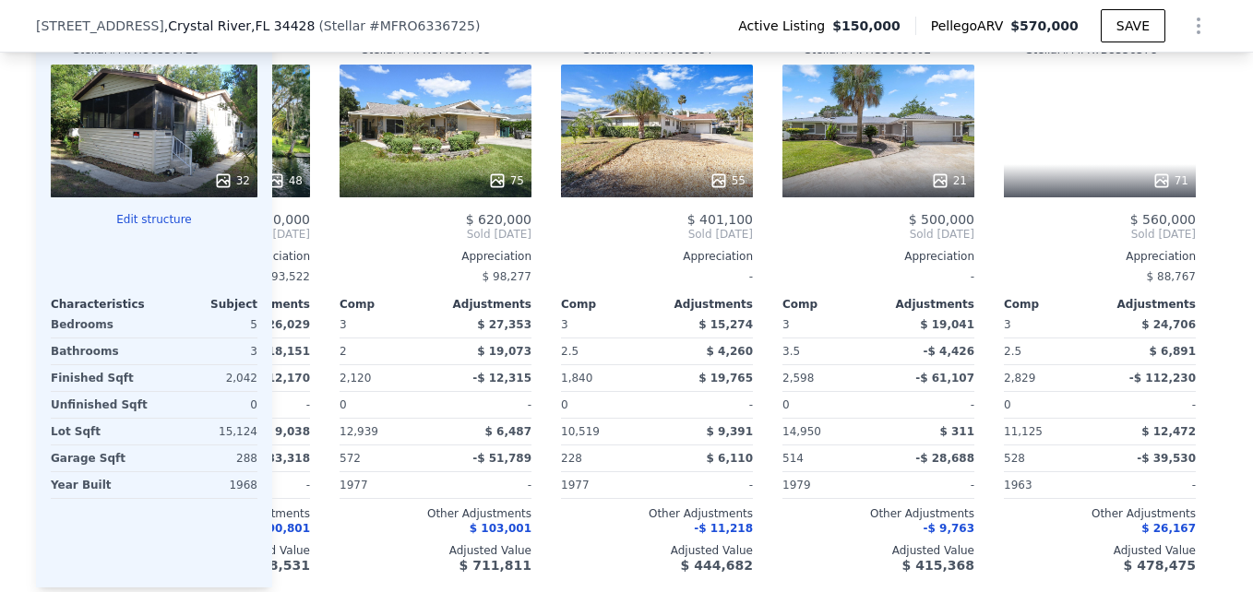
scroll to position [0, 443]
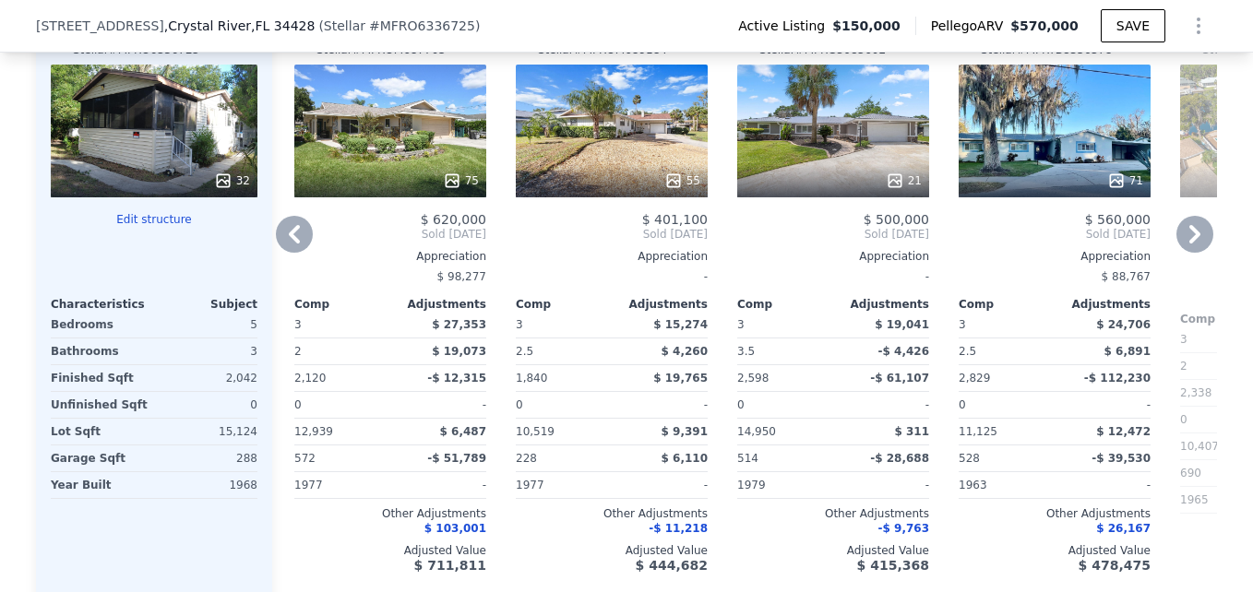
click at [1181, 244] on icon at bounding box center [1194, 234] width 37 height 37
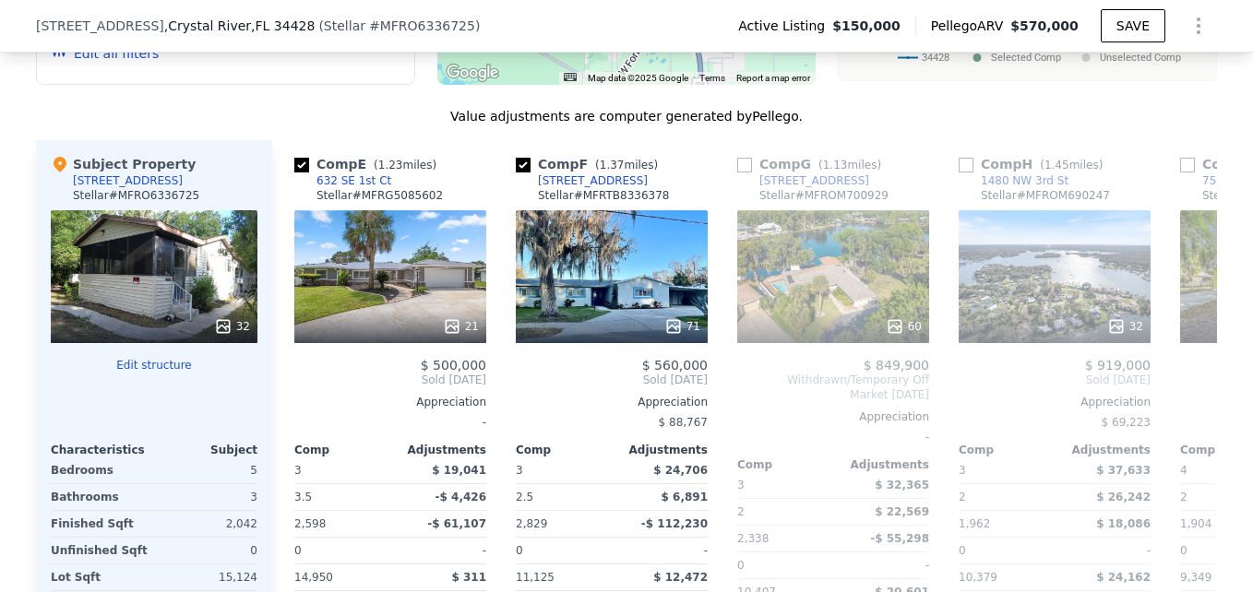
scroll to position [1881, 0]
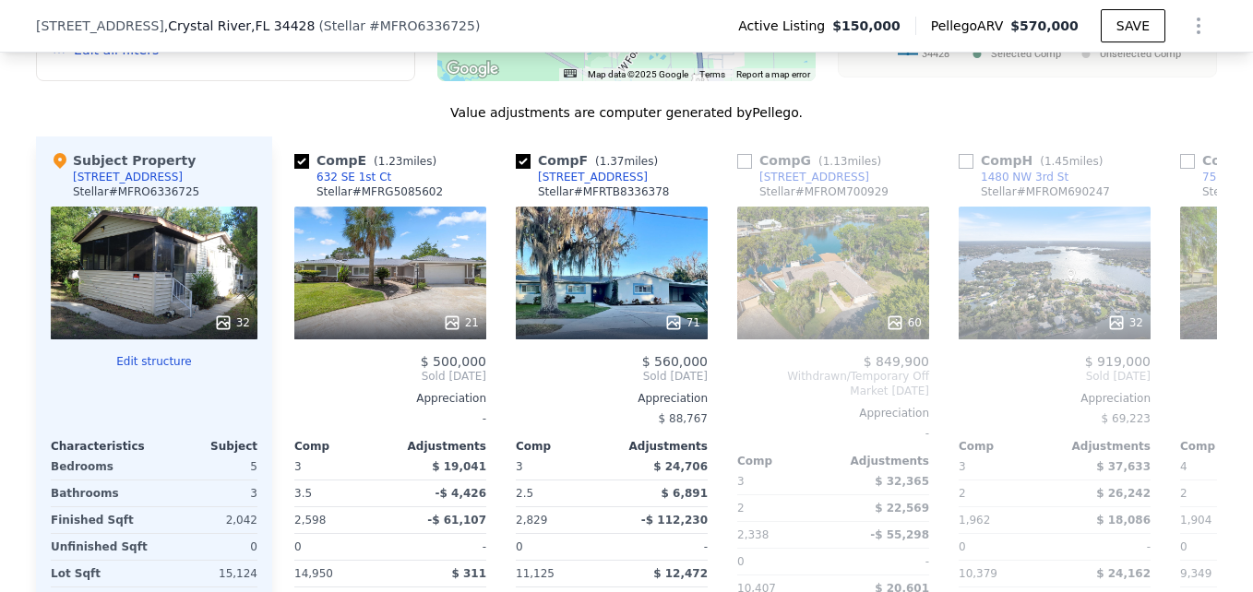
click at [182, 277] on div "32" at bounding box center [154, 273] width 207 height 133
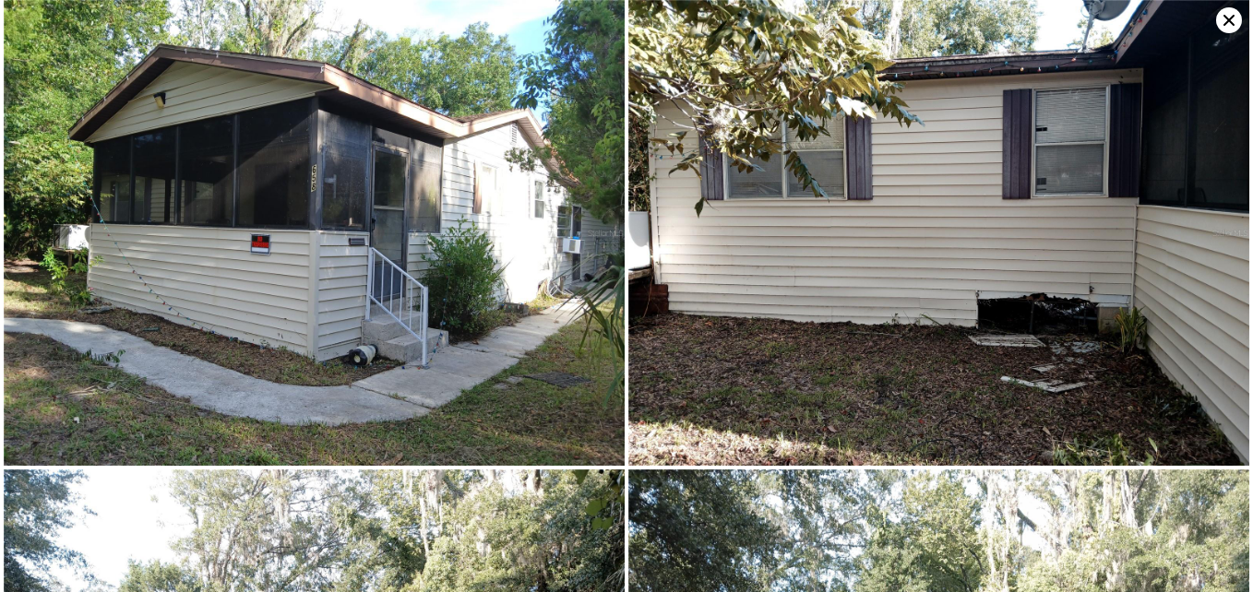
click at [348, 190] on img at bounding box center [314, 233] width 621 height 466
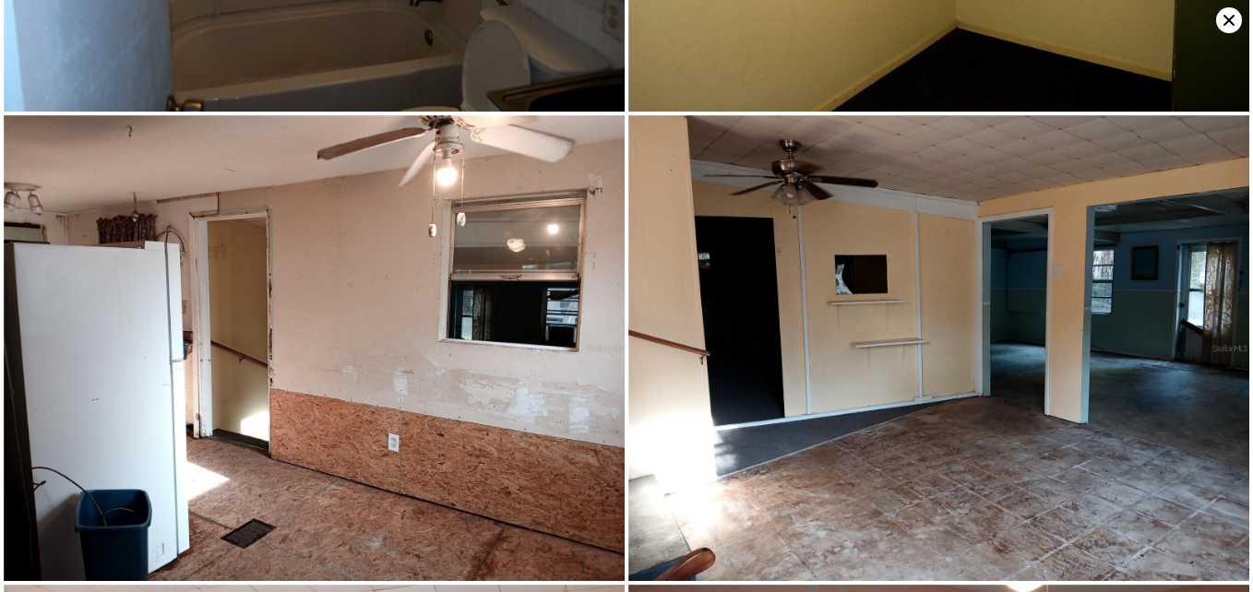
scroll to position [6034, 0]
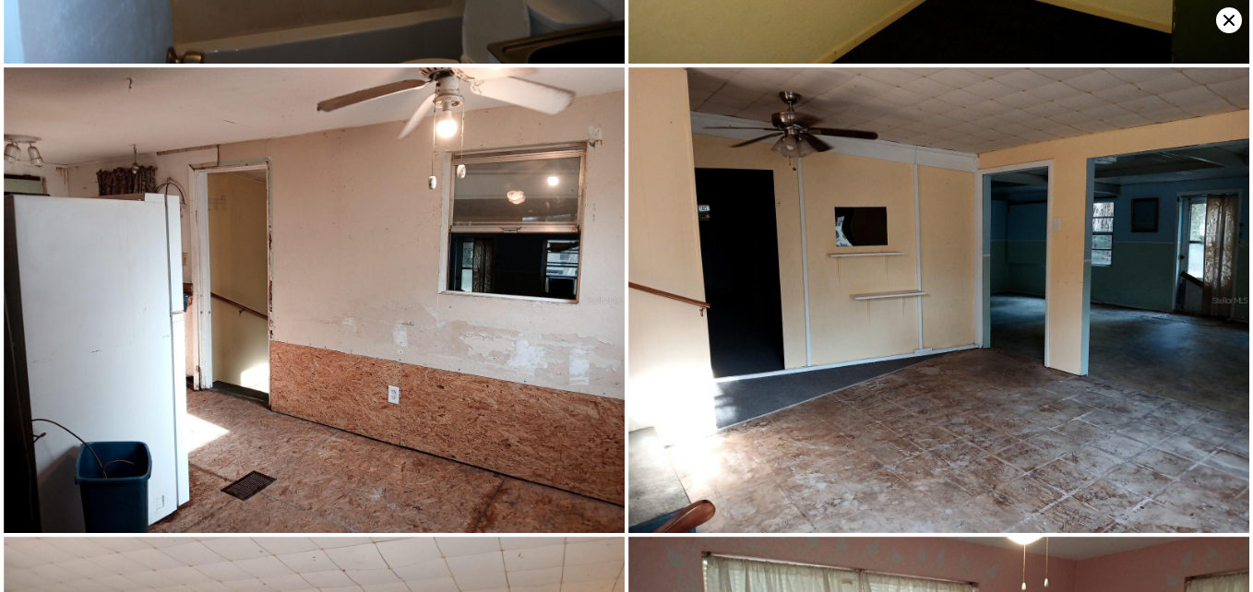
click at [1227, 14] on icon at bounding box center [1229, 20] width 26 height 26
